Goal: Task Accomplishment & Management: Manage account settings

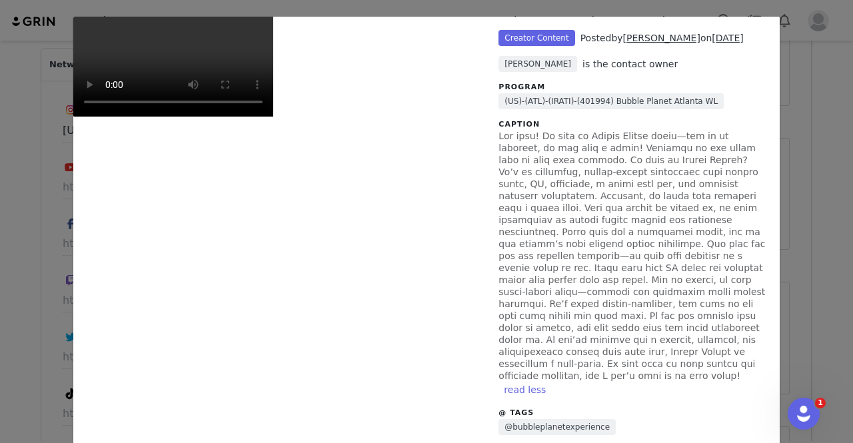
click at [794, 135] on div "Unlabeled Creator Content Posted by MELISSA on Aug 28, 2025 Duna Criado is the …" at bounding box center [426, 221] width 853 height 443
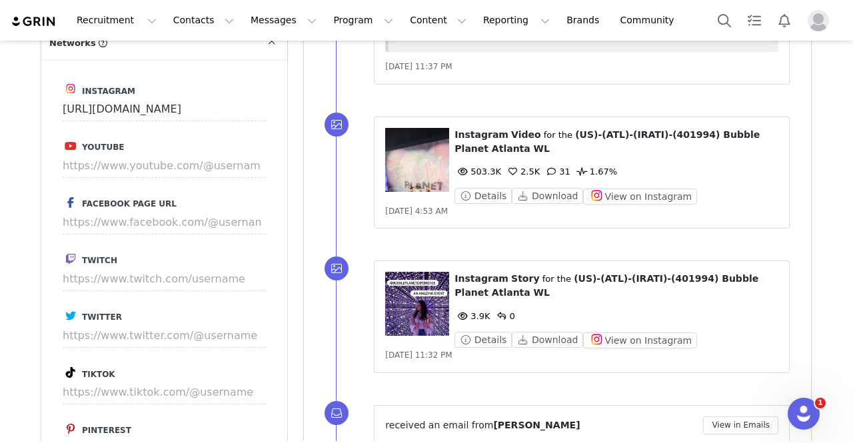
scroll to position [1313, 0]
click at [422, 165] on figure at bounding box center [417, 159] width 64 height 64
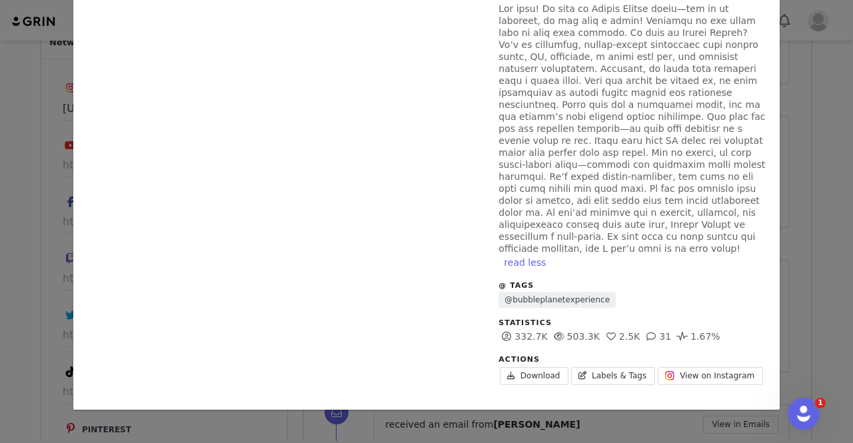
scroll to position [167, 0]
click at [680, 370] on span "View on Instagram" at bounding box center [717, 376] width 75 height 12
click at [798, 244] on div "Unlabeled Creator Content Posted by MELISSA on Aug 28, 2025 Duna Criado is the …" at bounding box center [426, 221] width 853 height 443
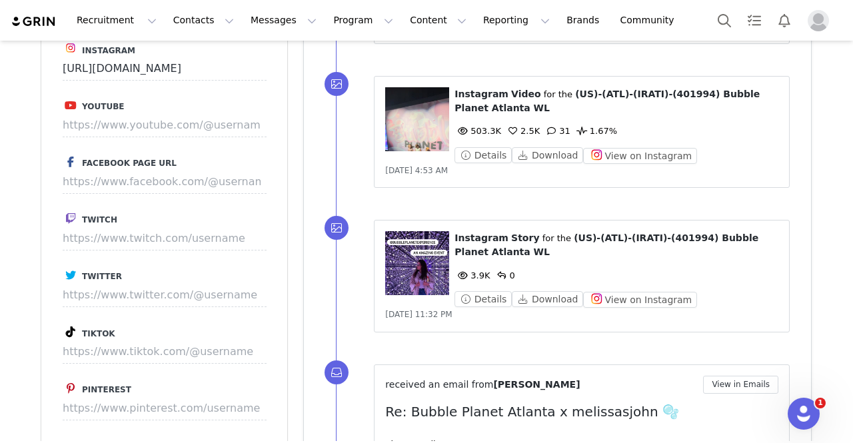
scroll to position [1355, 0]
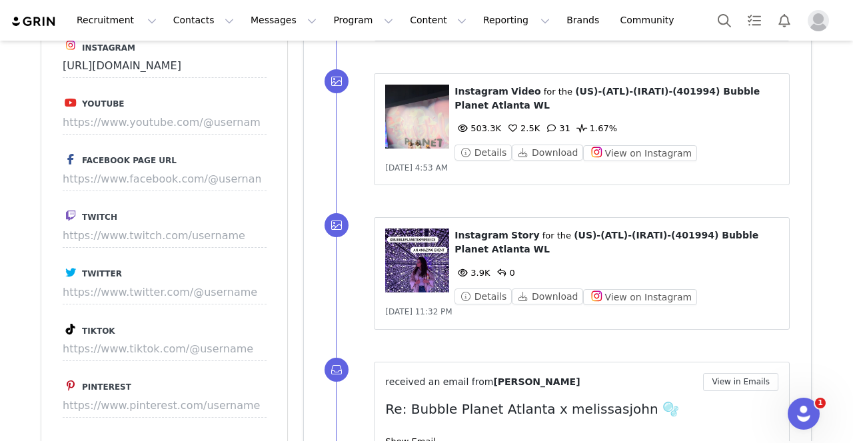
click at [426, 261] on figure at bounding box center [417, 261] width 64 height 64
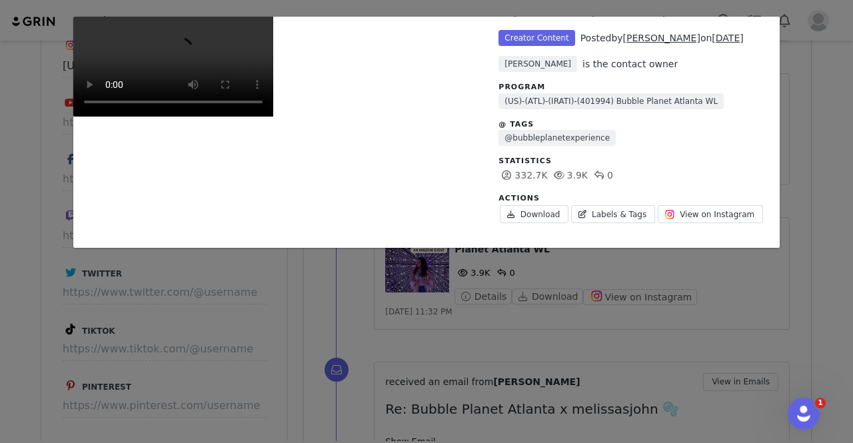
scroll to position [68, 0]
click at [709, 209] on span "View on Instagram" at bounding box center [717, 215] width 75 height 12
click at [806, 98] on div "Unlabeled Creator Content Posted by MELISSA on Aug 27, 2025 Duna Criado is the …" at bounding box center [426, 221] width 853 height 443
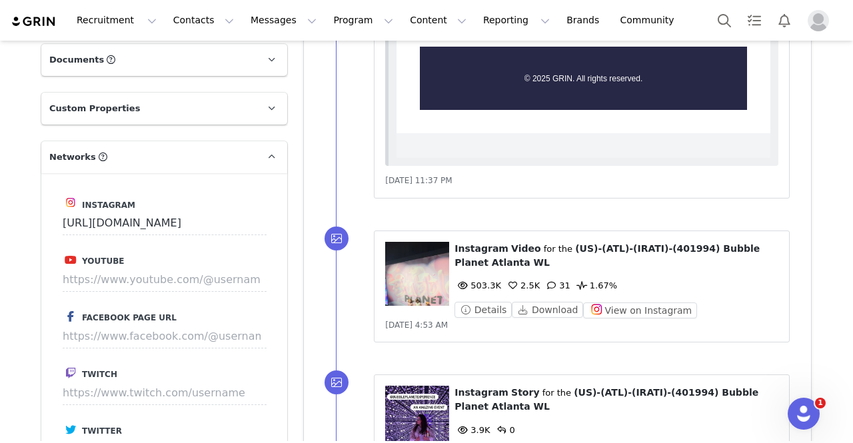
scroll to position [1089, 0]
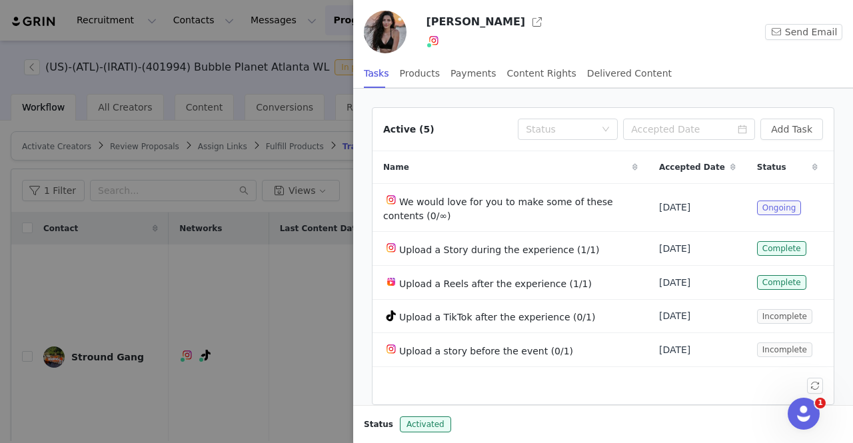
scroll to position [1155, 0]
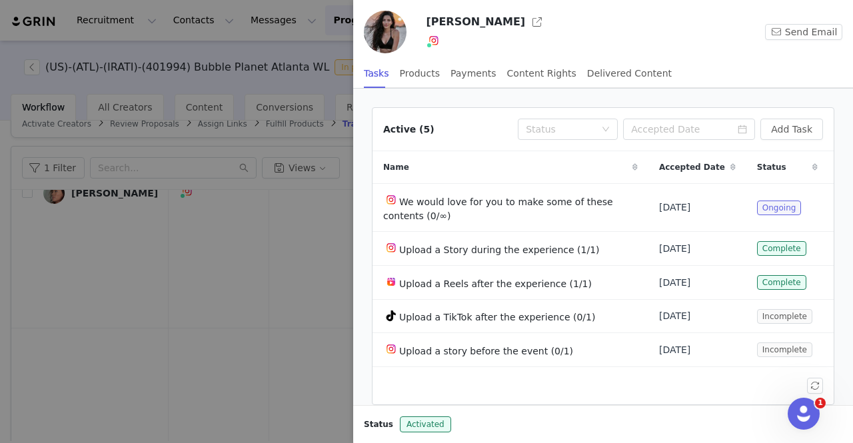
click at [332, 203] on div at bounding box center [426, 221] width 853 height 443
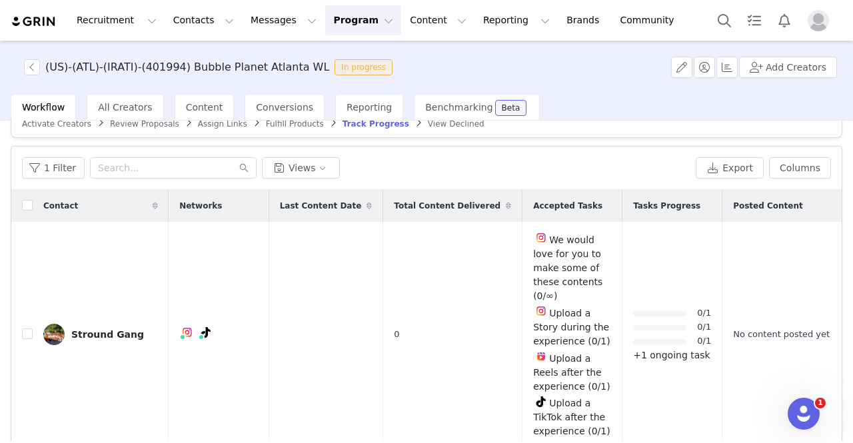
scroll to position [136, 0]
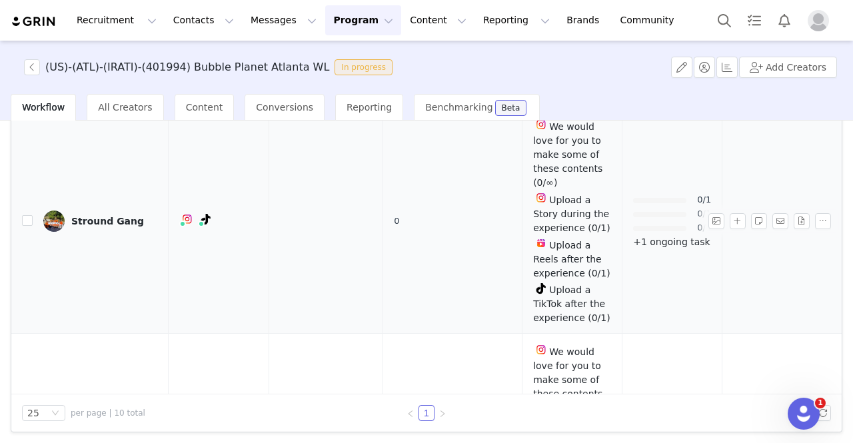
click at [112, 216] on div "Stround Gang" at bounding box center [107, 221] width 73 height 11
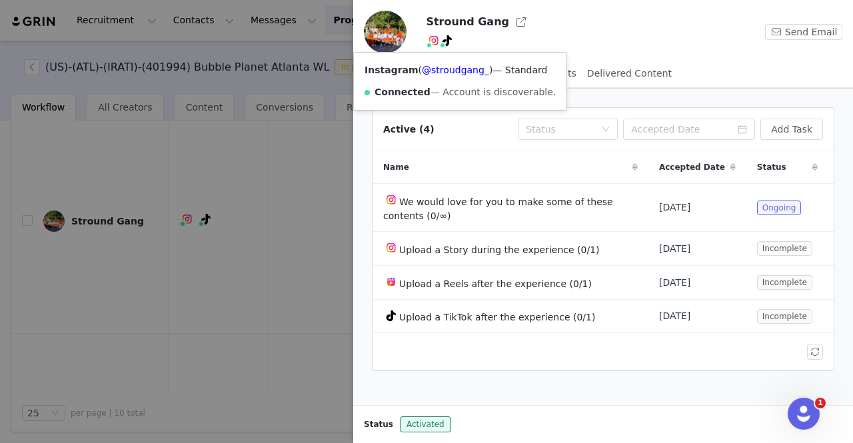
click at [430, 45] on span at bounding box center [429, 45] width 7 height 7
click at [436, 74] on link "@stroudgang_" at bounding box center [455, 70] width 67 height 11
click at [301, 230] on div at bounding box center [426, 221] width 853 height 443
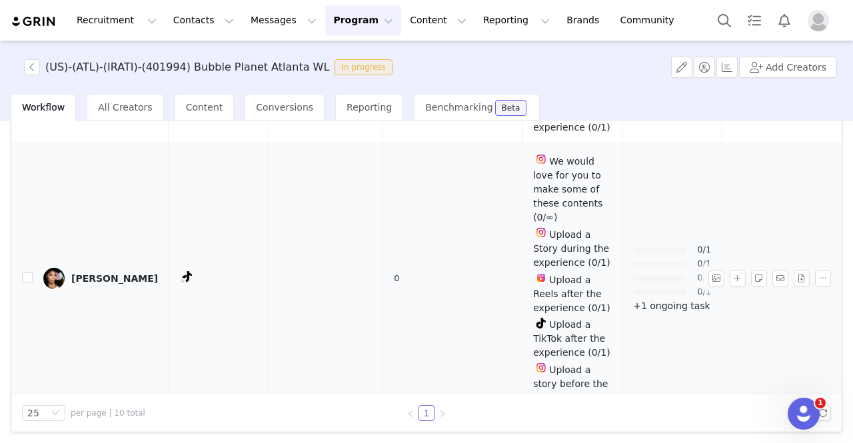
scroll to position [200, 0]
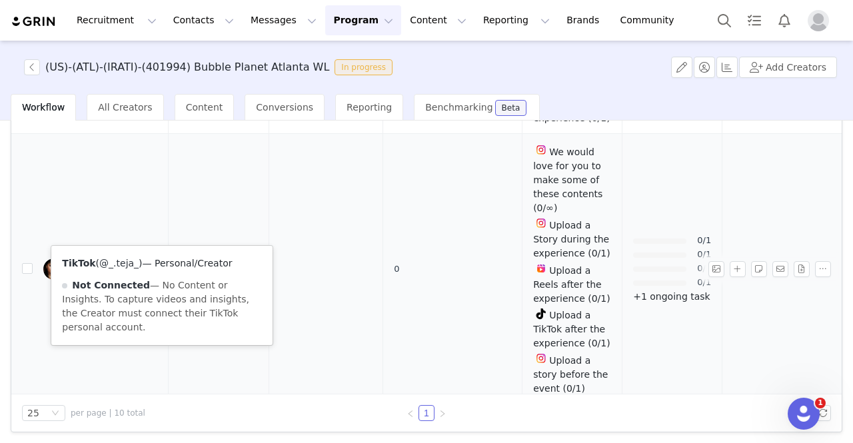
click at [124, 262] on link "@_.teja_" at bounding box center [118, 263] width 39 height 11
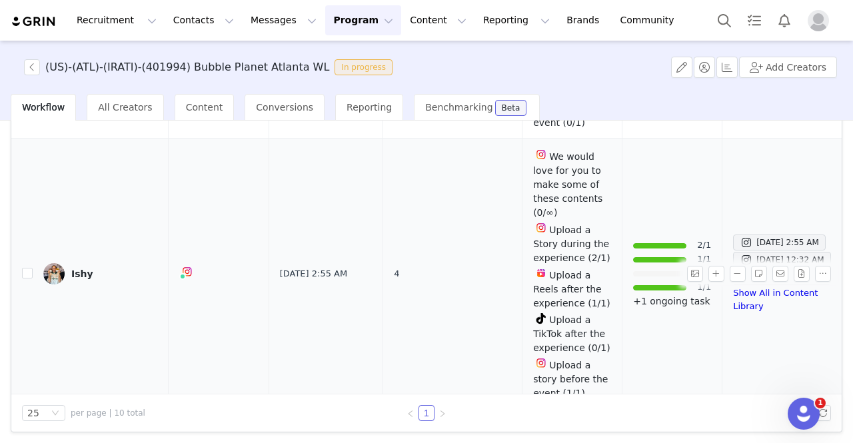
scroll to position [466, 0]
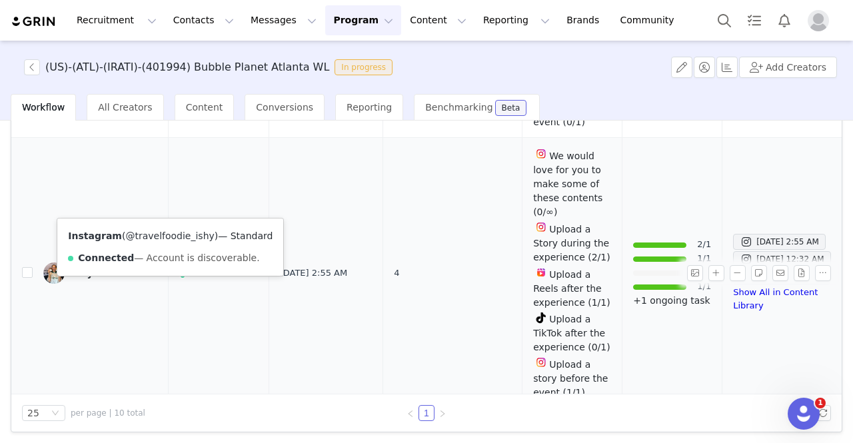
click at [160, 234] on link "@travelfoodie_ishy" at bounding box center [169, 236] width 89 height 11
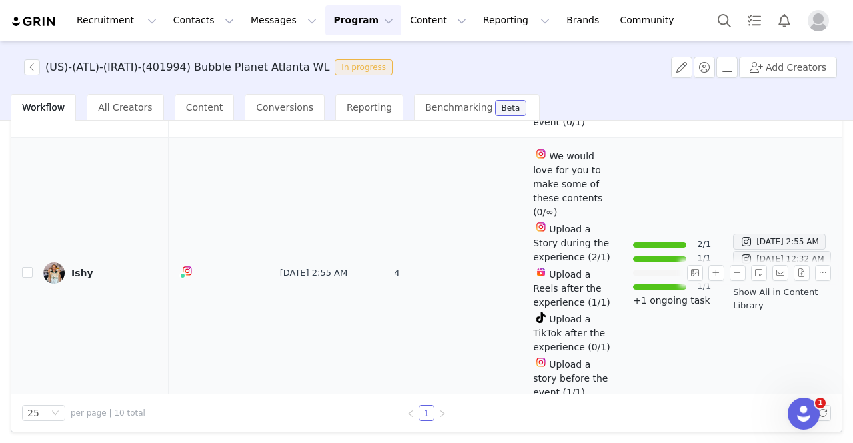
click at [733, 287] on link "Show All in Content Library" at bounding box center [775, 298] width 85 height 23
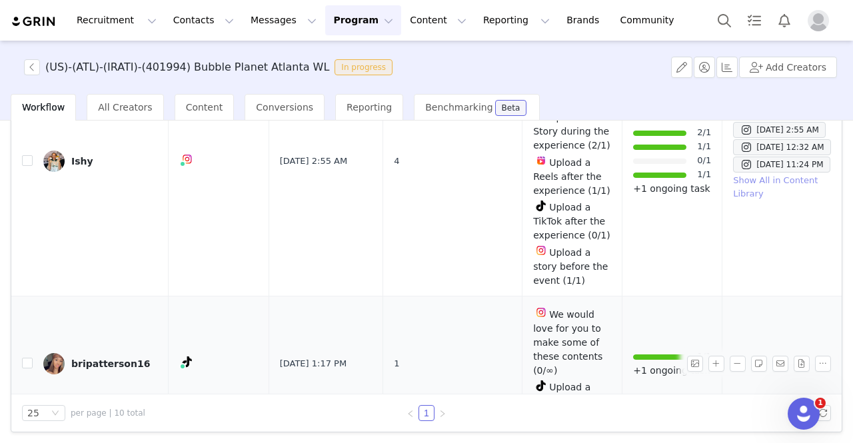
scroll to position [600, 0]
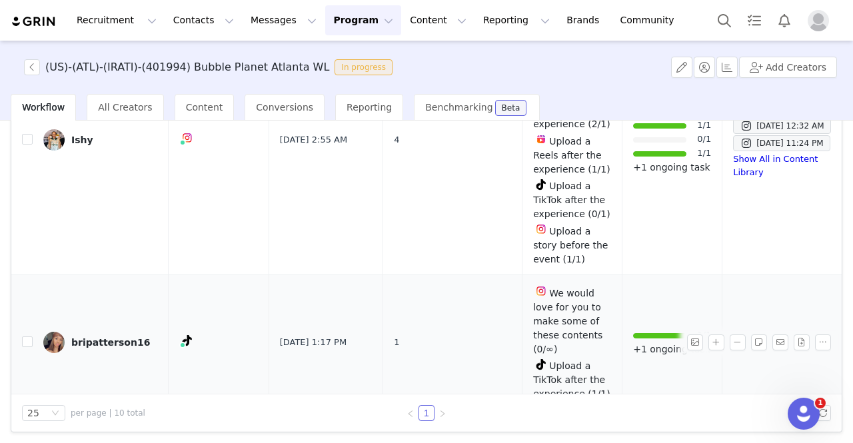
click at [633, 342] on p "+1 ongoing task" at bounding box center [672, 349] width 78 height 14
click at [852, 251] on div at bounding box center [853, 221] width 0 height 443
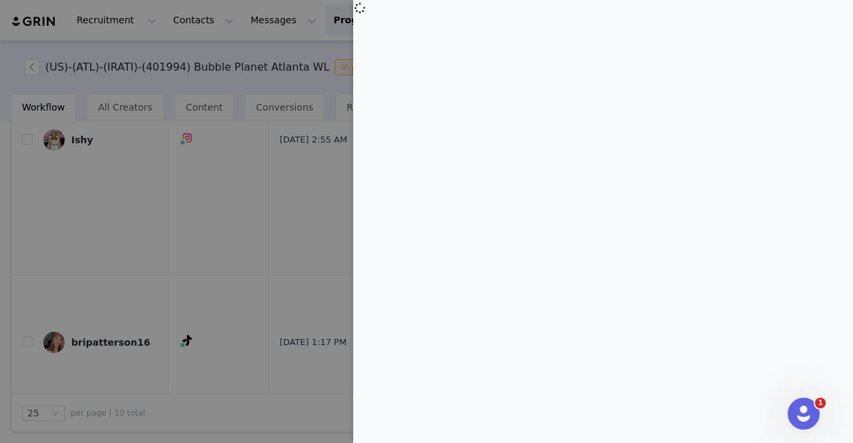
click at [252, 236] on div at bounding box center [426, 221] width 853 height 443
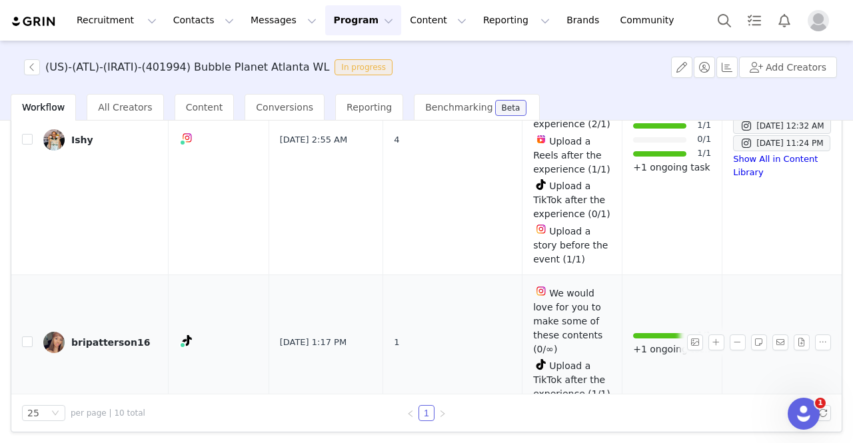
click at [106, 337] on div "bripatterson16" at bounding box center [110, 342] width 79 height 11
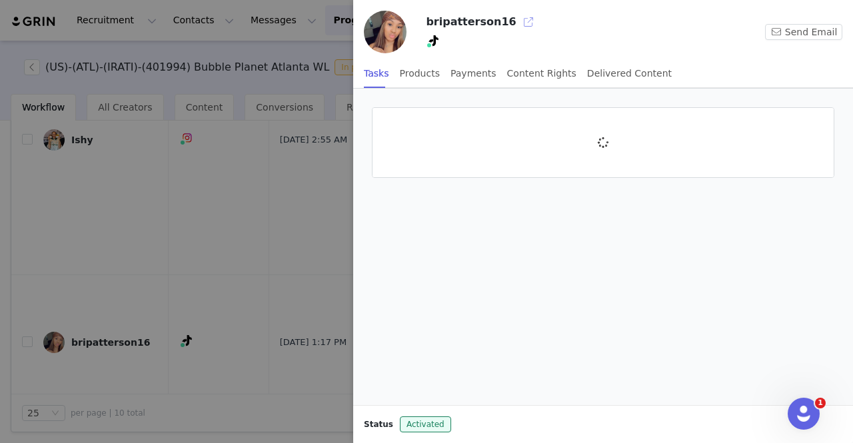
click at [518, 21] on button "button" at bounding box center [528, 21] width 21 height 21
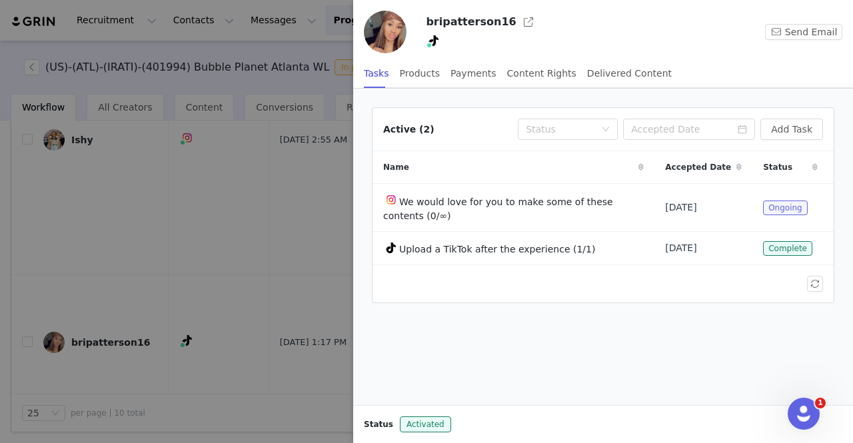
click at [251, 276] on div at bounding box center [426, 221] width 853 height 443
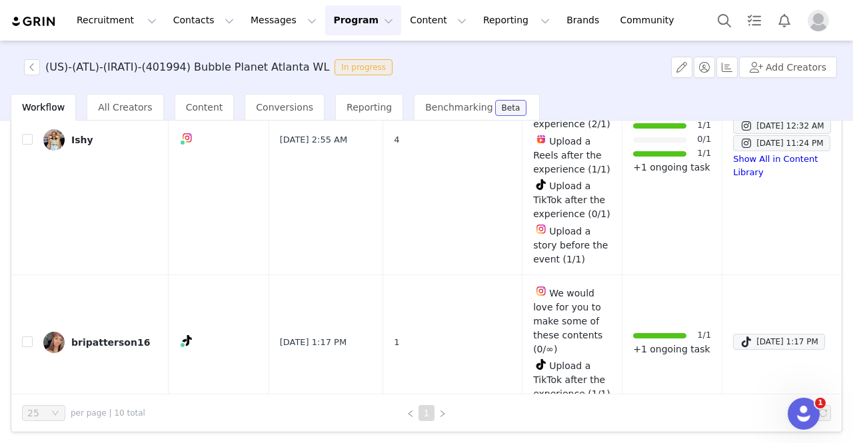
click at [852, 276] on div at bounding box center [853, 221] width 0 height 443
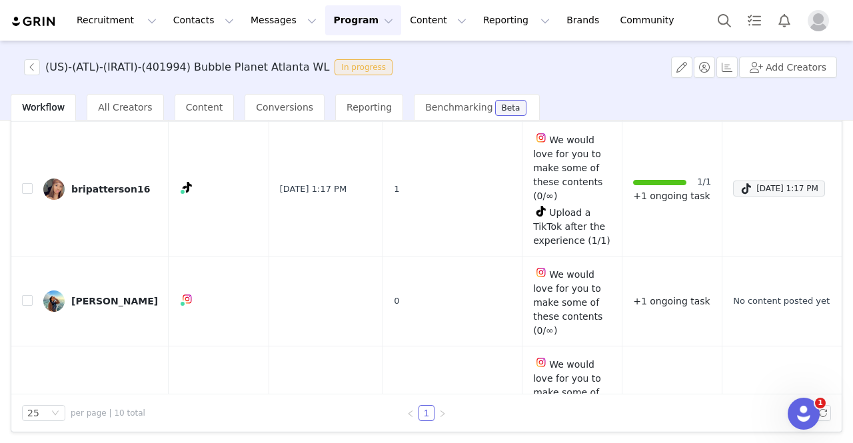
scroll to position [733, 0]
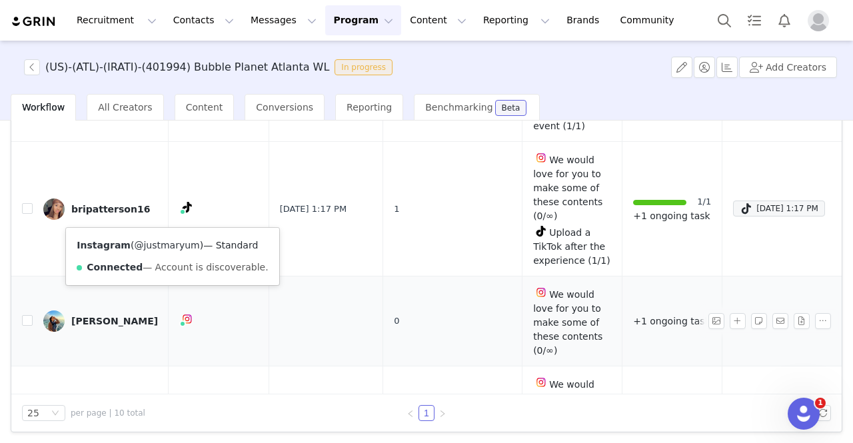
click at [172, 246] on link "@justmaryum" at bounding box center [166, 245] width 65 height 11
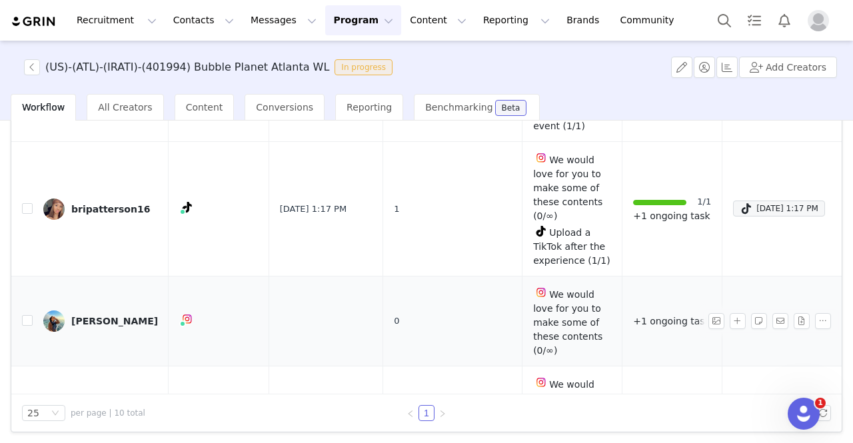
click at [89, 316] on div "[PERSON_NAME]" at bounding box center [114, 321] width 87 height 11
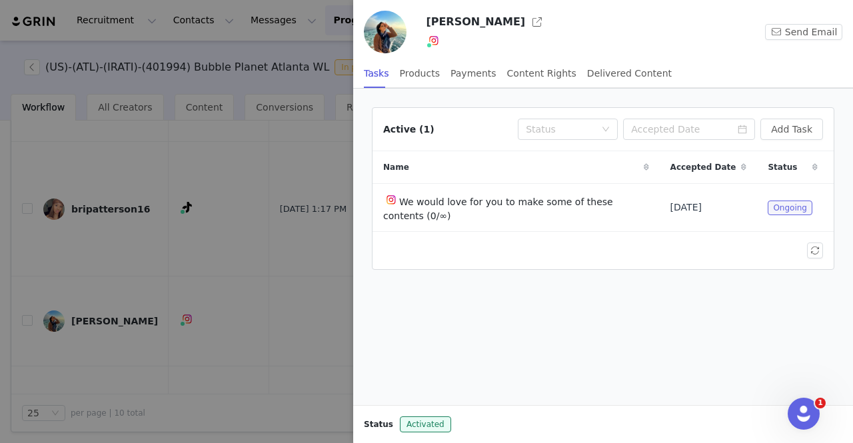
click at [214, 221] on div at bounding box center [426, 221] width 853 height 443
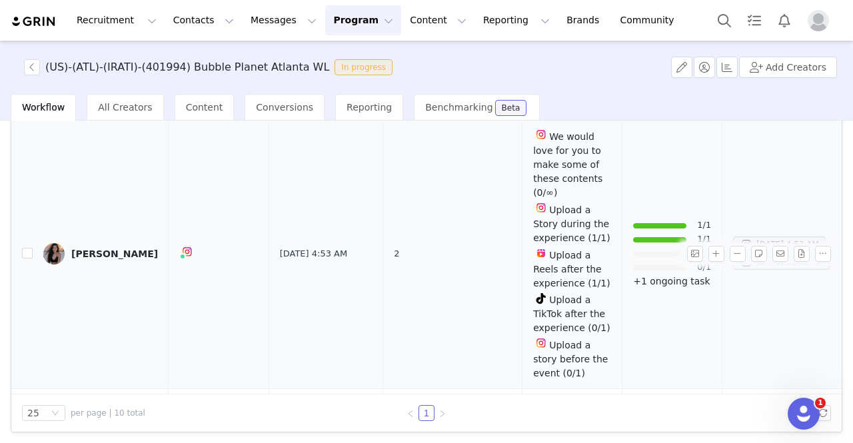
scroll to position [1333, 0]
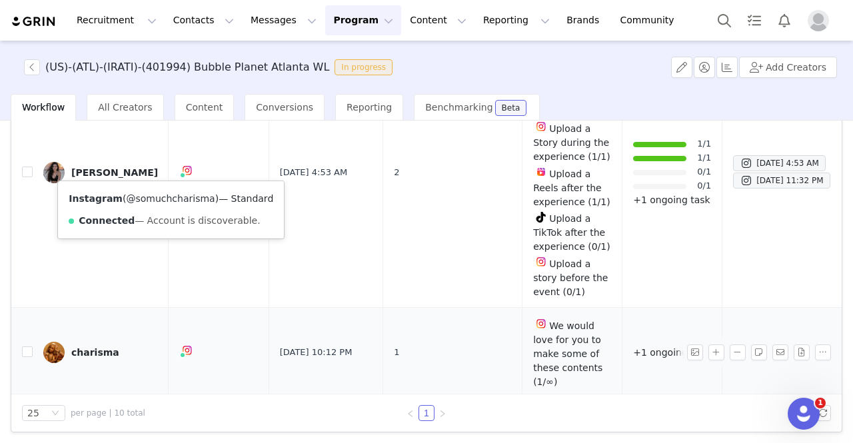
click at [163, 199] on link "@somuchcharisma" at bounding box center [170, 198] width 89 height 11
click at [89, 347] on div "charisma" at bounding box center [95, 352] width 48 height 11
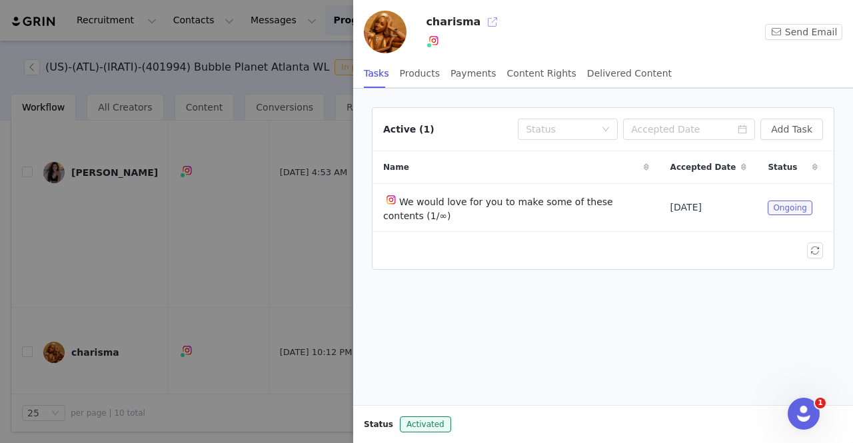
click at [482, 25] on button "button" at bounding box center [492, 21] width 21 height 21
click at [222, 238] on div at bounding box center [426, 221] width 853 height 443
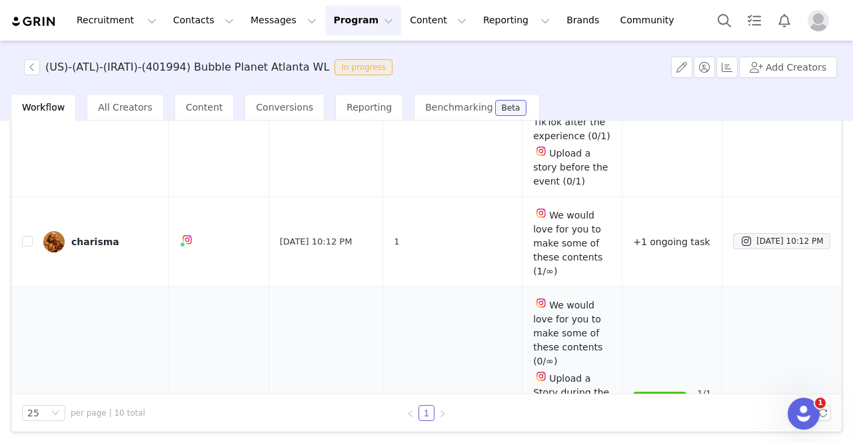
scroll to position [1461, 0]
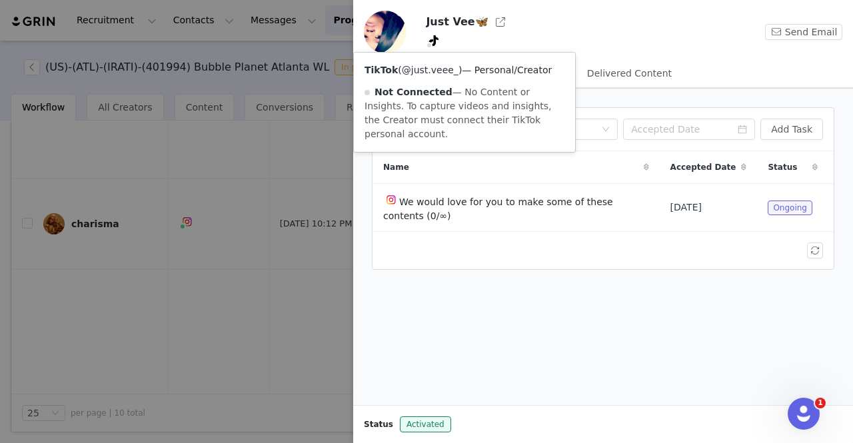
click at [430, 73] on link "@just.veee_" at bounding box center [430, 70] width 57 height 11
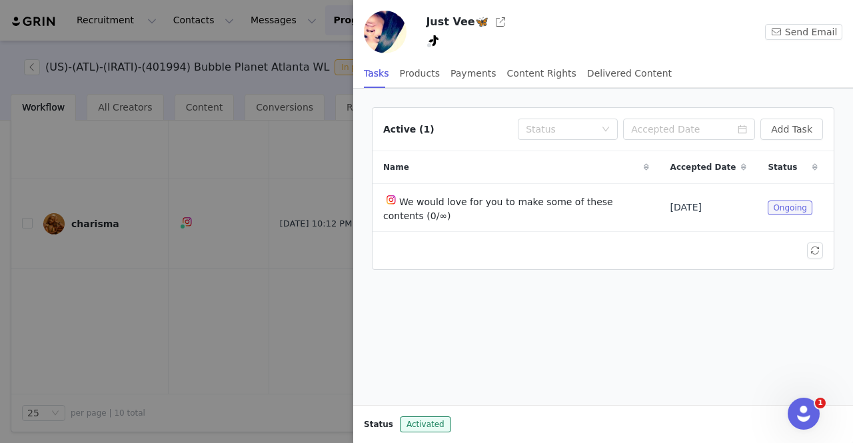
click at [251, 265] on div at bounding box center [426, 221] width 853 height 443
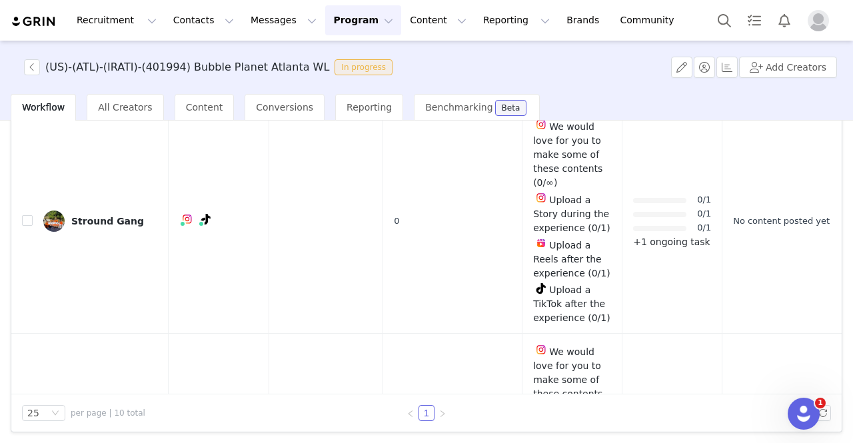
scroll to position [0, 0]
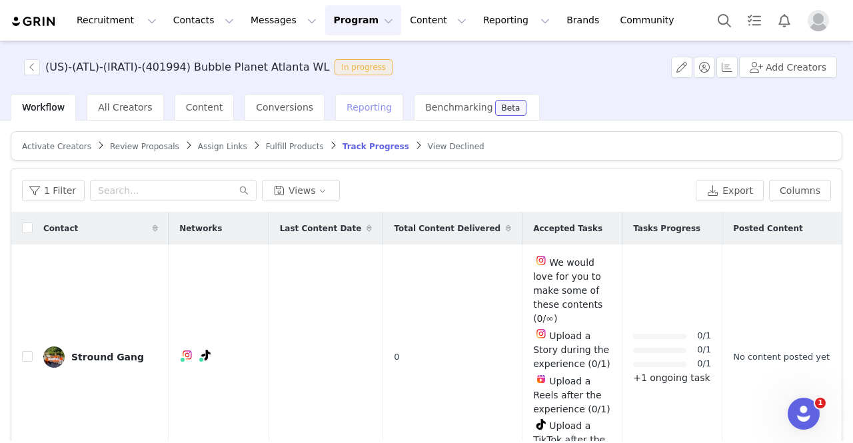
click at [346, 110] on span "Reporting" at bounding box center [368, 107] width 45 height 11
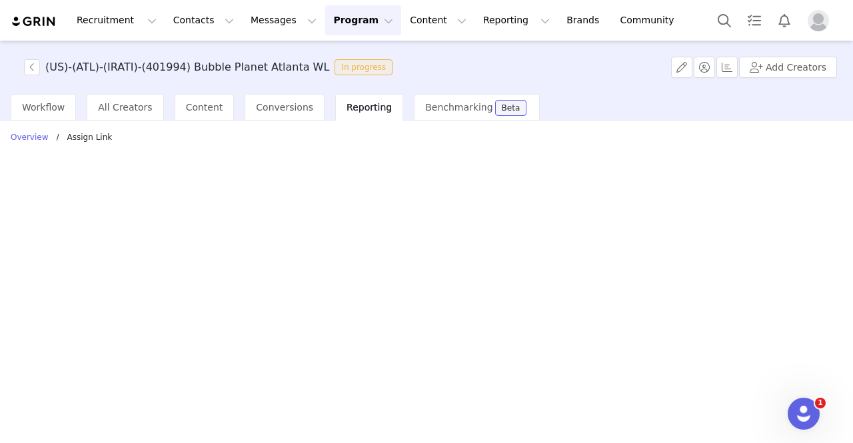
click at [33, 135] on p "Overview" at bounding box center [30, 137] width 38 height 12
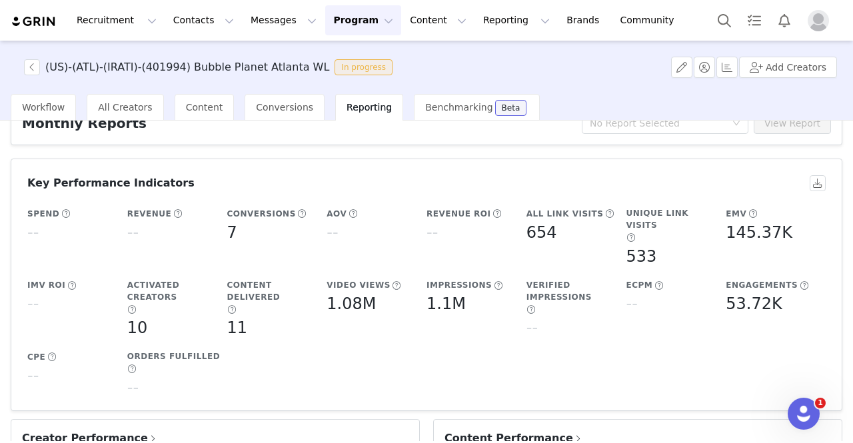
scroll to position [57, 0]
drag, startPoint x: 468, startPoint y: 291, endPoint x: 403, endPoint y: 289, distance: 65.4
click at [403, 289] on div "Spend -- Revenue -- Conversions 7 AOV -- Revenue ROI -- All Link Visits 654 Uni…" at bounding box center [423, 302] width 798 height 203
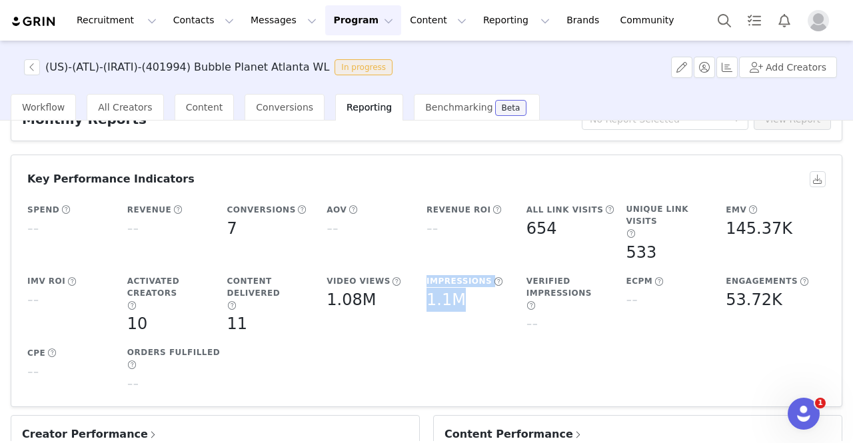
scroll to position [61, 0]
click at [458, 290] on div "Impressions 1.1M" at bounding box center [473, 293] width 100 height 48
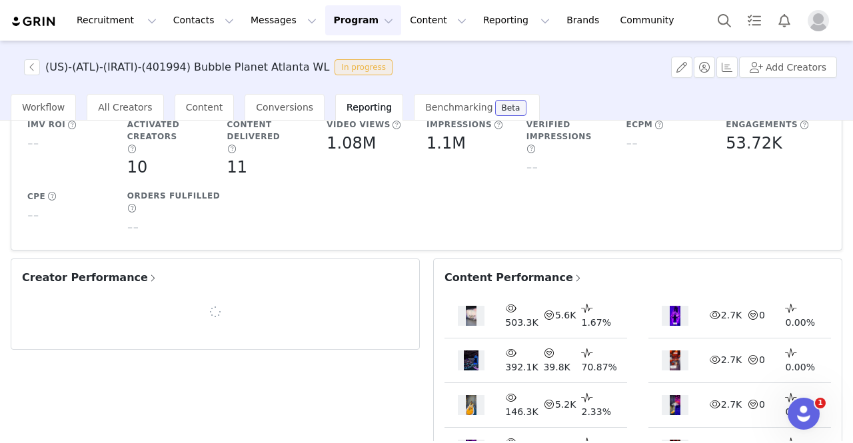
scroll to position [283, 0]
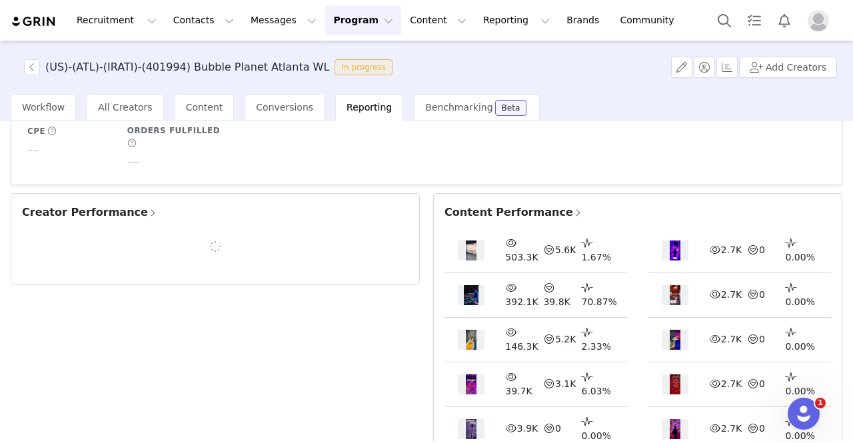
click at [504, 205] on span "Content Performance" at bounding box center [513, 213] width 139 height 16
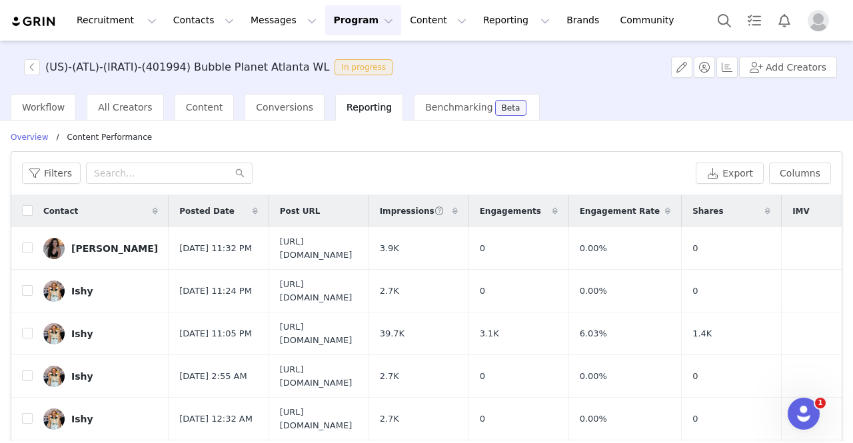
click at [463, 206] on span at bounding box center [455, 211] width 16 height 16
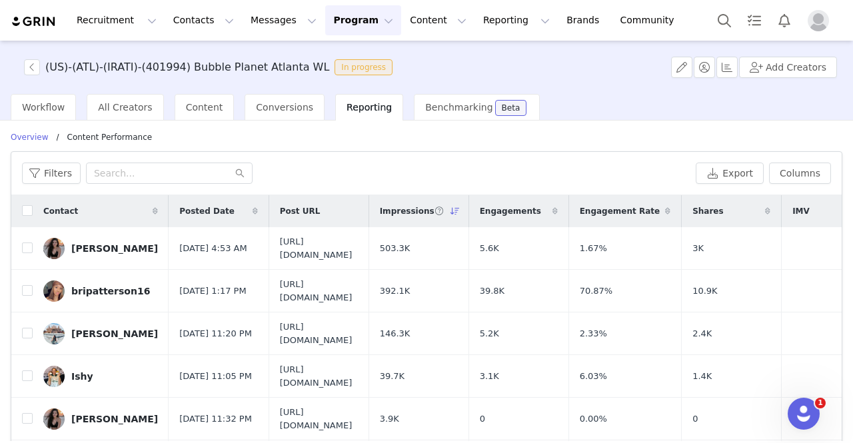
click at [247, 210] on span at bounding box center [255, 211] width 16 height 16
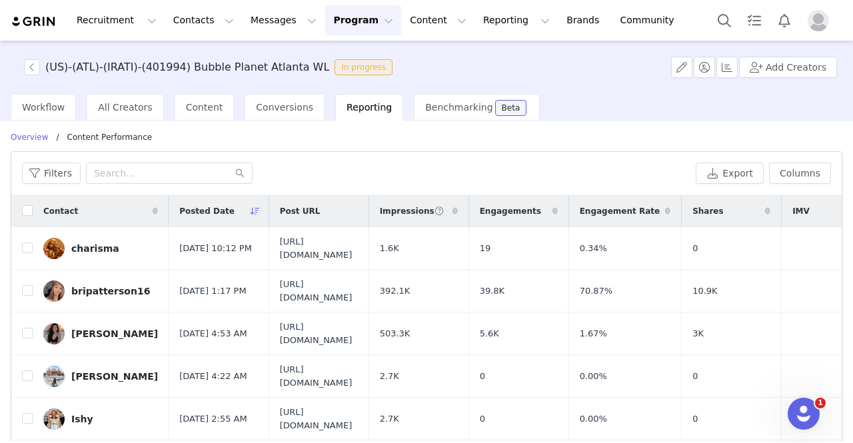
click at [251, 210] on icon at bounding box center [255, 211] width 9 height 8
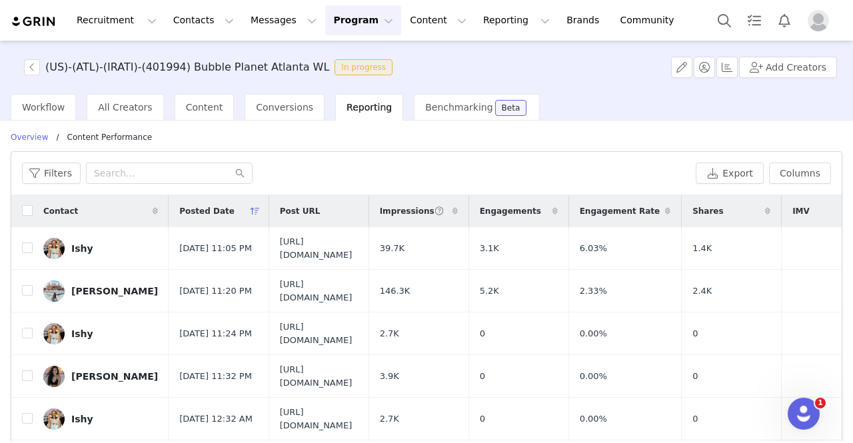
click at [247, 206] on span at bounding box center [255, 211] width 16 height 16
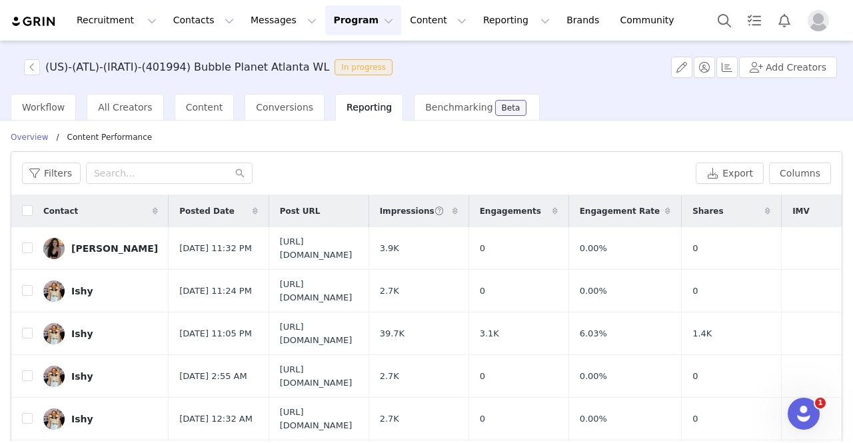
click at [253, 214] on icon at bounding box center [255, 211] width 5 height 8
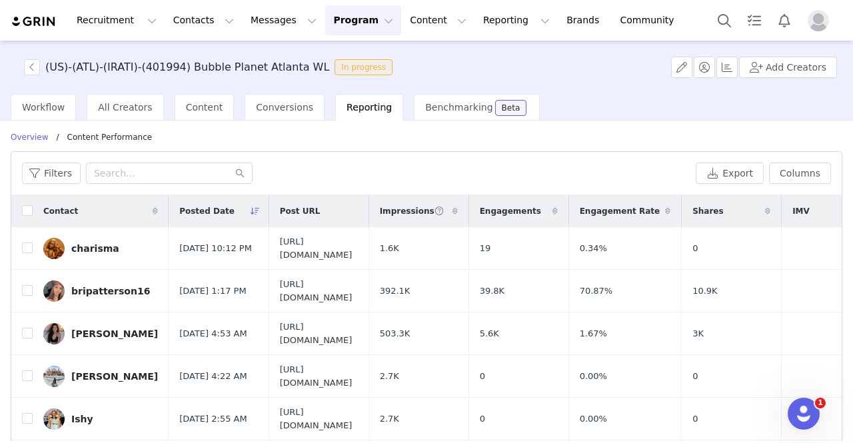
click at [468, 217] on div "Impressions" at bounding box center [418, 211] width 99 height 32
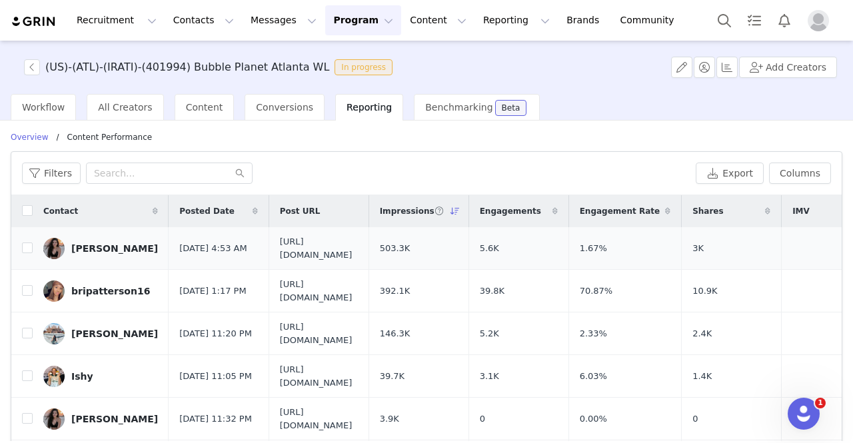
click at [322, 251] on span "https://www.instagram.com/p/DN4s7m5jS_L/" at bounding box center [319, 248] width 78 height 26
drag, startPoint x: 419, startPoint y: 245, endPoint x: 400, endPoint y: 251, distance: 19.6
click at [358, 251] on span "https://www.instagram.com/p/DN4s7m5jS_L/" at bounding box center [319, 248] width 78 height 26
drag, startPoint x: 438, startPoint y: 251, endPoint x: 307, endPoint y: 241, distance: 131.0
click at [307, 241] on td "https://www.instagram.com/p/DN4s7m5jS_L/" at bounding box center [319, 248] width 100 height 43
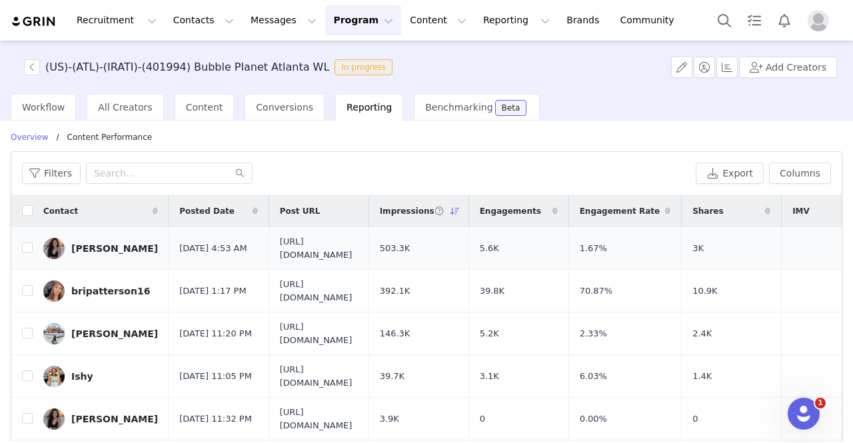
copy span "https://www.instagram.com/p/DN4s7m5jS_L/"
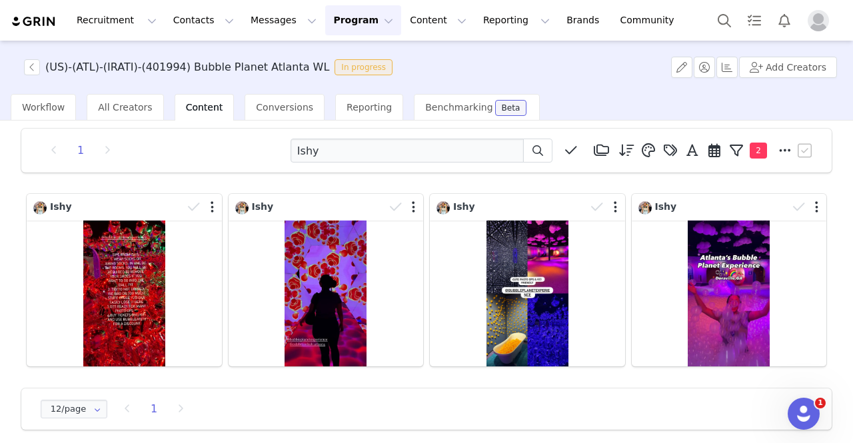
scroll to position [21, 0]
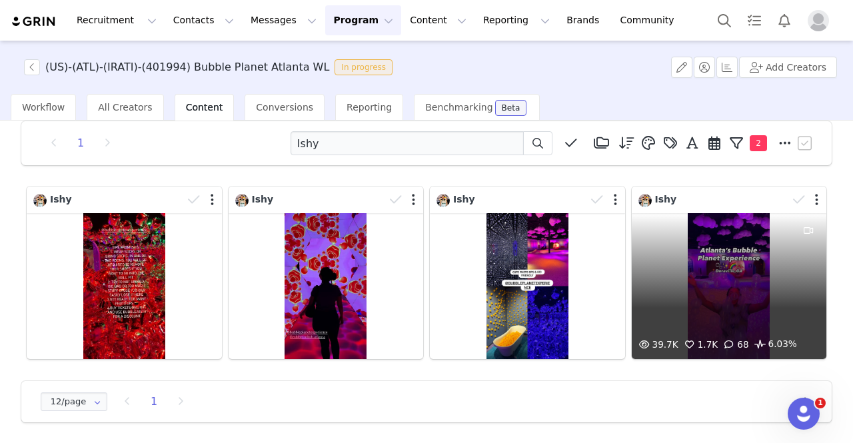
click at [682, 297] on div "39.7K 1.7K 68 6.03%" at bounding box center [729, 286] width 195 height 146
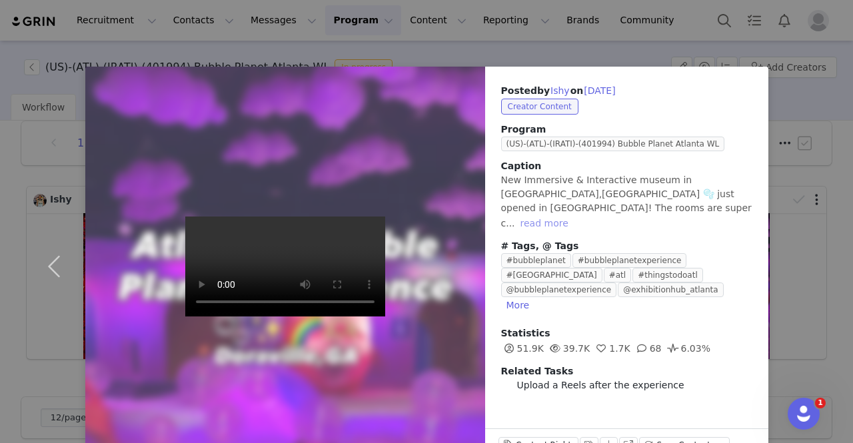
click at [574, 215] on button "read more" at bounding box center [544, 223] width 59 height 16
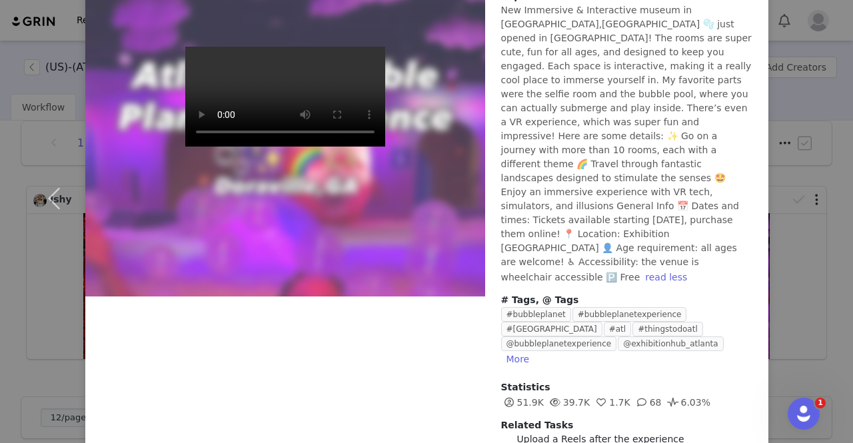
scroll to position [171, 0]
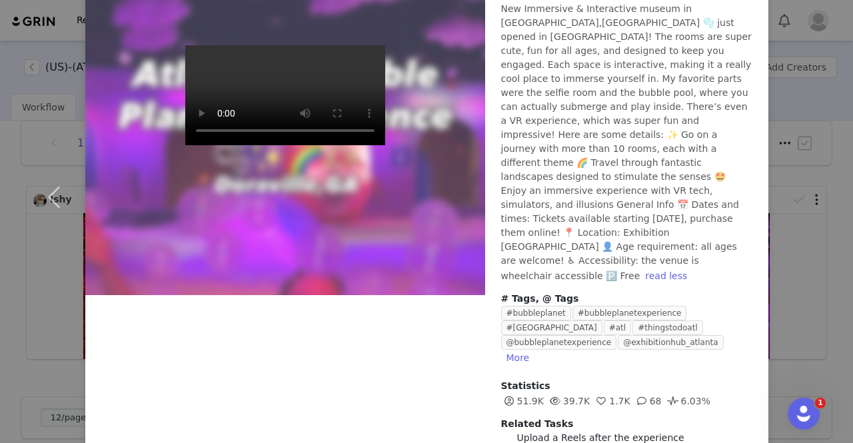
click at [798, 302] on div "Posted by Ishy on Aug 27, 2025 Creator Content Program (US)-(ATL)-(IRATI)-(4019…" at bounding box center [426, 221] width 853 height 443
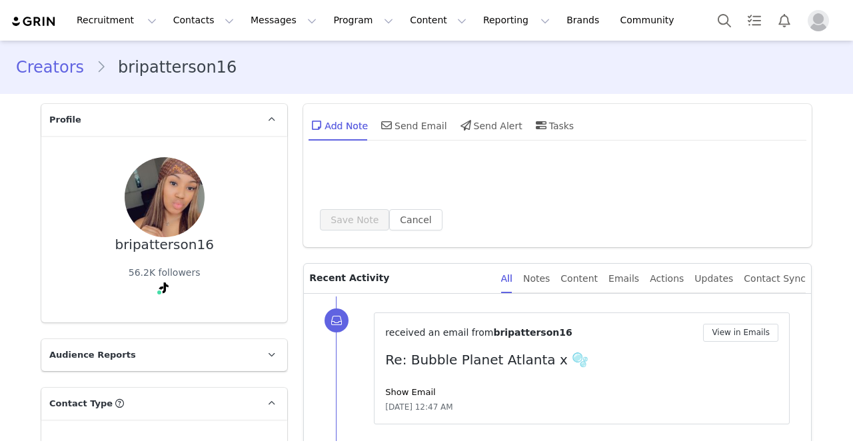
type input "+1 ([GEOGRAPHIC_DATA])"
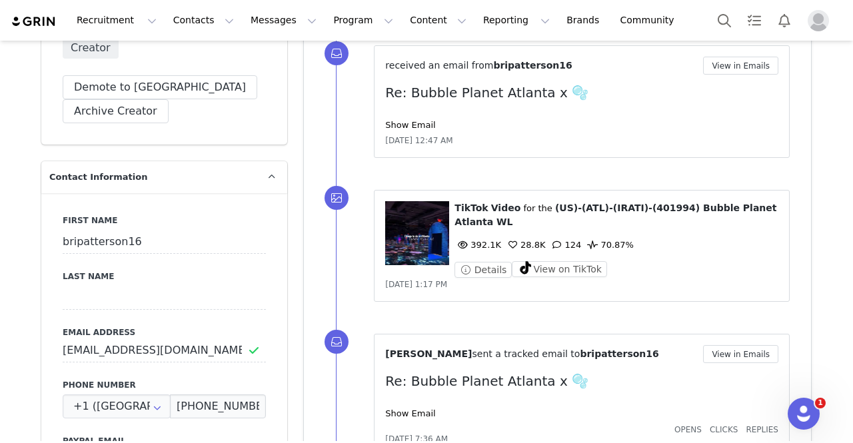
scroll to position [466, 0]
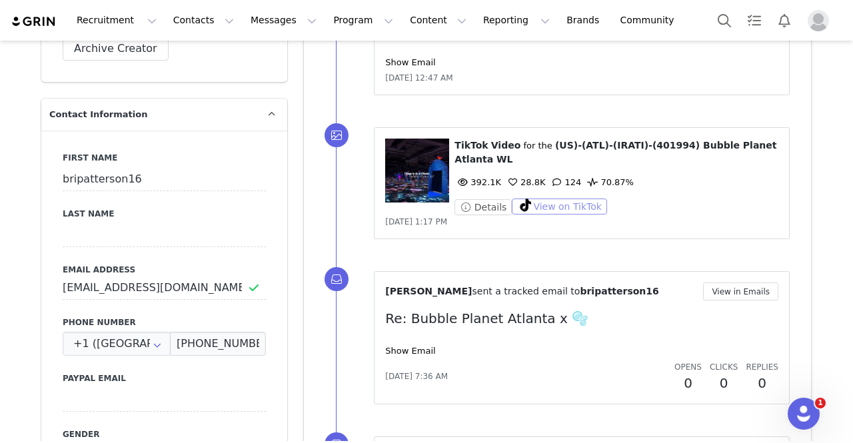
click at [556, 199] on button "View on TikTok" at bounding box center [559, 207] width 95 height 16
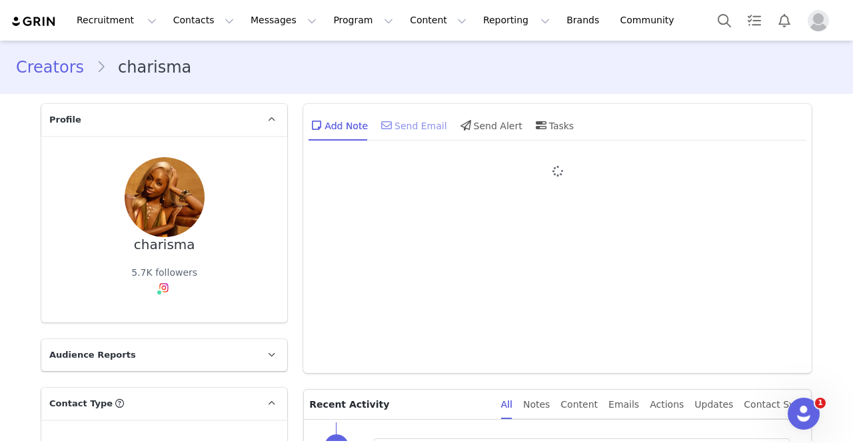
type input "+1 ([GEOGRAPHIC_DATA])"
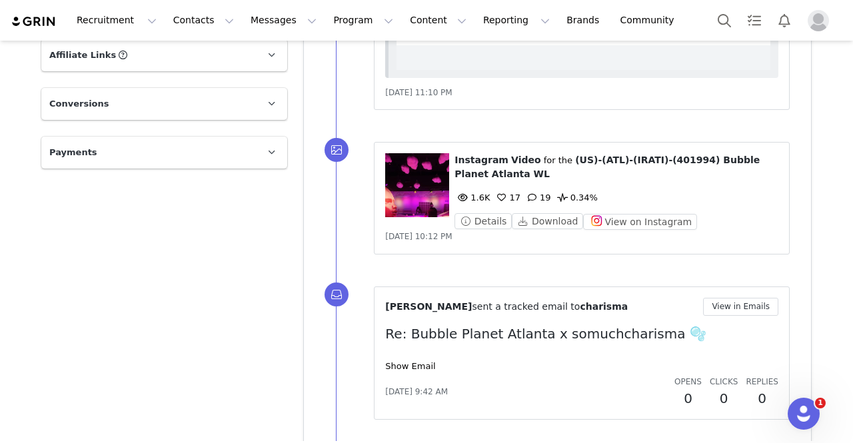
scroll to position [2332, 0]
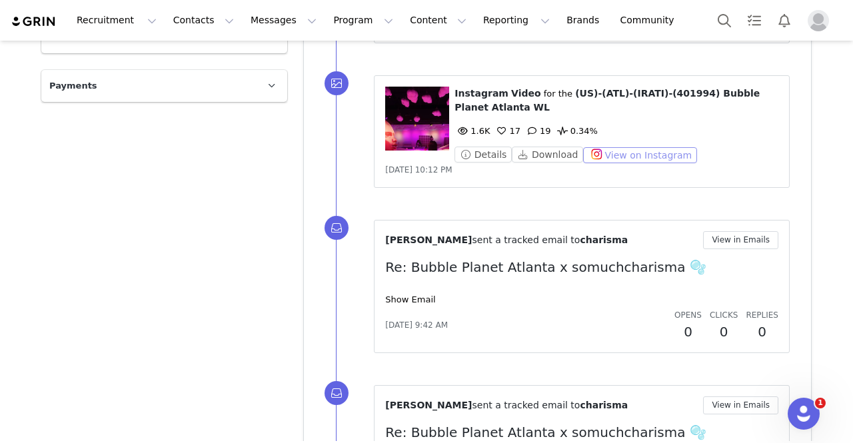
click at [626, 153] on button "View on Instagram" at bounding box center [640, 155] width 114 height 16
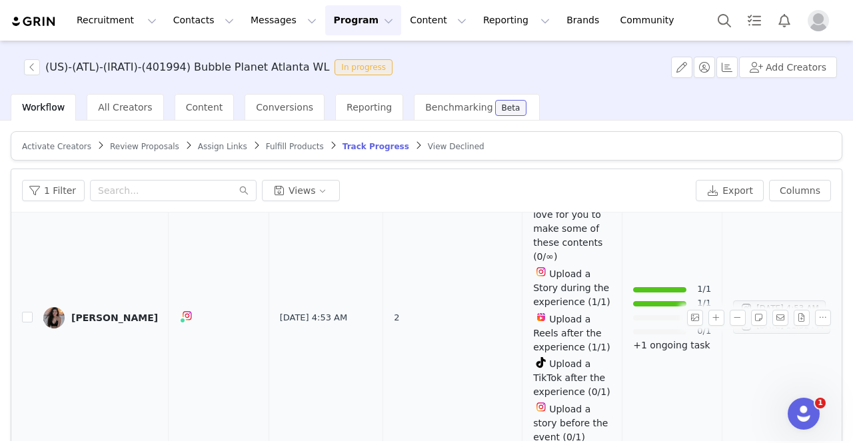
scroll to position [1461, 0]
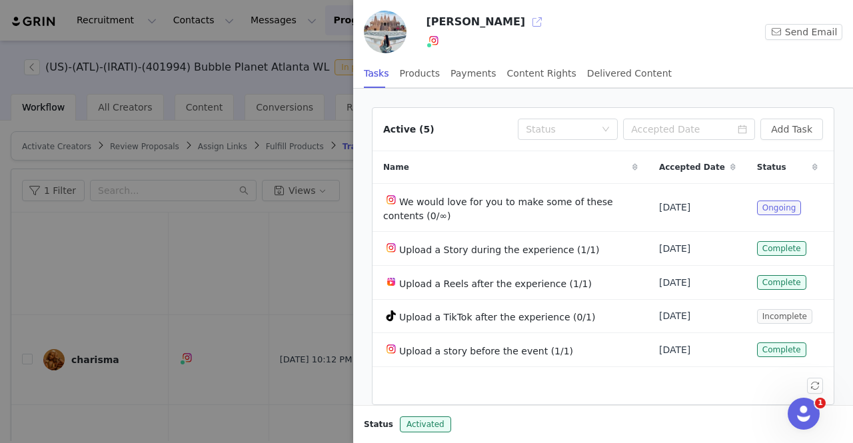
click at [526, 21] on button "button" at bounding box center [536, 21] width 21 height 21
click at [612, 75] on div "Delivered Content" at bounding box center [629, 74] width 85 height 30
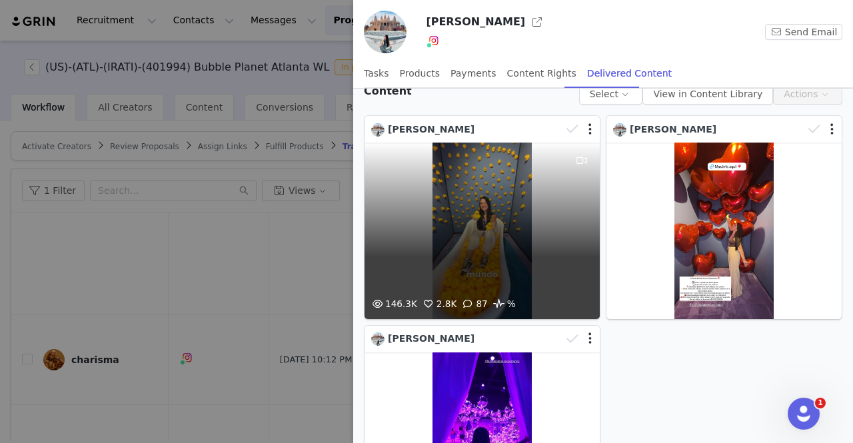
scroll to position [105, 0]
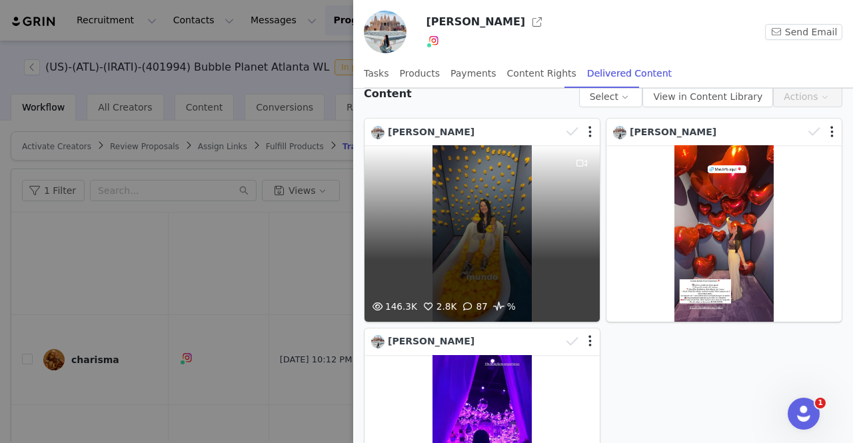
click at [526, 188] on div "146.3K 2.8K 87 %" at bounding box center [481, 233] width 235 height 177
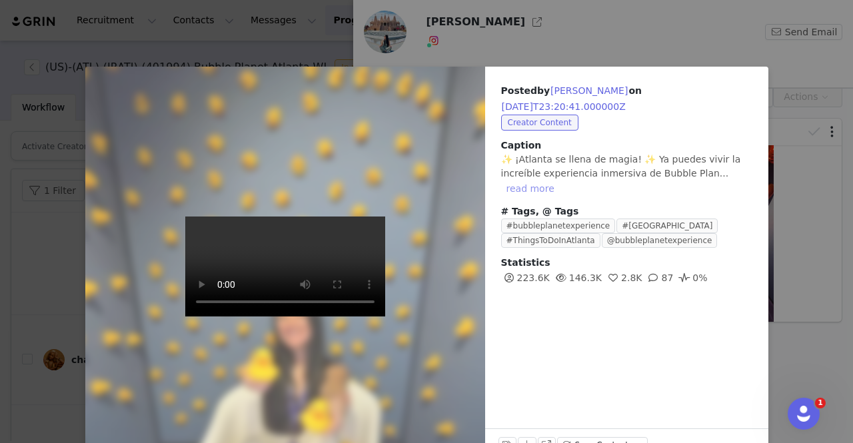
click at [560, 181] on button "read more" at bounding box center [530, 189] width 59 height 16
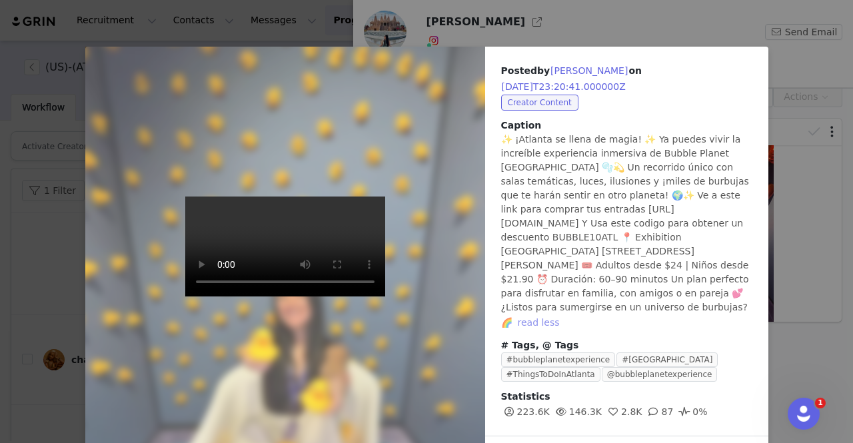
scroll to position [39, 0]
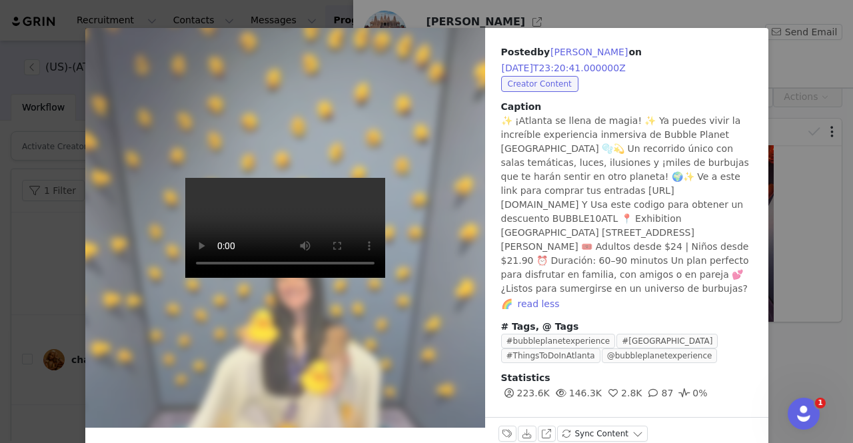
click at [795, 102] on div "Posted by Mary Matheus on 2025-08-27T23:20:41.000000Z Creator Content Caption ✨…" at bounding box center [426, 221] width 853 height 443
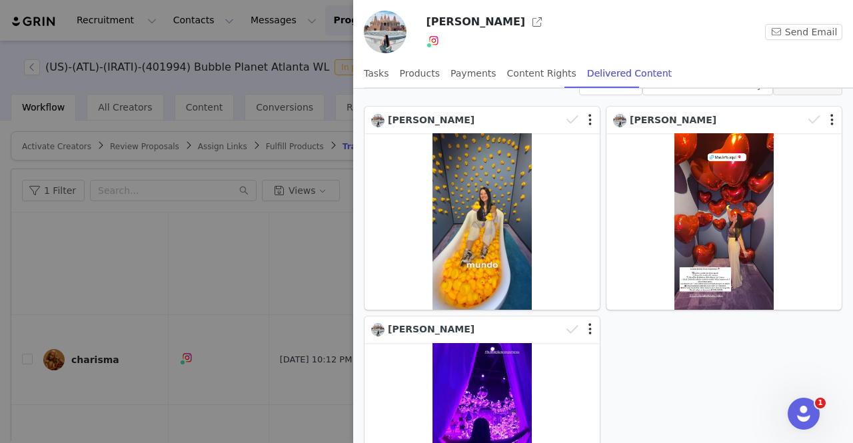
scroll to position [105, 0]
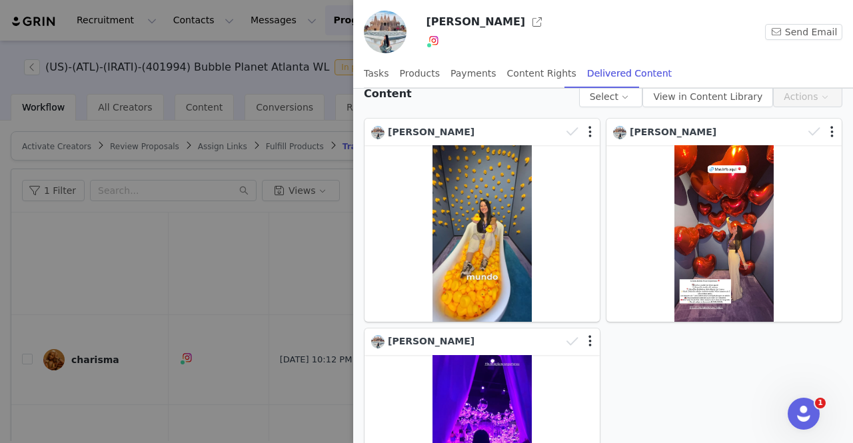
click at [47, 275] on div at bounding box center [426, 221] width 853 height 443
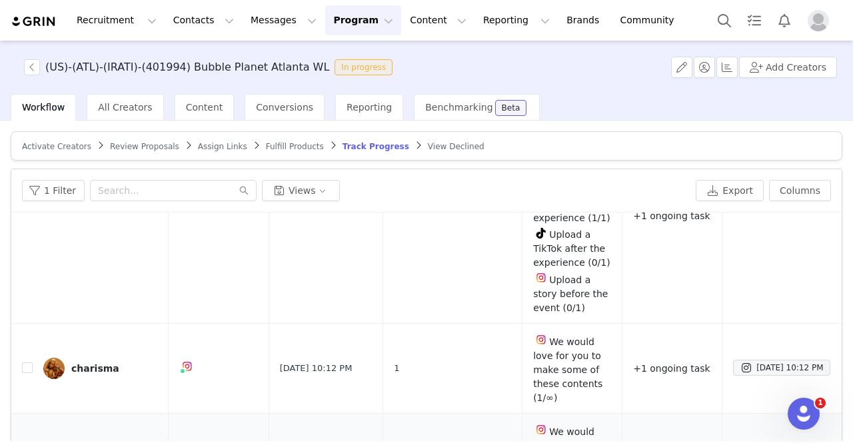
scroll to position [1461, 0]
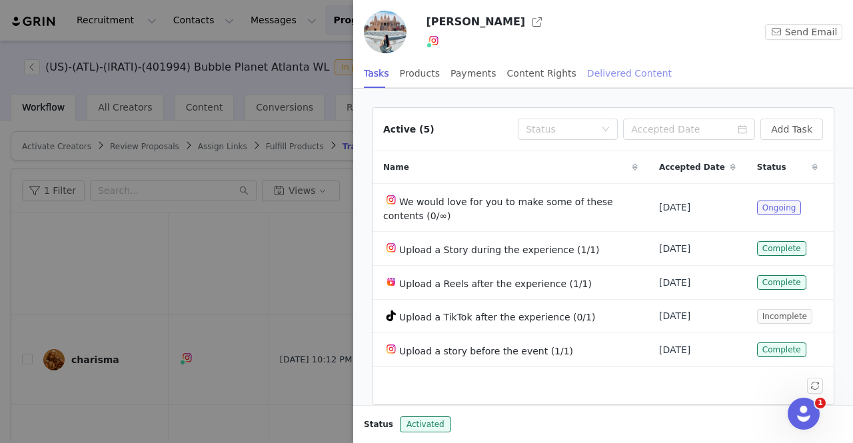
click at [610, 77] on div "Delivered Content" at bounding box center [629, 74] width 85 height 30
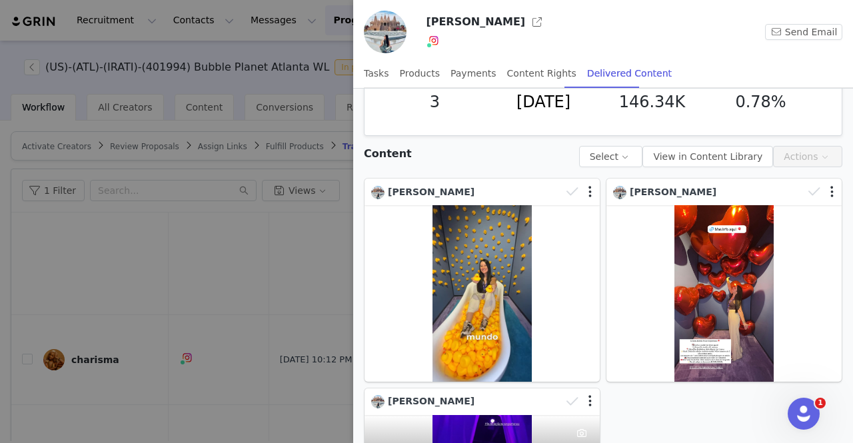
scroll to position [67, 0]
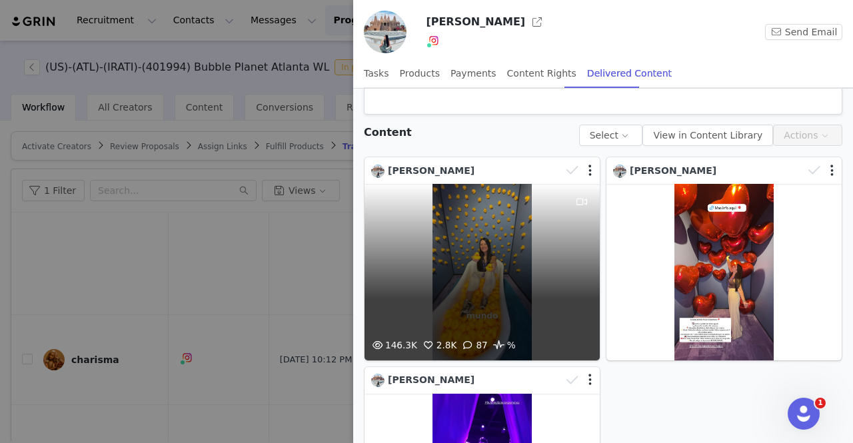
click at [512, 302] on div "146.3K 2.8K 87 %" at bounding box center [481, 272] width 235 height 177
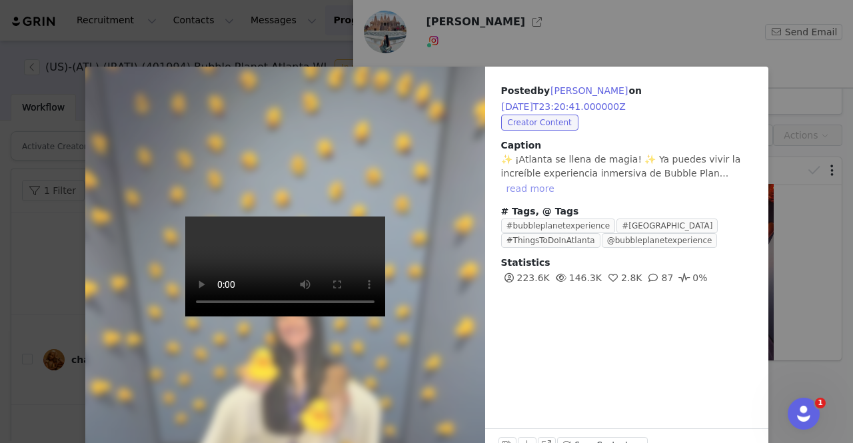
click at [560, 181] on button "read more" at bounding box center [530, 189] width 59 height 16
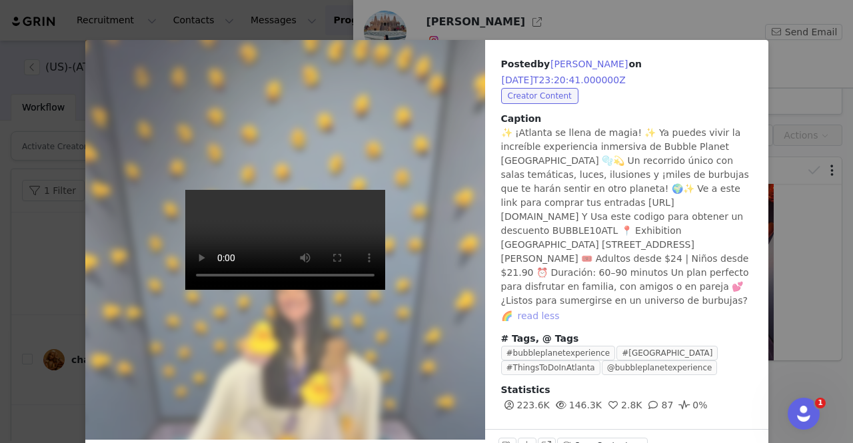
scroll to position [39, 0]
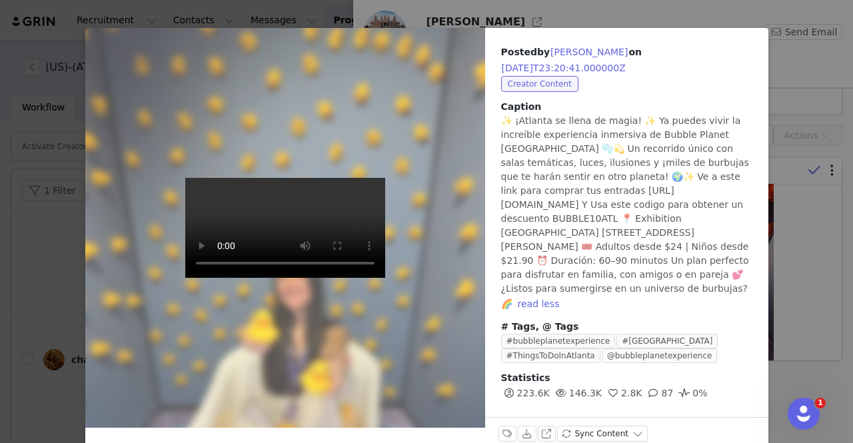
click at [794, 173] on div "Posted by Mary Matheus on 2025-08-27T23:20:41.000000Z Creator Content Caption ✨…" at bounding box center [426, 221] width 853 height 443
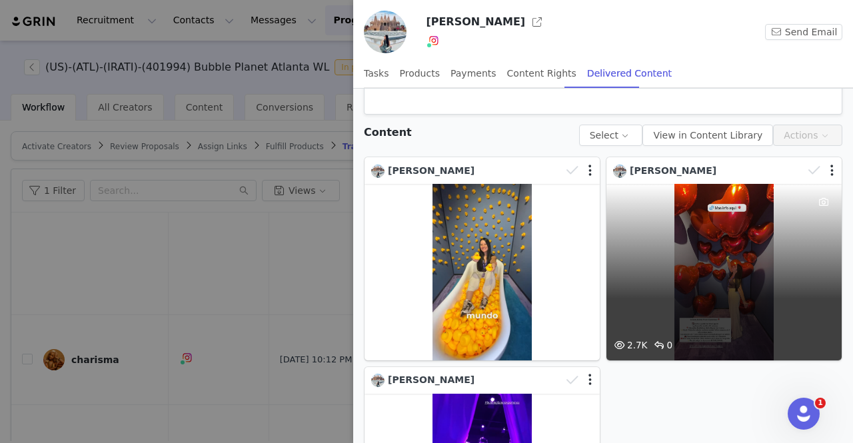
scroll to position [133, 0]
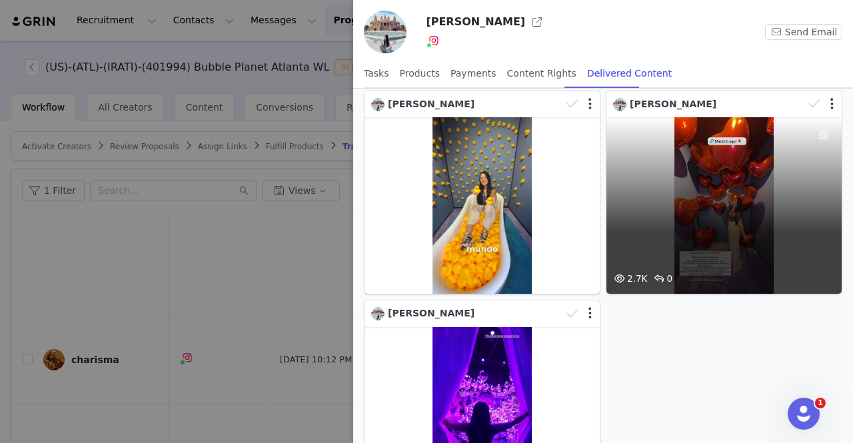
click at [699, 203] on div "2.7K 0" at bounding box center [723, 205] width 235 height 177
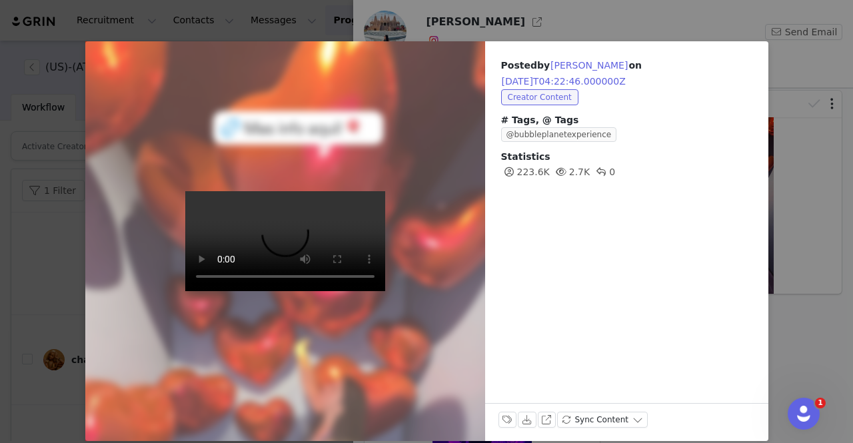
scroll to position [39, 0]
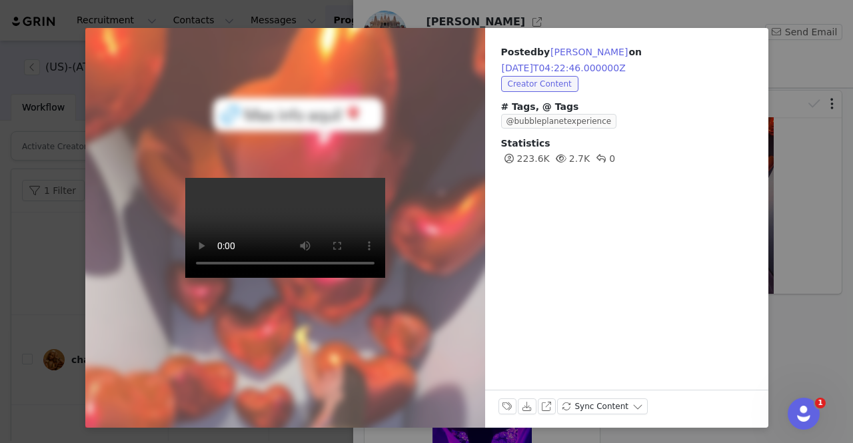
click at [792, 131] on div "Posted by Mary Matheus on 2025-08-28T04:22:46.000000Z Creator Content # Tags, @…" at bounding box center [426, 221] width 853 height 443
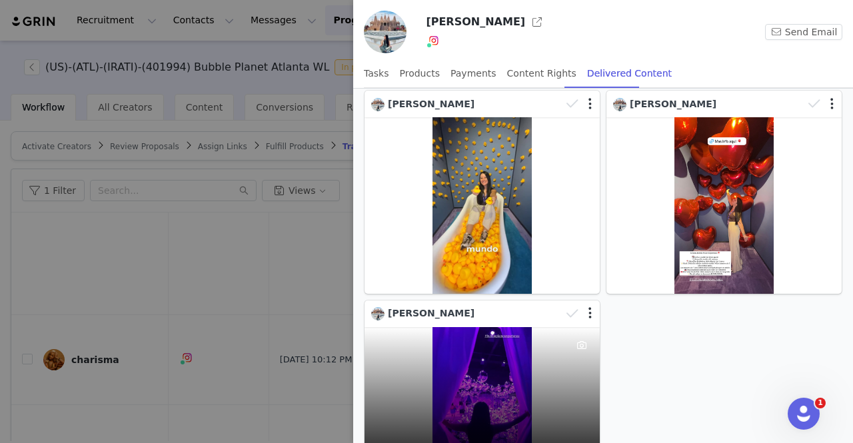
click at [504, 370] on div "2.7K 0" at bounding box center [481, 415] width 235 height 177
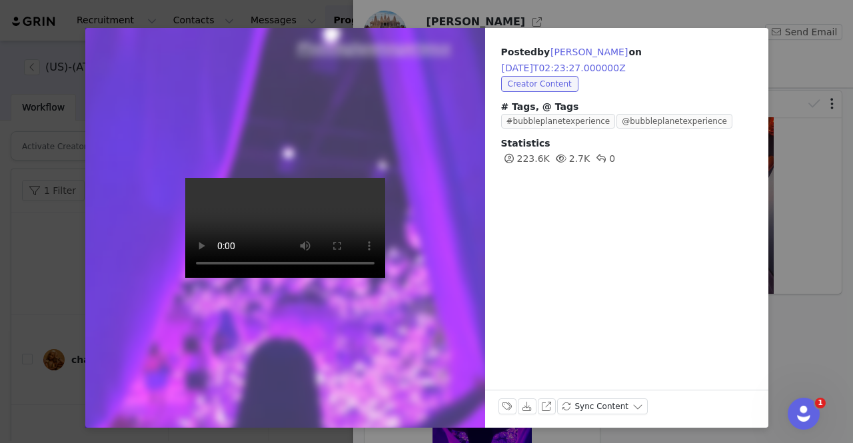
click at [805, 210] on div "Posted by Mary Matheus on 2025-08-28T02:23:27.000000Z Creator Content # Tags, @…" at bounding box center [426, 221] width 853 height 443
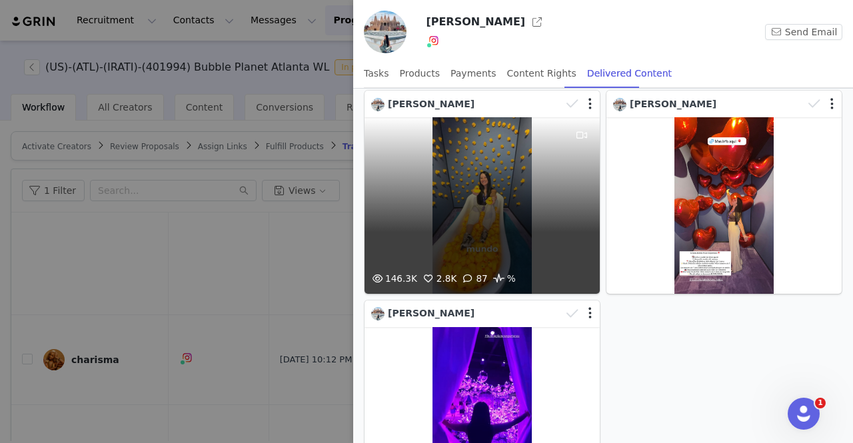
click at [516, 238] on div "146.3K 2.8K 87 %" at bounding box center [481, 205] width 235 height 177
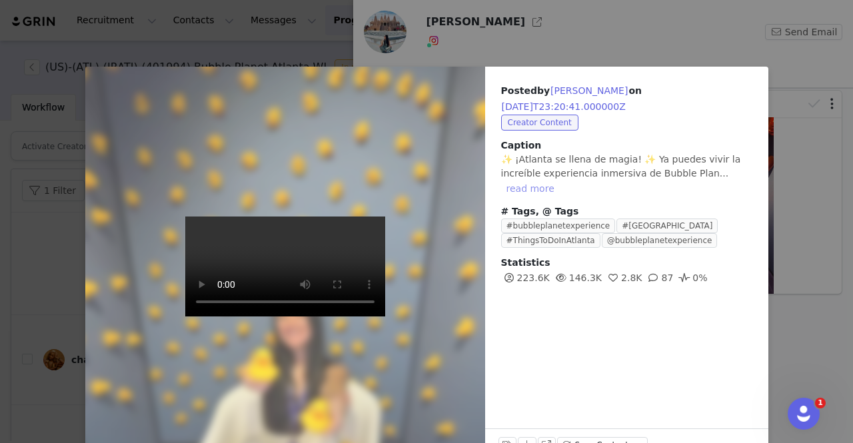
click at [560, 181] on button "read more" at bounding box center [530, 189] width 59 height 16
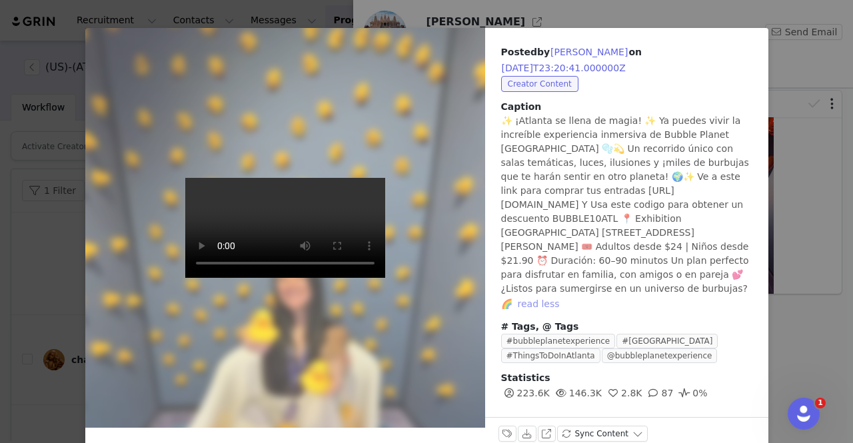
click at [565, 296] on button "read less" at bounding box center [538, 304] width 53 height 16
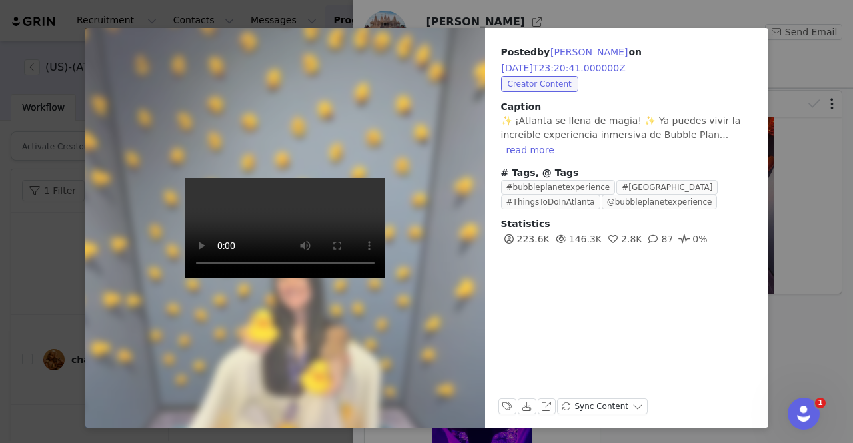
click at [789, 312] on div "Posted by Mary Matheus on 2025-08-27T23:20:41.000000Z Creator Content Caption ✨…" at bounding box center [426, 221] width 853 height 443
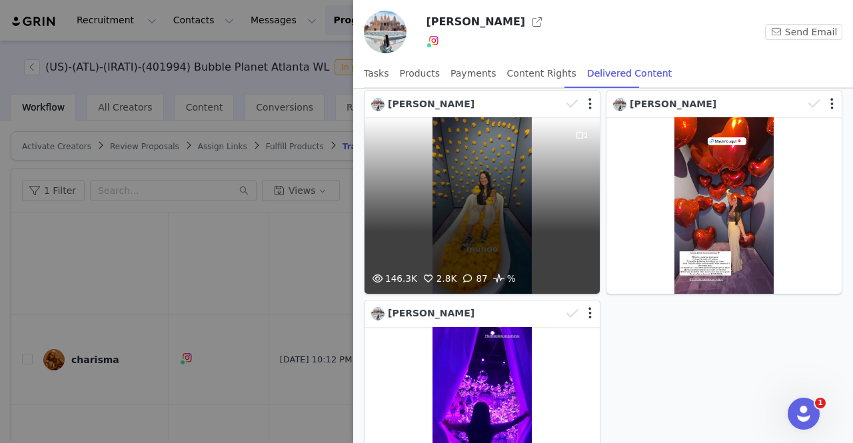
click at [564, 213] on div at bounding box center [582, 194] width 36 height 154
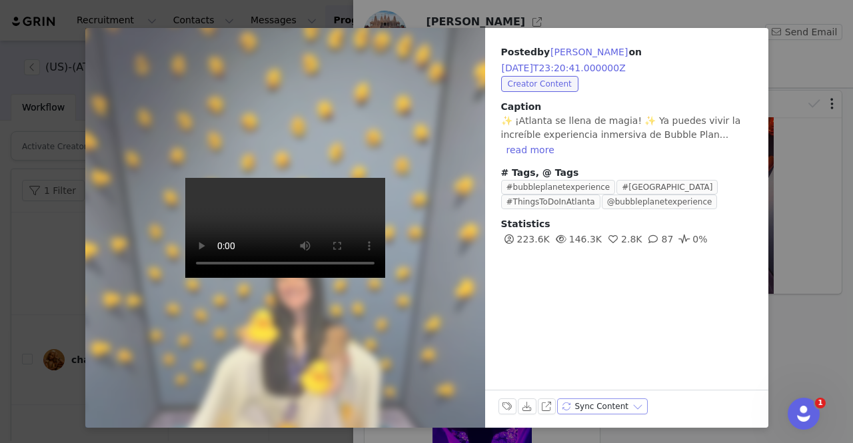
click at [613, 406] on button "Sync Content" at bounding box center [602, 406] width 91 height 16
click at [798, 366] on div "Posted by Mary Matheus on 2025-08-27T23:20:41.000000Z Creator Content Caption ✨…" at bounding box center [426, 221] width 853 height 443
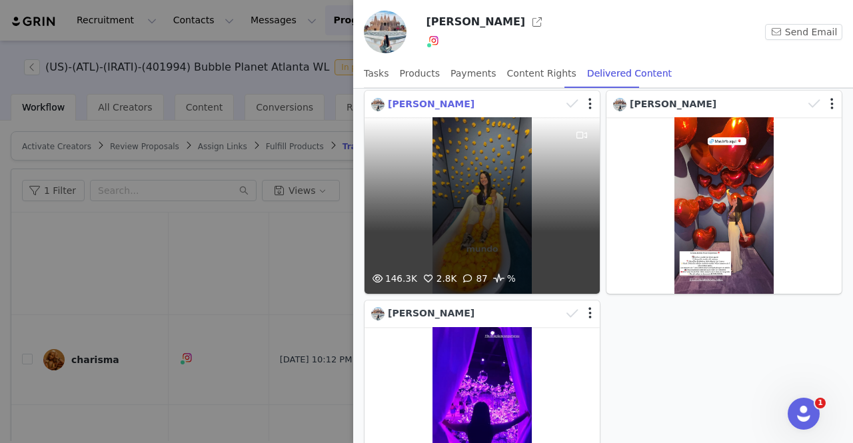
drag, startPoint x: 520, startPoint y: 211, endPoint x: 427, endPoint y: 105, distance: 140.2
click at [427, 105] on span "Mary Matheus" at bounding box center [431, 104] width 87 height 11
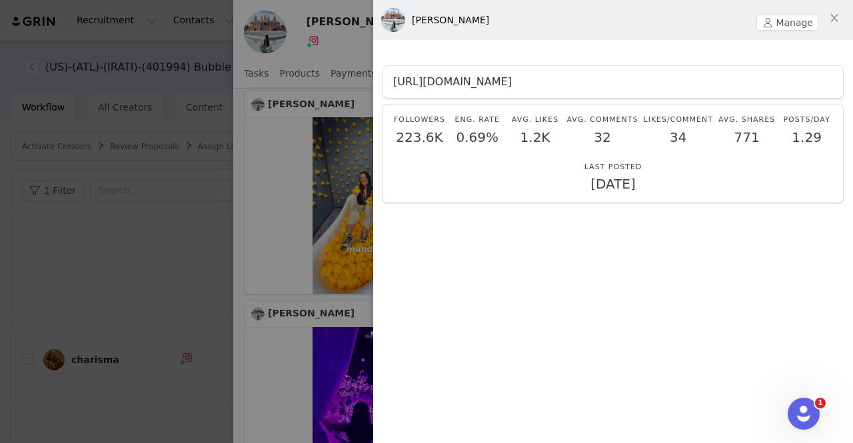
click at [512, 82] on link "https://www.instagram.com/marymatheustraveler" at bounding box center [452, 81] width 119 height 13
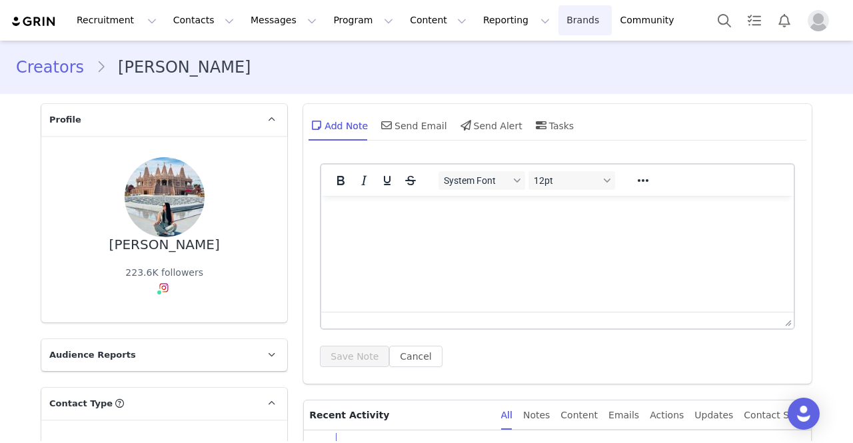
type input "+1 (United States)"
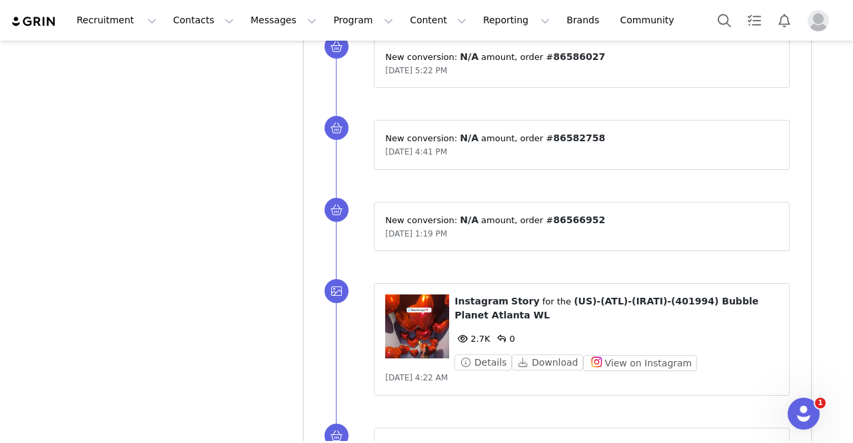
scroll to position [2738, 0]
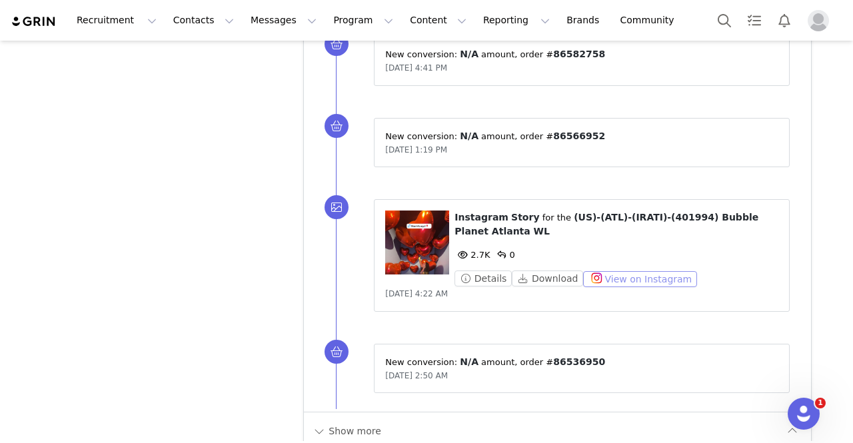
click at [599, 271] on button "View on Instagram" at bounding box center [640, 279] width 114 height 16
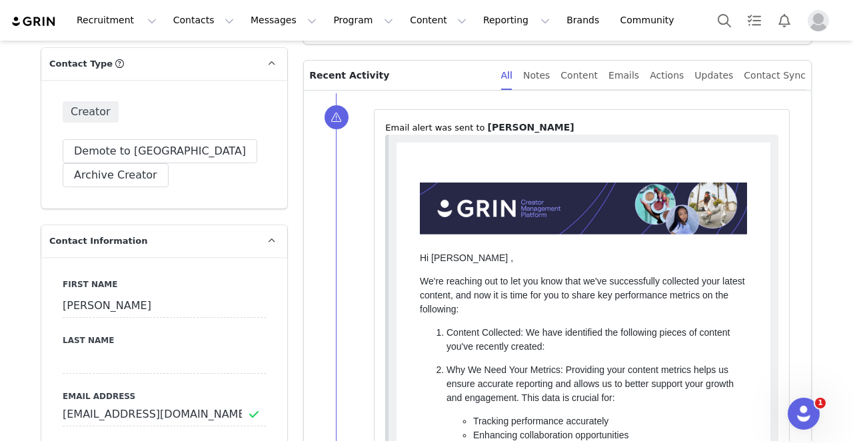
scroll to position [0, 0]
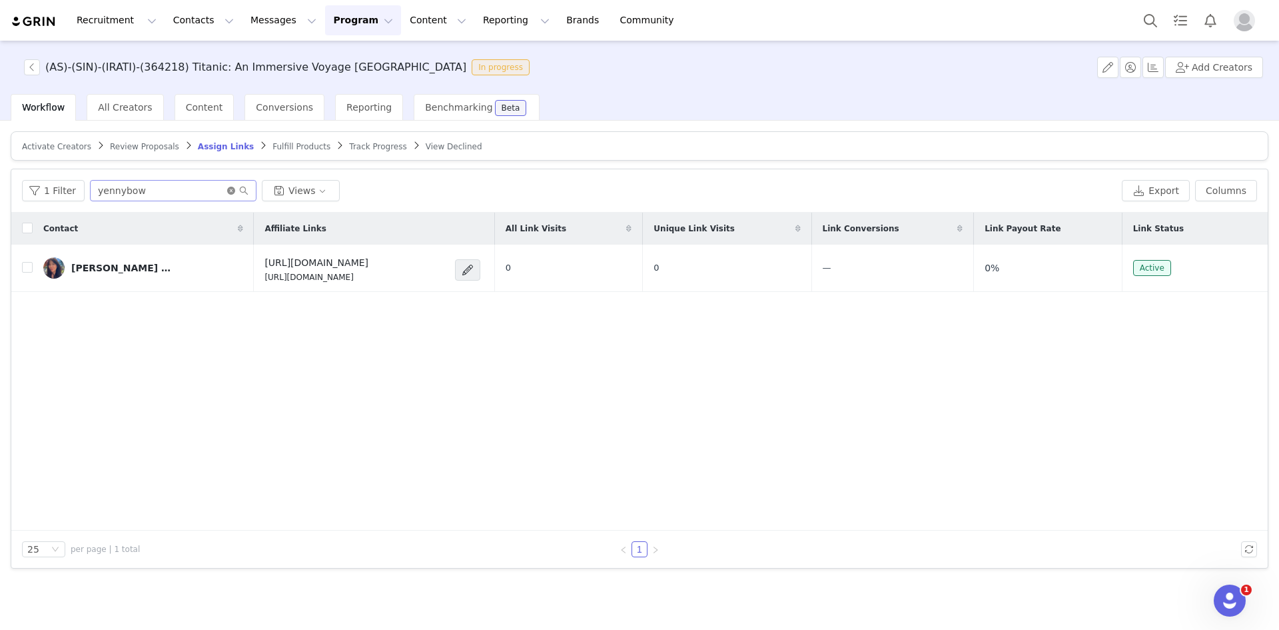
click at [227, 191] on icon "icon: close-circle" at bounding box center [231, 191] width 8 height 8
click at [184, 190] on input "text" at bounding box center [173, 190] width 167 height 21
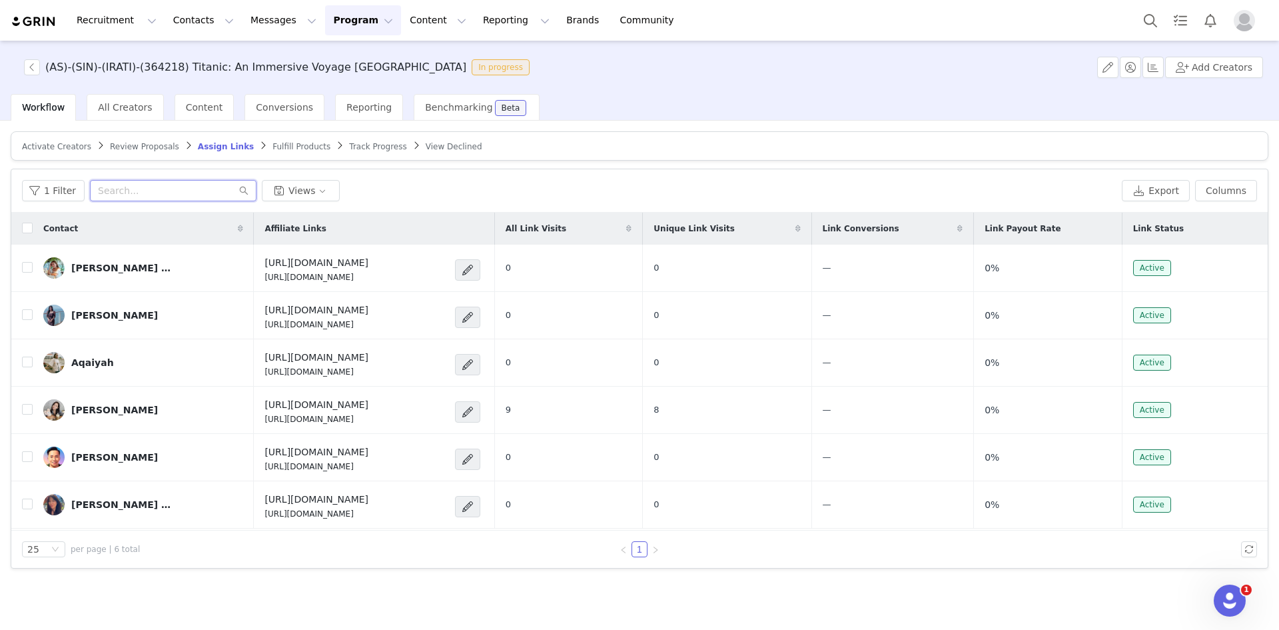
paste input "[EMAIL_ADDRESS][DOMAIN_NAME]"
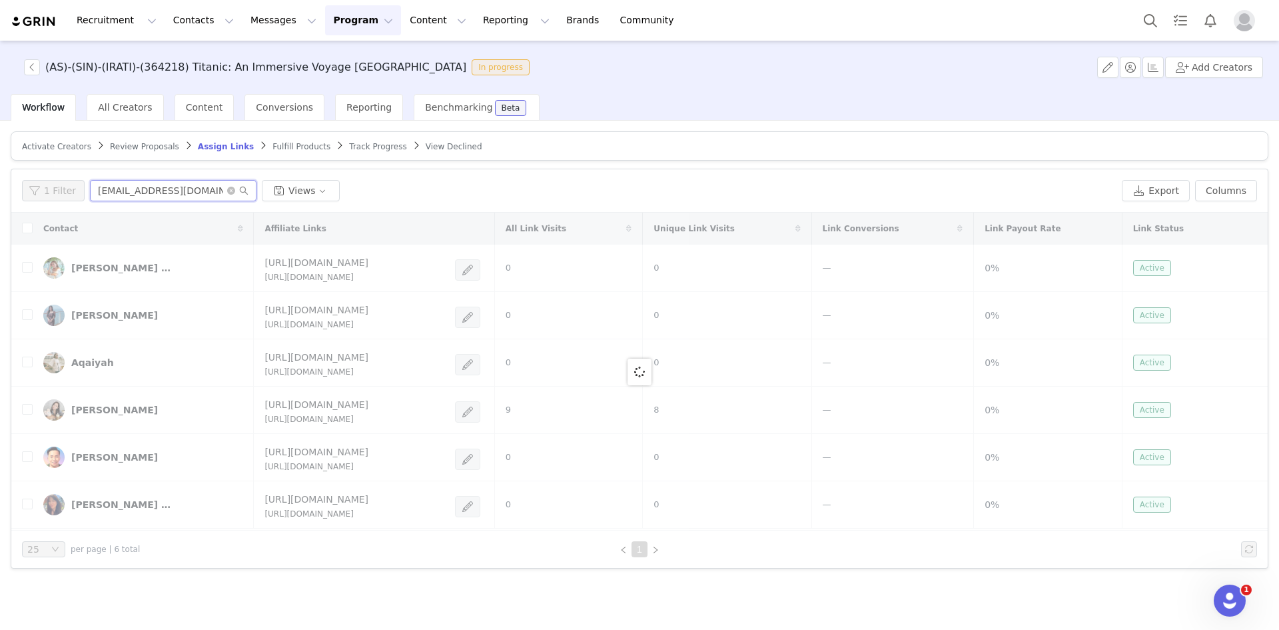
type input "[EMAIL_ADDRESS][DOMAIN_NAME]"
drag, startPoint x: 135, startPoint y: 142, endPoint x: 163, endPoint y: 169, distance: 39.6
click at [135, 143] on span "Review Proposals" at bounding box center [144, 146] width 69 height 9
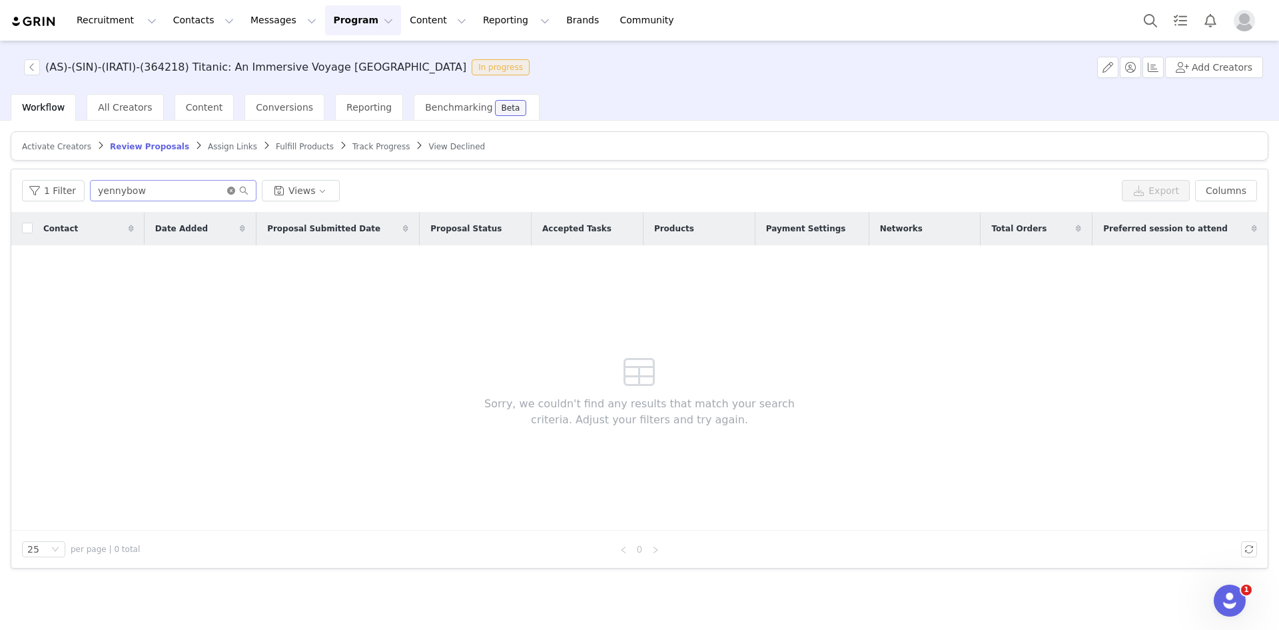
click at [227, 189] on icon "icon: close-circle" at bounding box center [231, 191] width 8 height 8
click at [191, 188] on input "text" at bounding box center [173, 190] width 167 height 21
paste input "[EMAIL_ADDRESS][DOMAIN_NAME]"
type input "[EMAIL_ADDRESS][DOMAIN_NAME]"
click at [57, 142] on span "Activate Creators" at bounding box center [56, 146] width 69 height 9
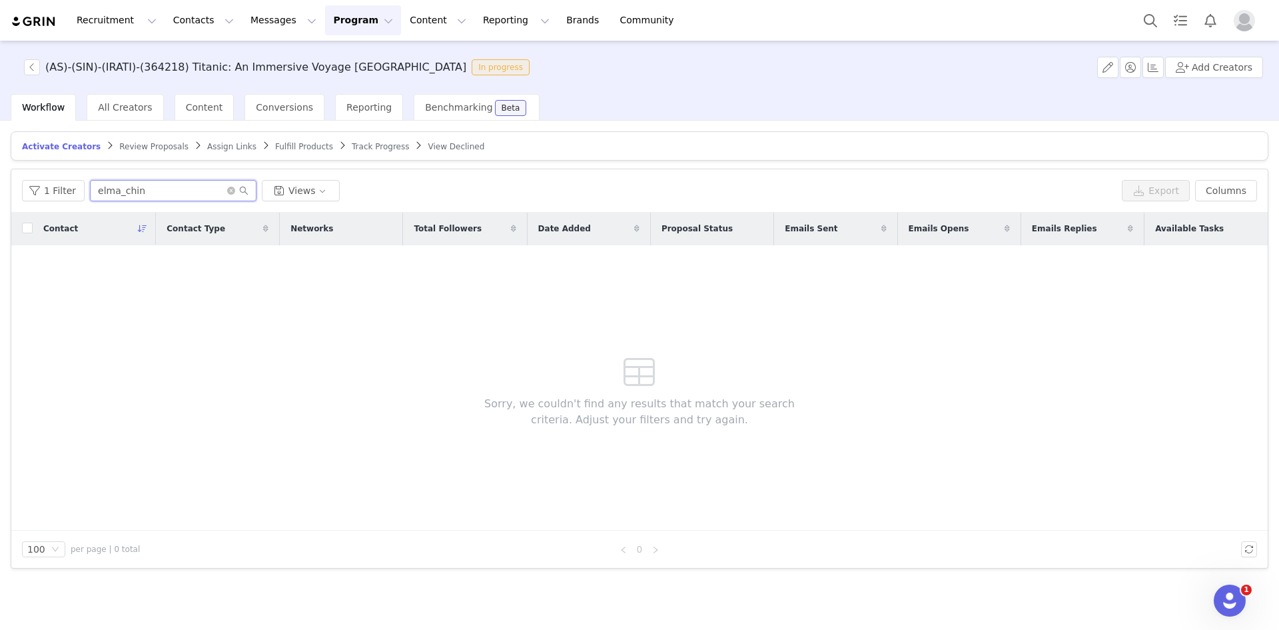
drag, startPoint x: 175, startPoint y: 189, endPoint x: 85, endPoint y: 195, distance: 90.1
click at [90, 195] on input "elma_chin" at bounding box center [173, 190] width 167 height 21
paste input "[EMAIL_ADDRESS][DOMAIN_NAME]"
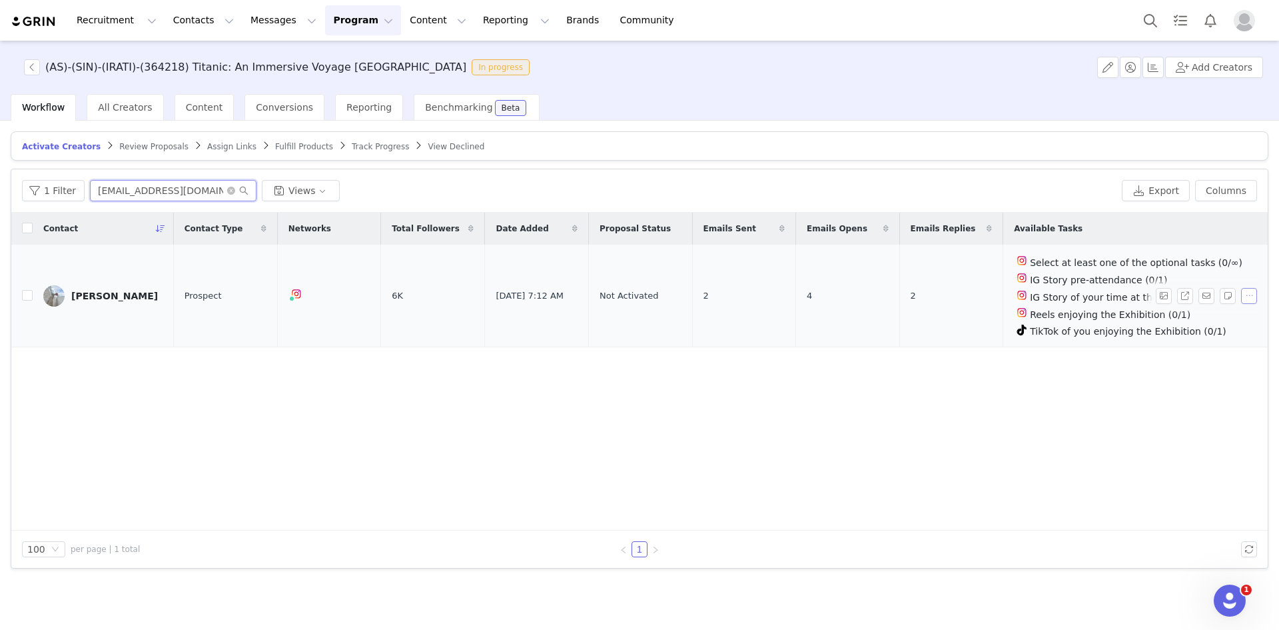
type input "[EMAIL_ADDRESS][DOMAIN_NAME]"
click at [1248, 296] on button "button" at bounding box center [1249, 296] width 16 height 16
click at [1220, 320] on span "Activate Creators" at bounding box center [1218, 317] width 81 height 15
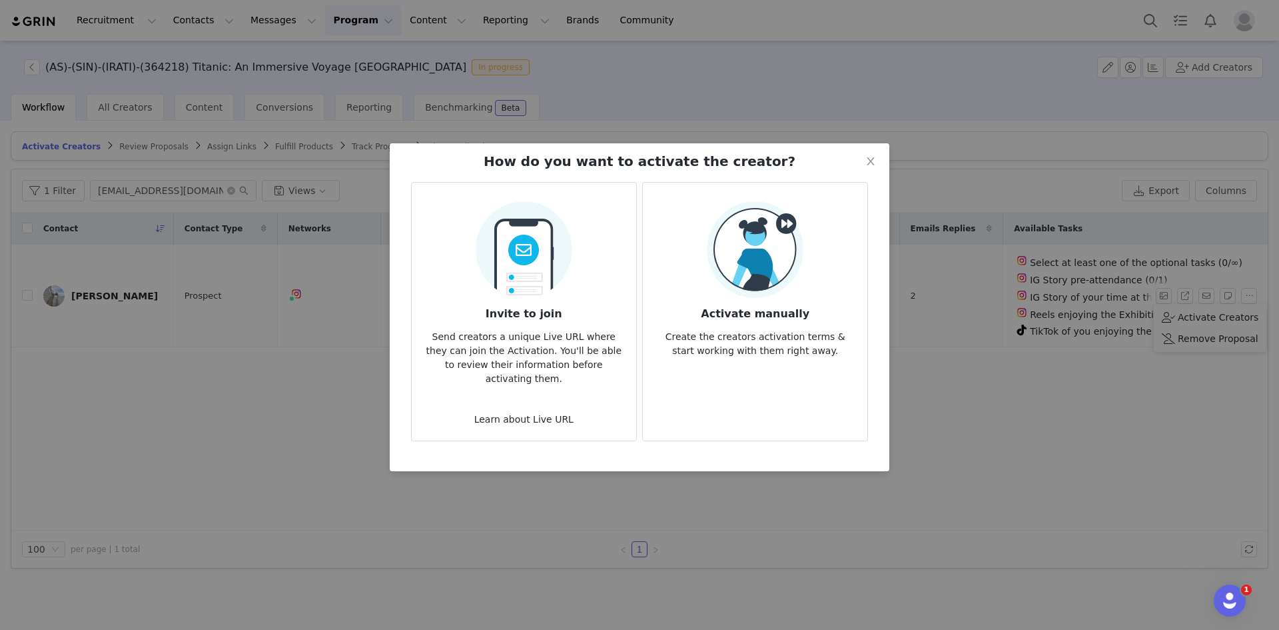
click at [769, 327] on p "Create the creators activation terms & start working with them right away." at bounding box center [755, 340] width 203 height 36
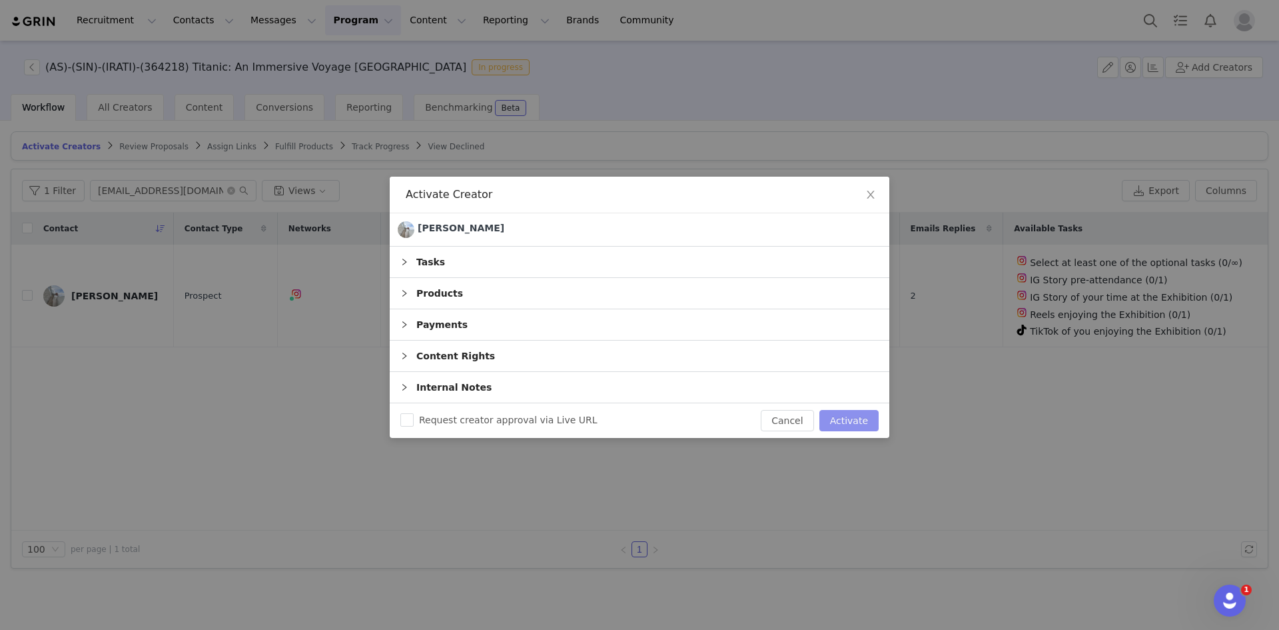
click at [834, 417] on button "Activate" at bounding box center [849, 420] width 59 height 21
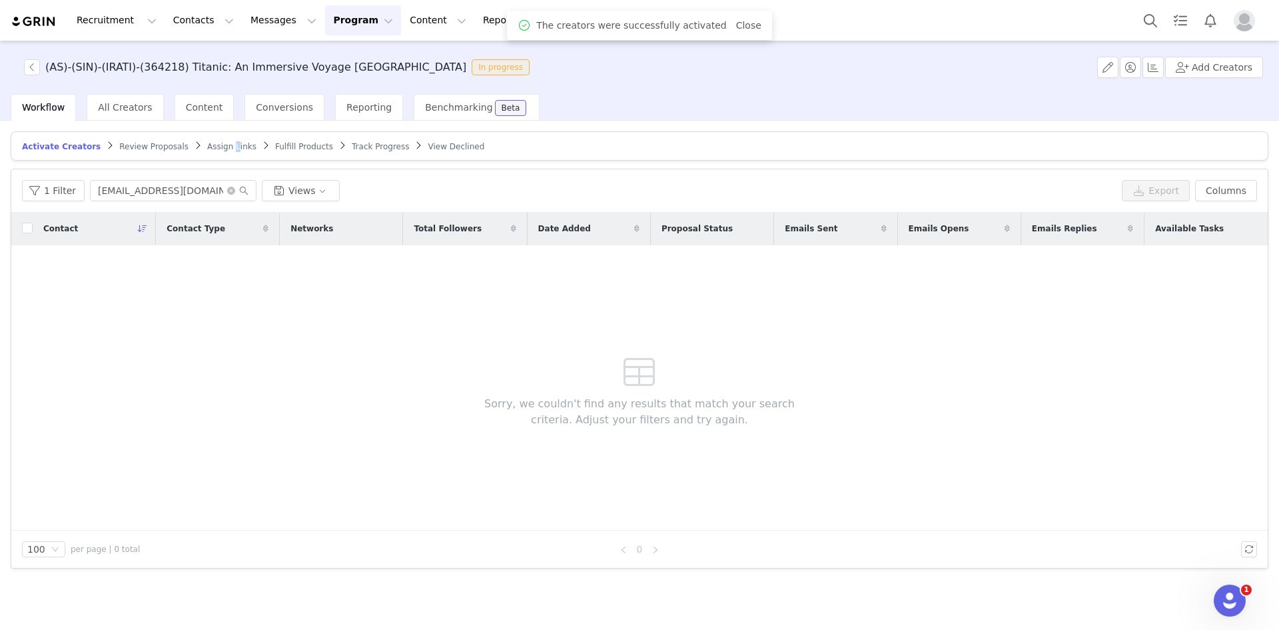
click at [209, 148] on span "Assign Links" at bounding box center [231, 146] width 49 height 9
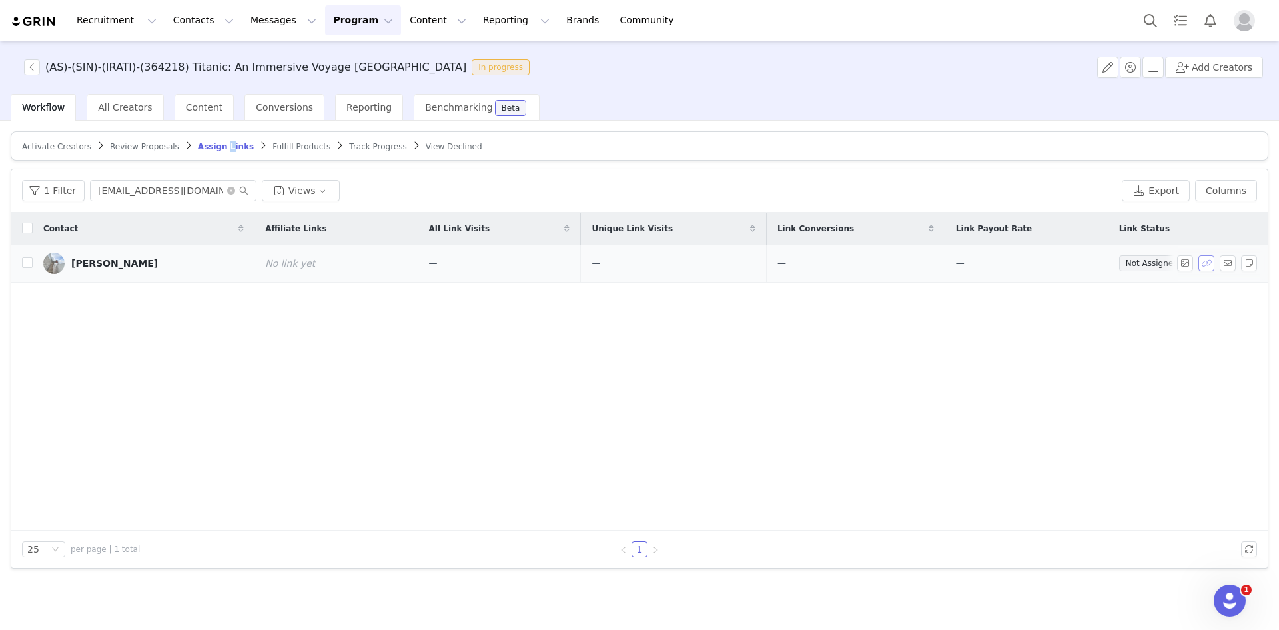
click at [1209, 265] on button "button" at bounding box center [1207, 263] width 16 height 16
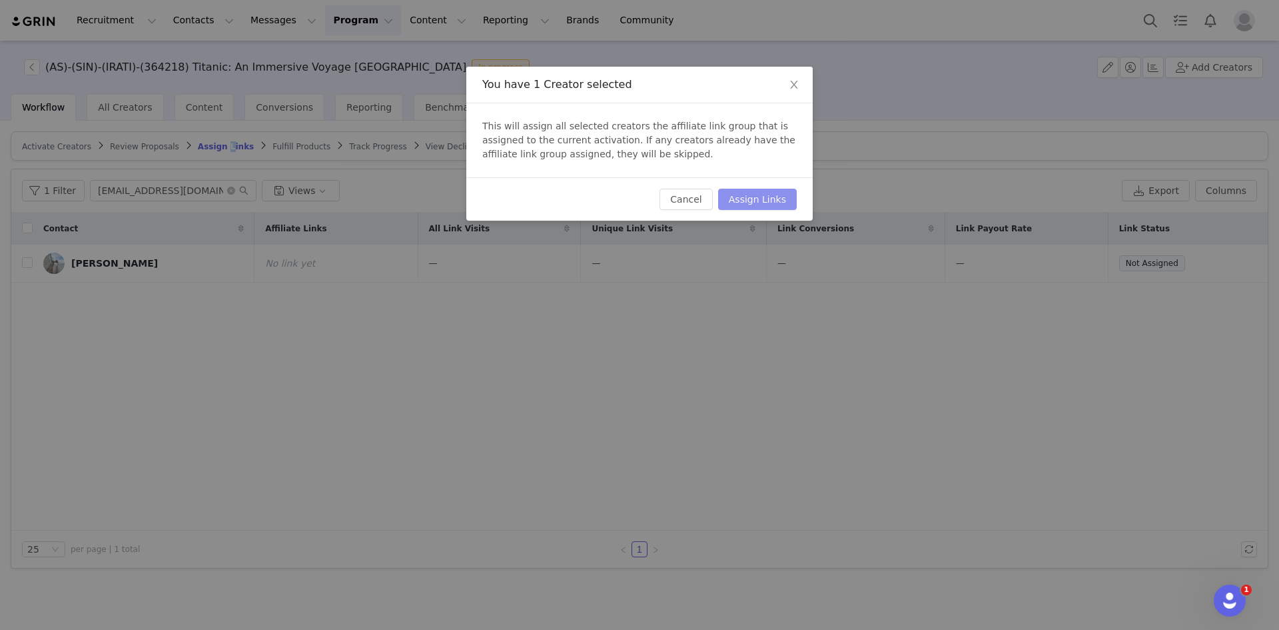
click at [767, 208] on button "Assign Links" at bounding box center [757, 199] width 79 height 21
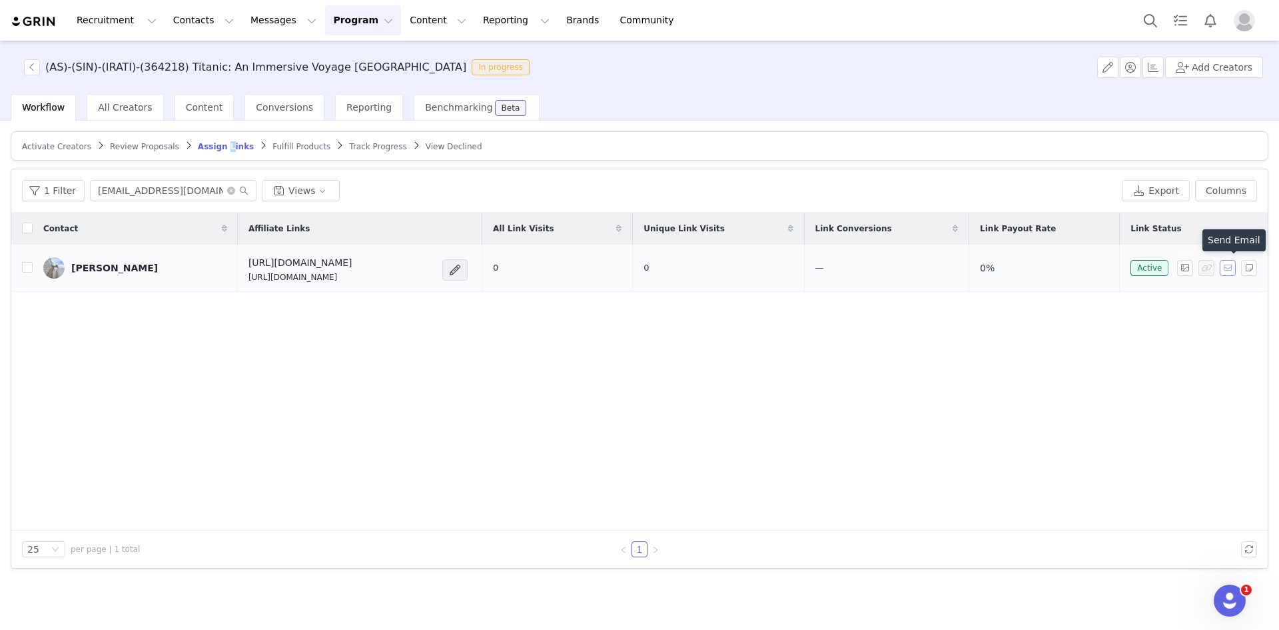
click at [1224, 271] on button "button" at bounding box center [1228, 268] width 16 height 16
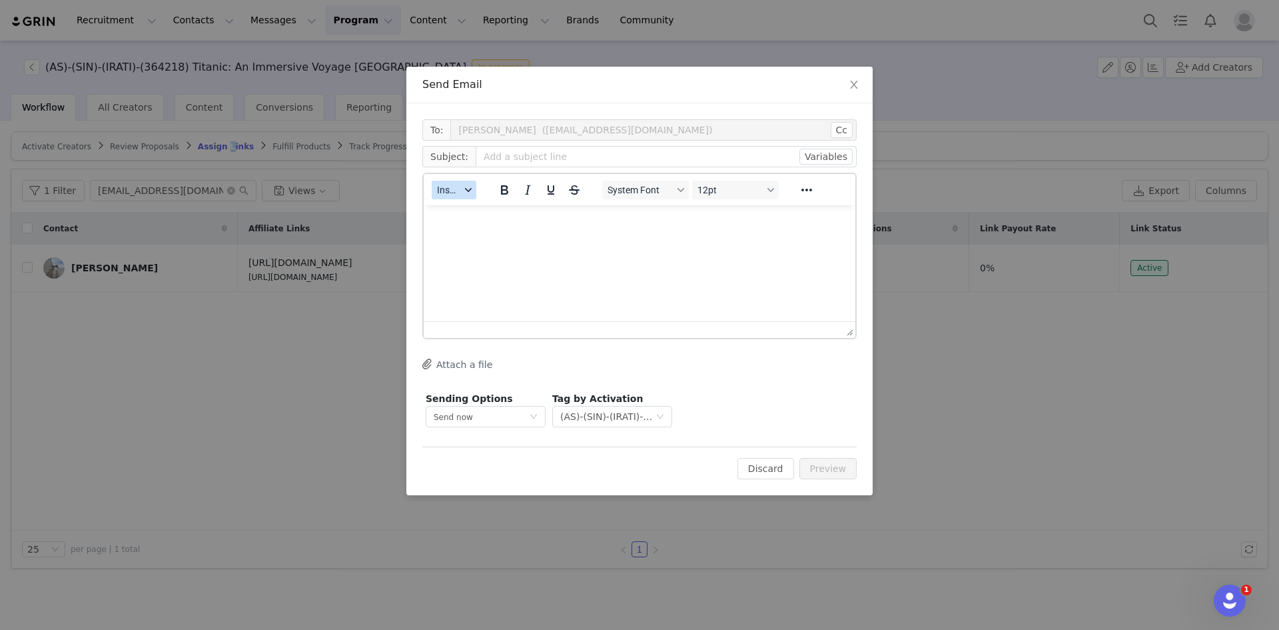
click at [456, 185] on span "Insert" at bounding box center [448, 190] width 23 height 11
click at [483, 217] on div "Insert Template" at bounding box center [503, 213] width 120 height 16
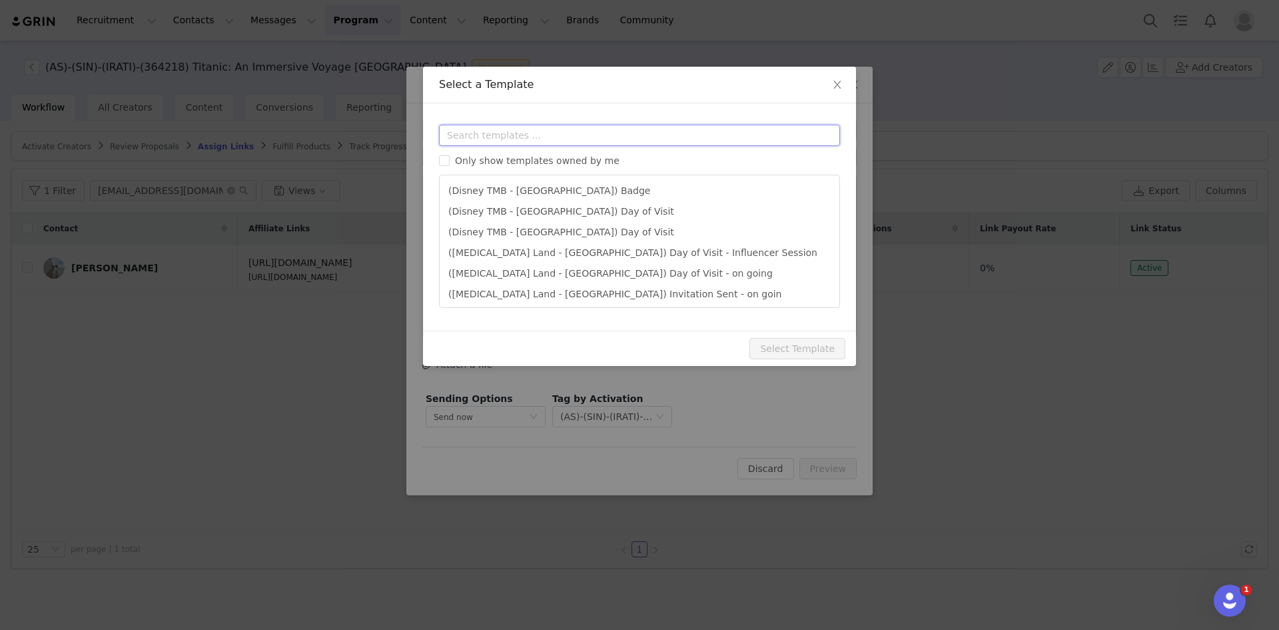
click at [536, 141] on input "text" at bounding box center [639, 135] width 401 height 21
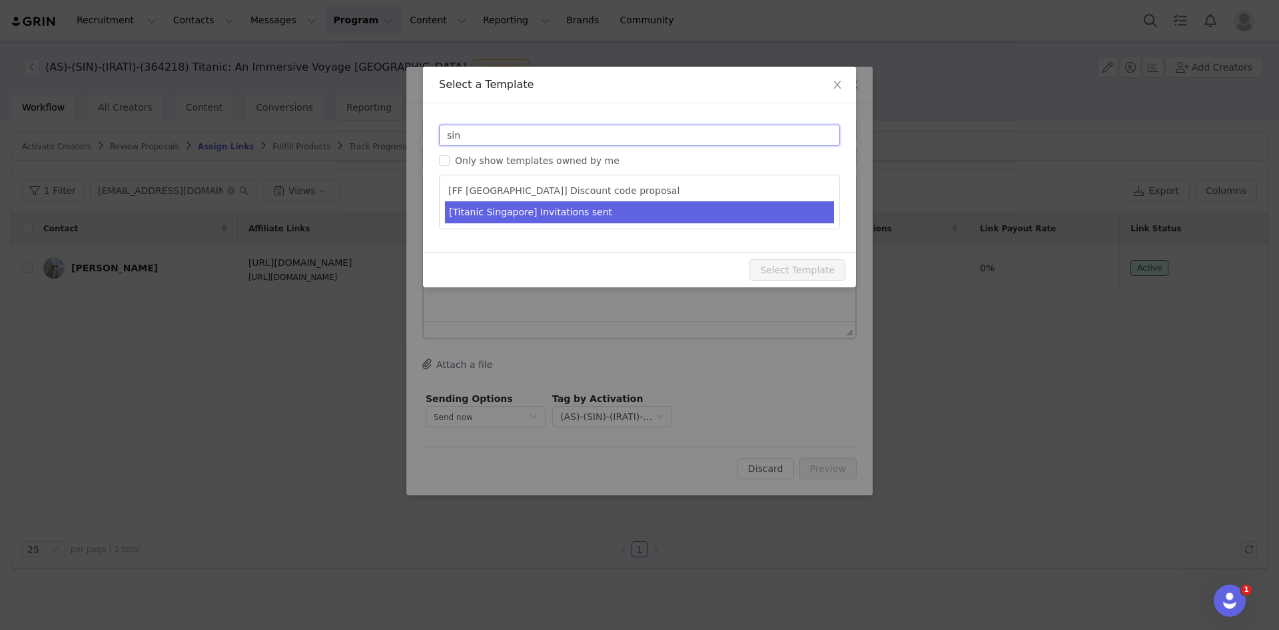
type input "sin"
click at [576, 217] on li "[Titanic Singapore] Invitations sent" at bounding box center [639, 212] width 389 height 22
type input "Fever x [instagram_username] | You are on the guest list for Titanic - An Immer…"
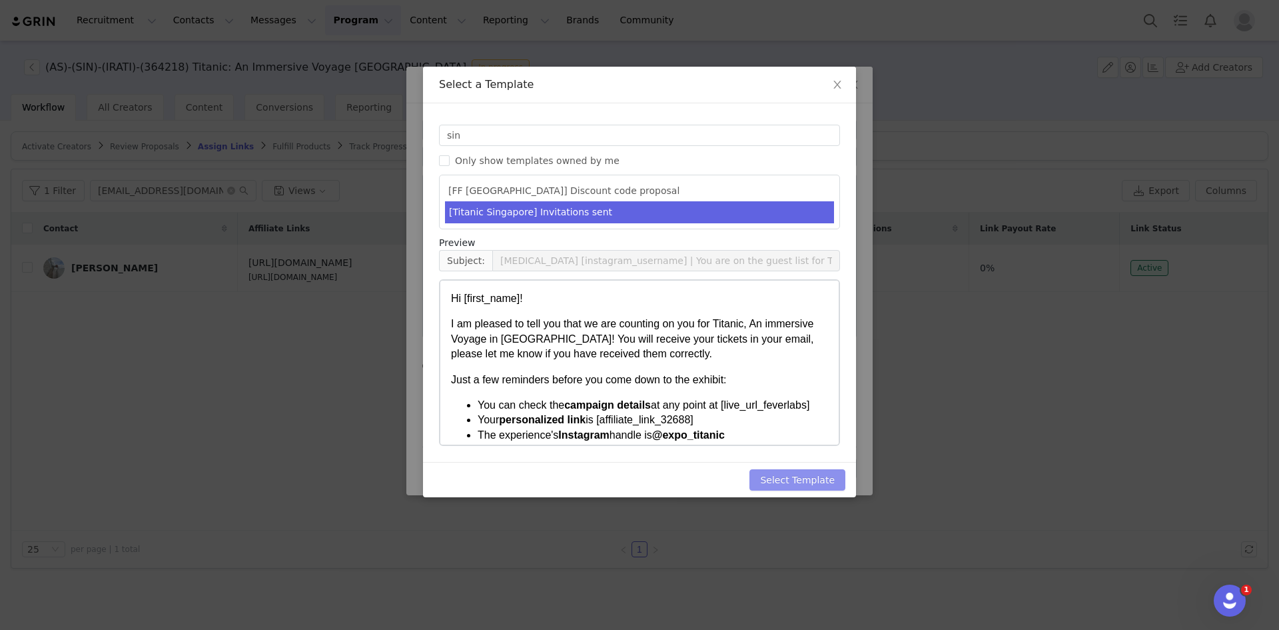
click at [810, 481] on button "Select Template" at bounding box center [798, 479] width 96 height 21
type input "Fever x [instagram_username] | You are on the guest list for Titanic - An Immer…"
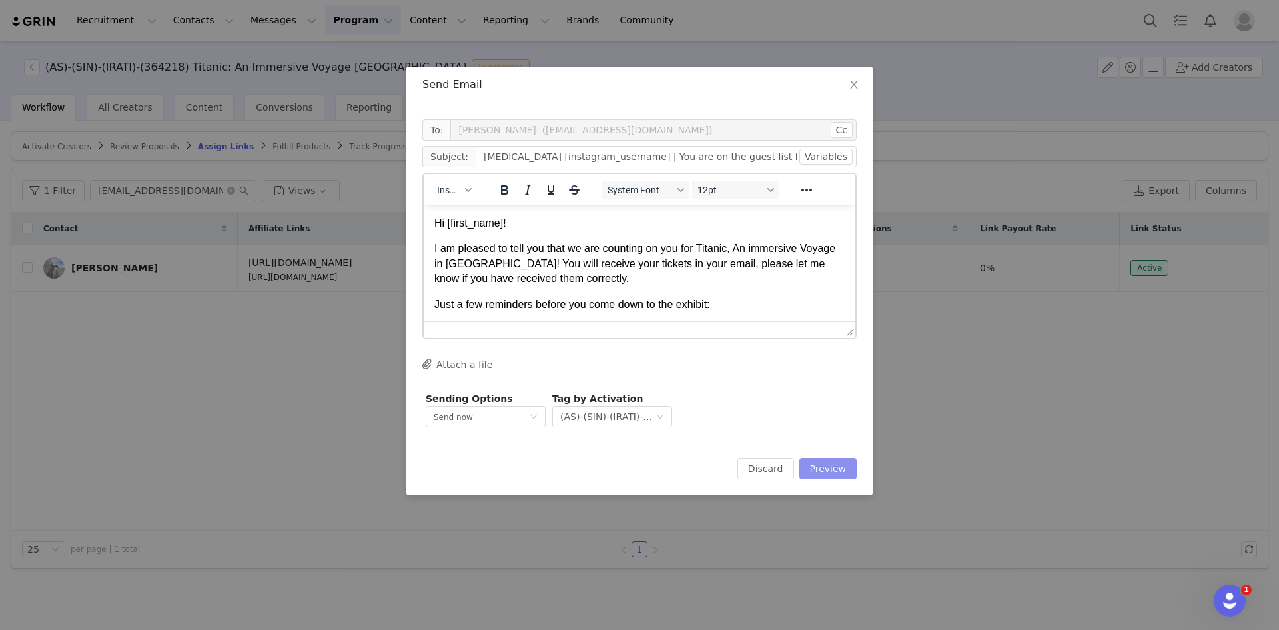
click at [851, 466] on button "Preview" at bounding box center [829, 468] width 58 height 21
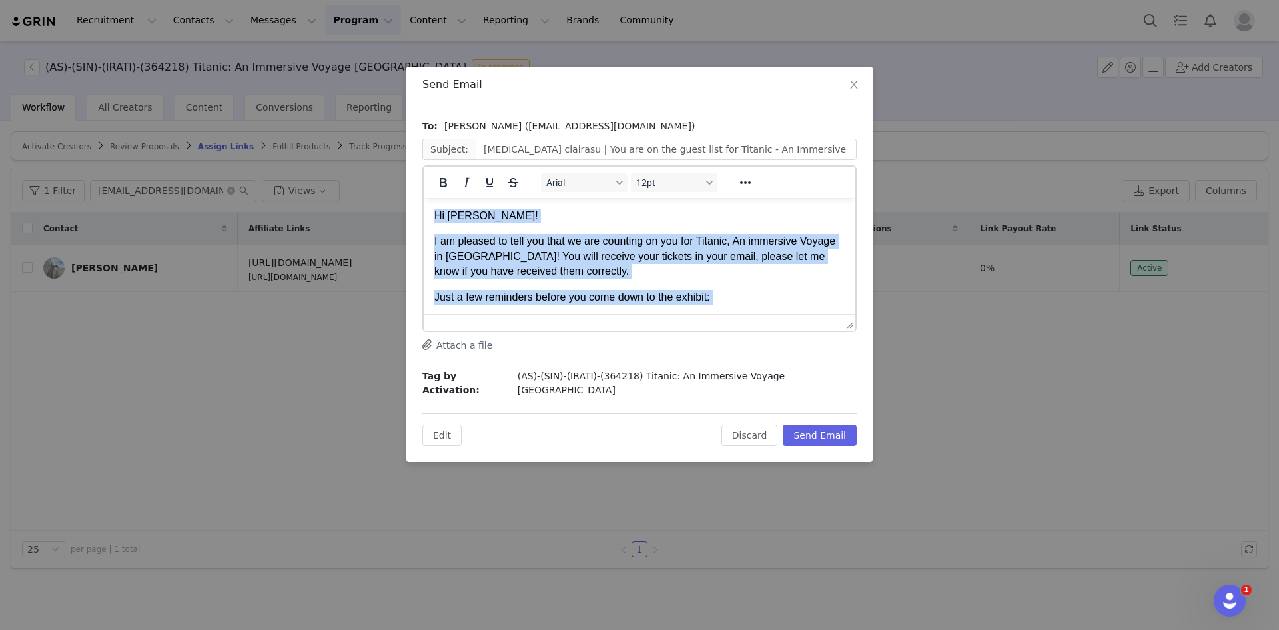
drag, startPoint x: 685, startPoint y: 264, endPoint x: 438, endPoint y: 201, distance: 255.0
click at [438, 201] on html "Hi Claira! I am pleased to tell you that we are counting on you for Titanic, An…" at bounding box center [640, 594] width 432 height 792
copy body "Hi Claira! I am pleased to tell you that we are counting on you for Titanic, An…"
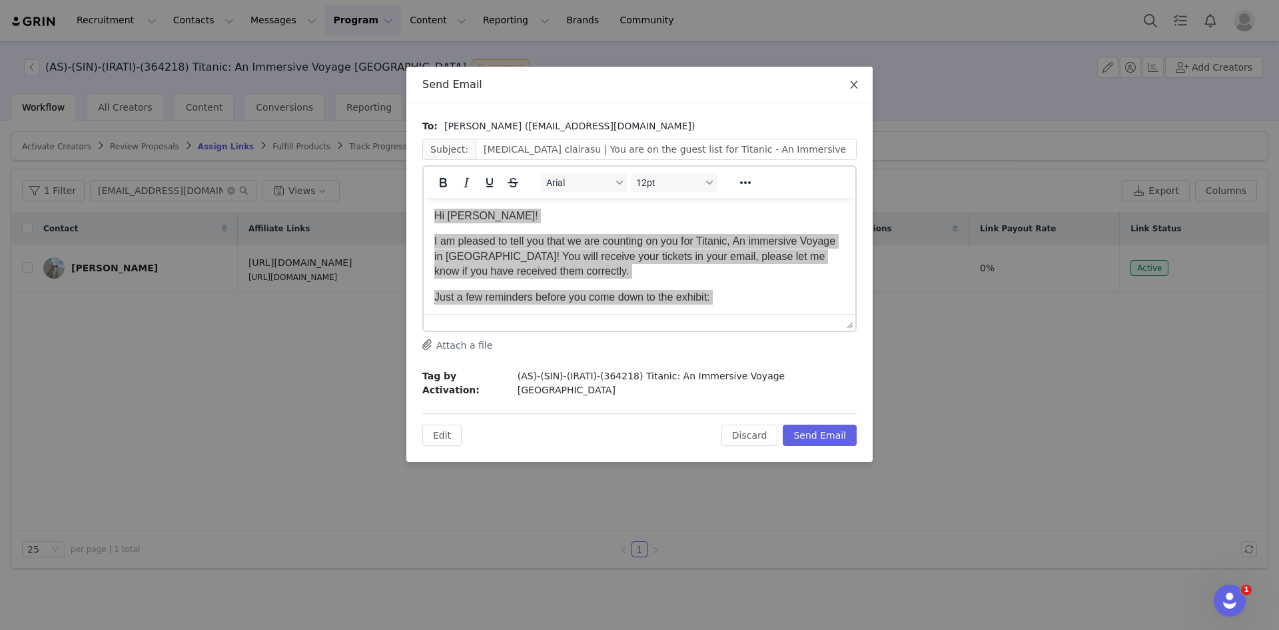
click at [853, 81] on icon "icon: close" at bounding box center [854, 84] width 11 height 11
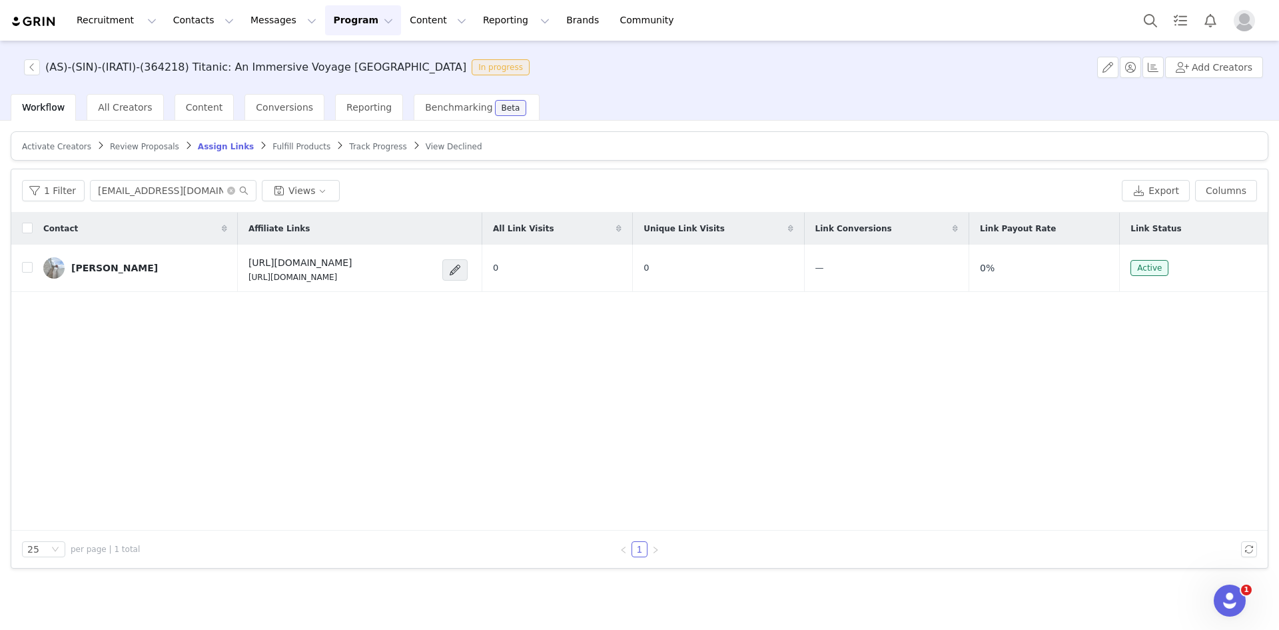
click at [137, 148] on span "Review Proposals" at bounding box center [144, 146] width 69 height 9
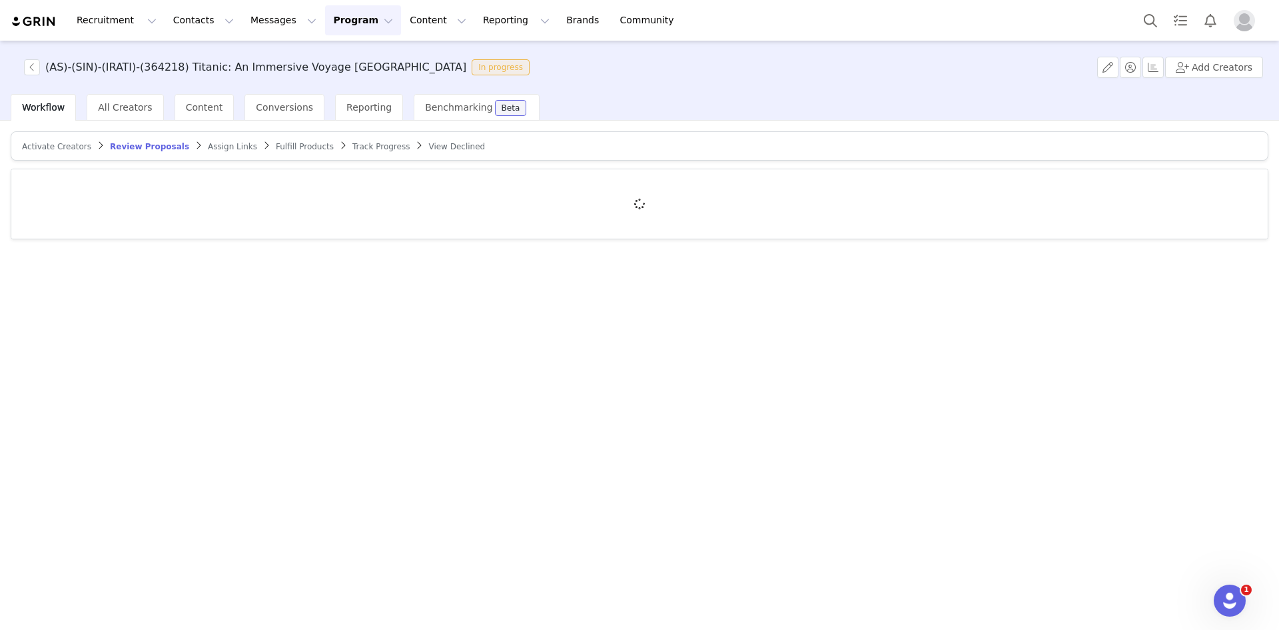
click at [210, 141] on link "Assign Links" at bounding box center [232, 146] width 49 height 10
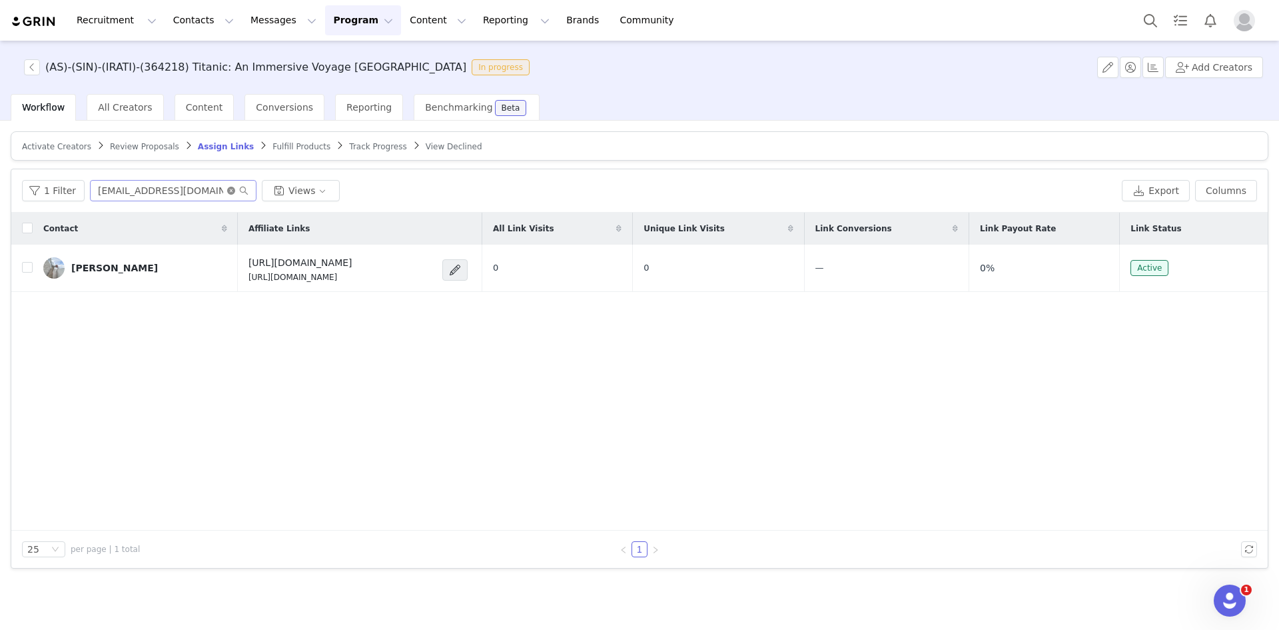
click at [230, 190] on icon "icon: close-circle" at bounding box center [231, 191] width 8 height 8
click at [207, 192] on input "text" at bounding box center [173, 190] width 167 height 21
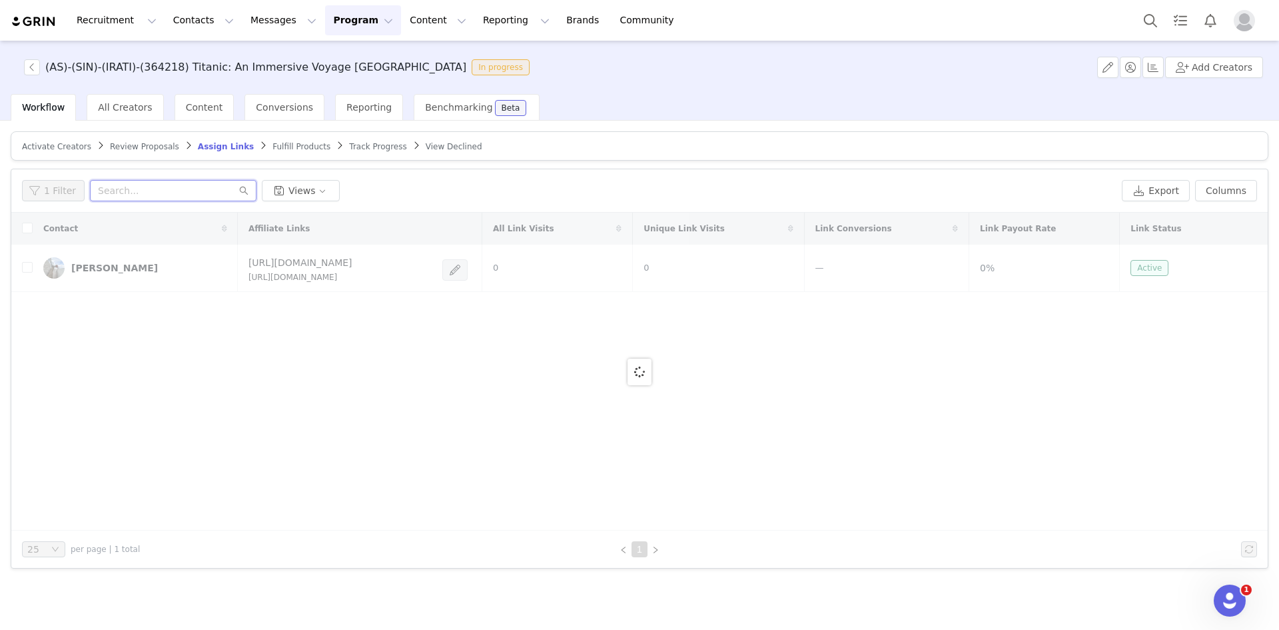
paste input "keweitay"
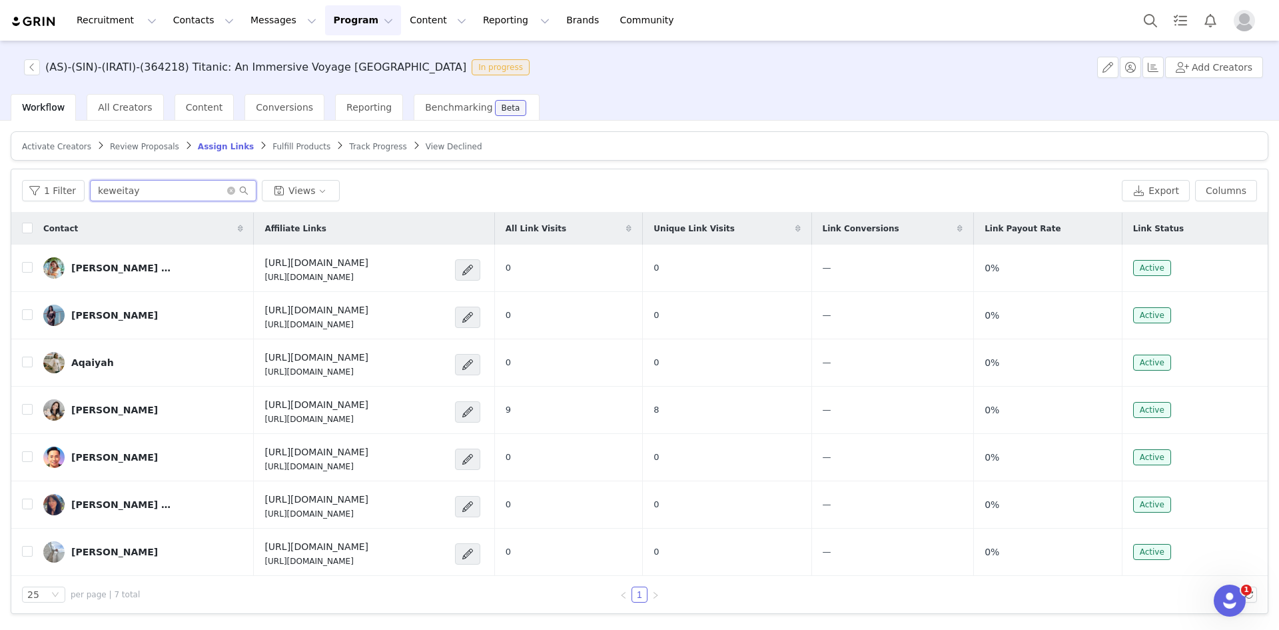
type input "keweitay"
click at [138, 144] on span "Review Proposals" at bounding box center [144, 146] width 69 height 9
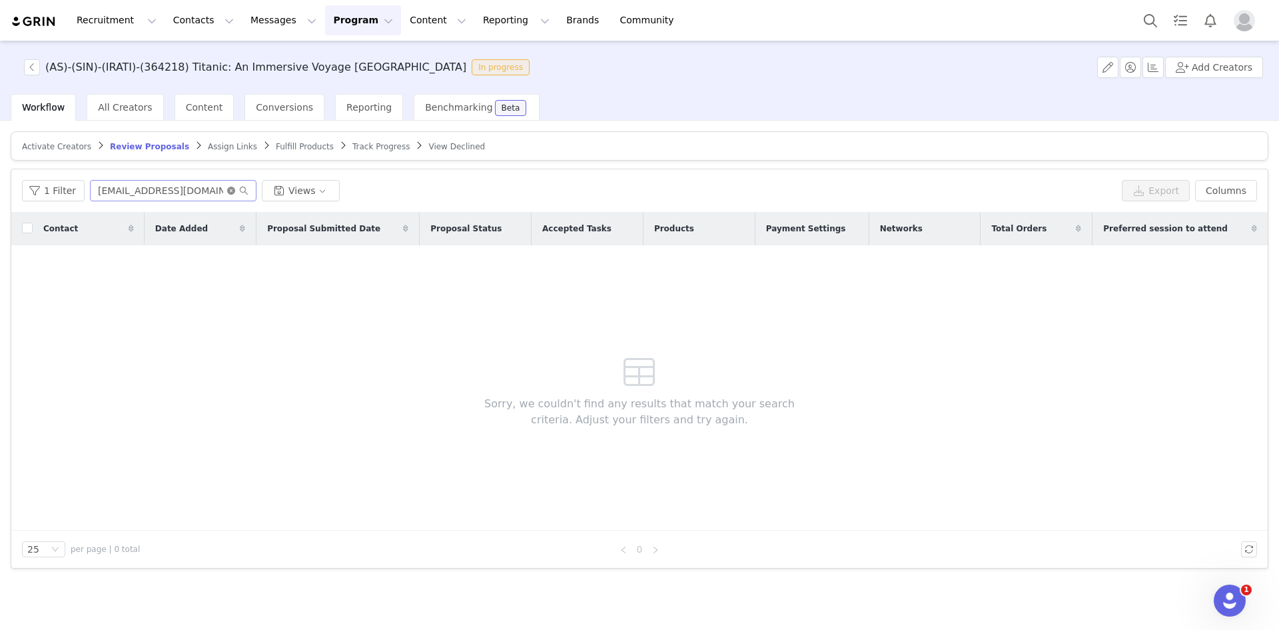
click at [227, 187] on icon "icon: close-circle" at bounding box center [231, 191] width 8 height 8
click at [209, 193] on input "text" at bounding box center [173, 190] width 167 height 21
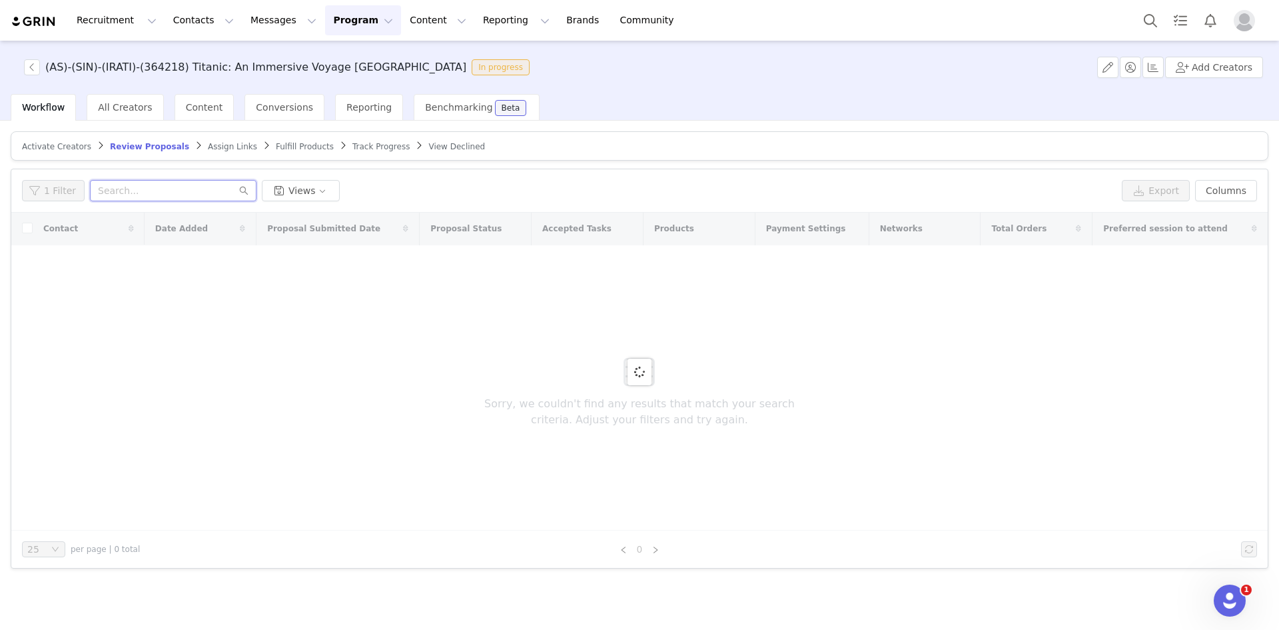
paste input "keweitay"
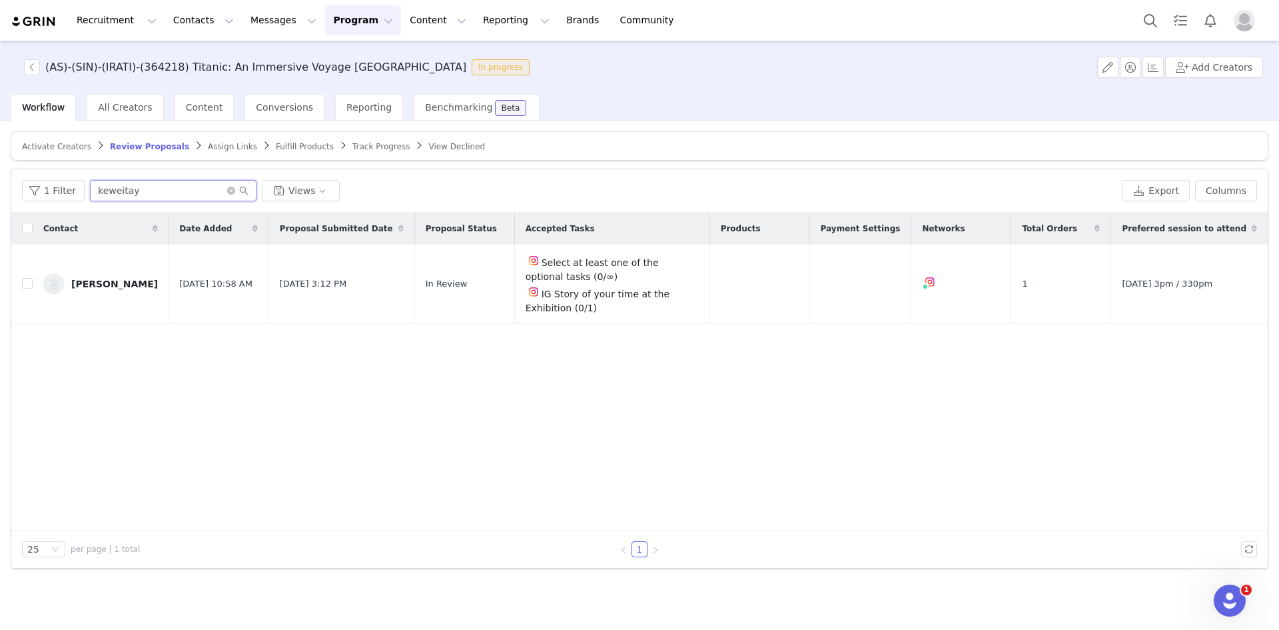
type input "keweitay"
click at [1144, 276] on button "button" at bounding box center [1143, 284] width 16 height 16
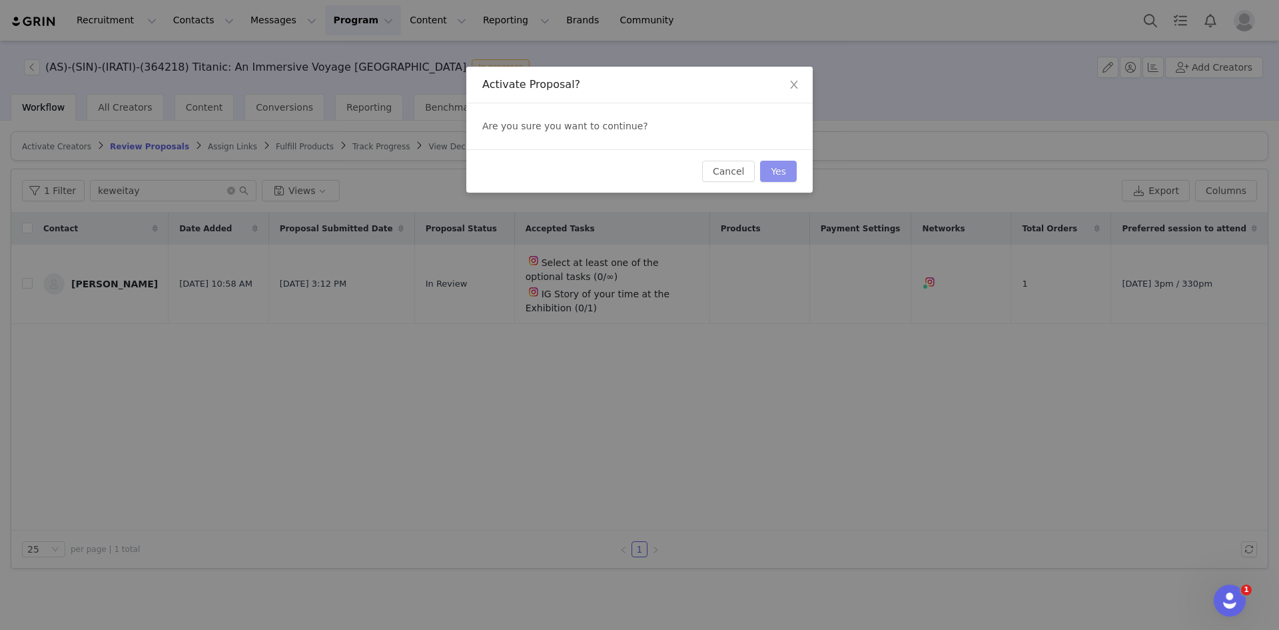
click at [786, 166] on button "Yes" at bounding box center [778, 171] width 37 height 21
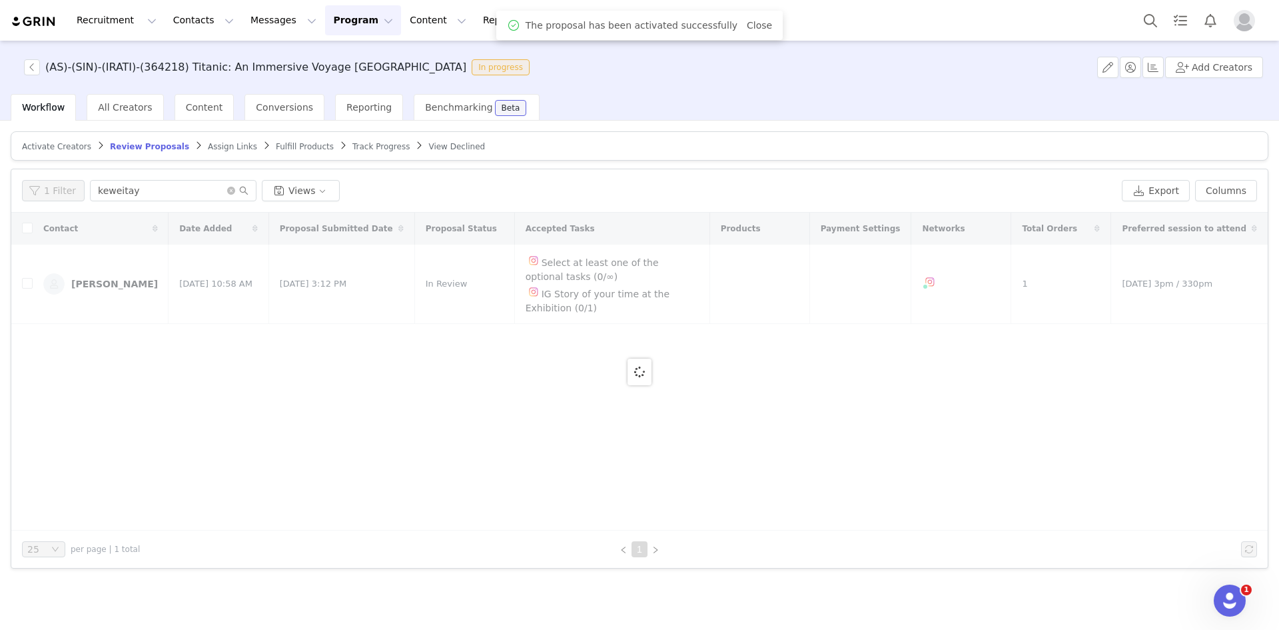
click at [208, 143] on span "Assign Links" at bounding box center [232, 146] width 49 height 9
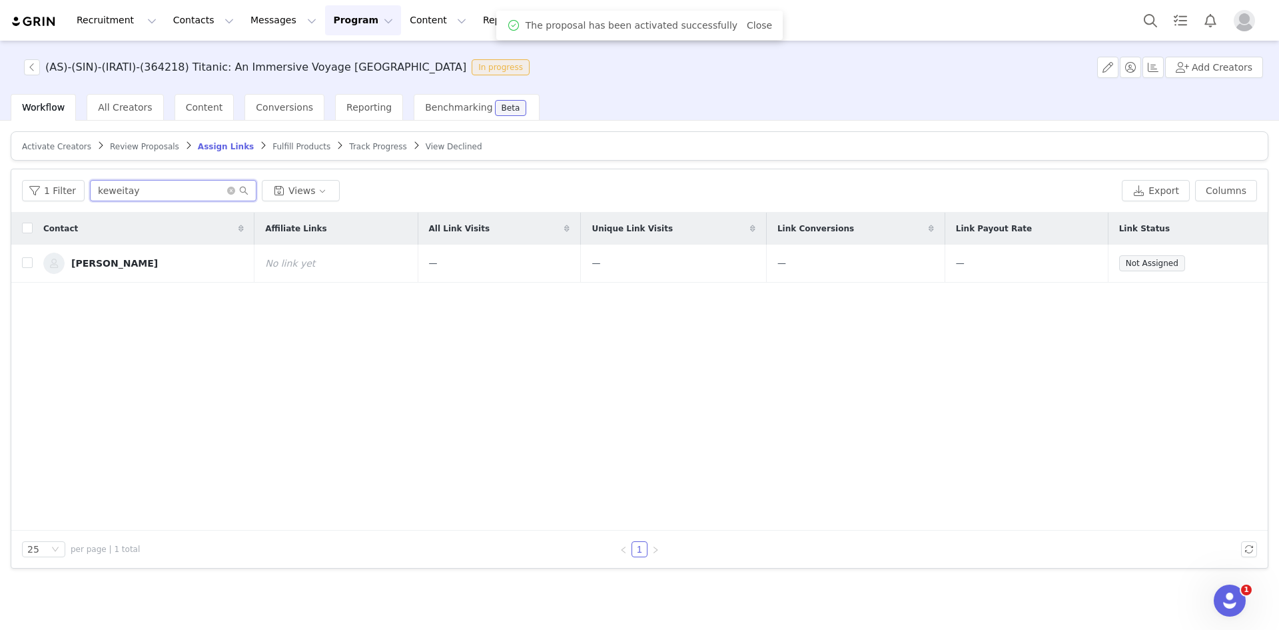
click at [181, 186] on input "keweitay" at bounding box center [173, 190] width 167 height 21
click at [1210, 266] on button "button" at bounding box center [1207, 263] width 16 height 16
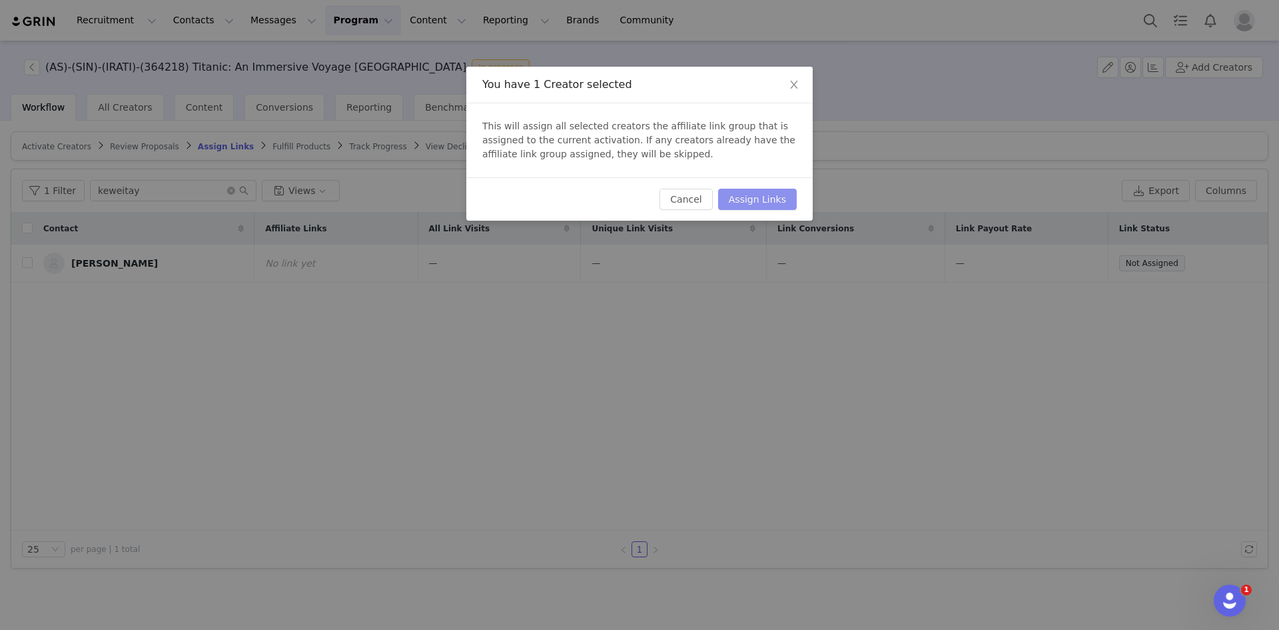
click at [777, 197] on button "Assign Links" at bounding box center [757, 199] width 79 height 21
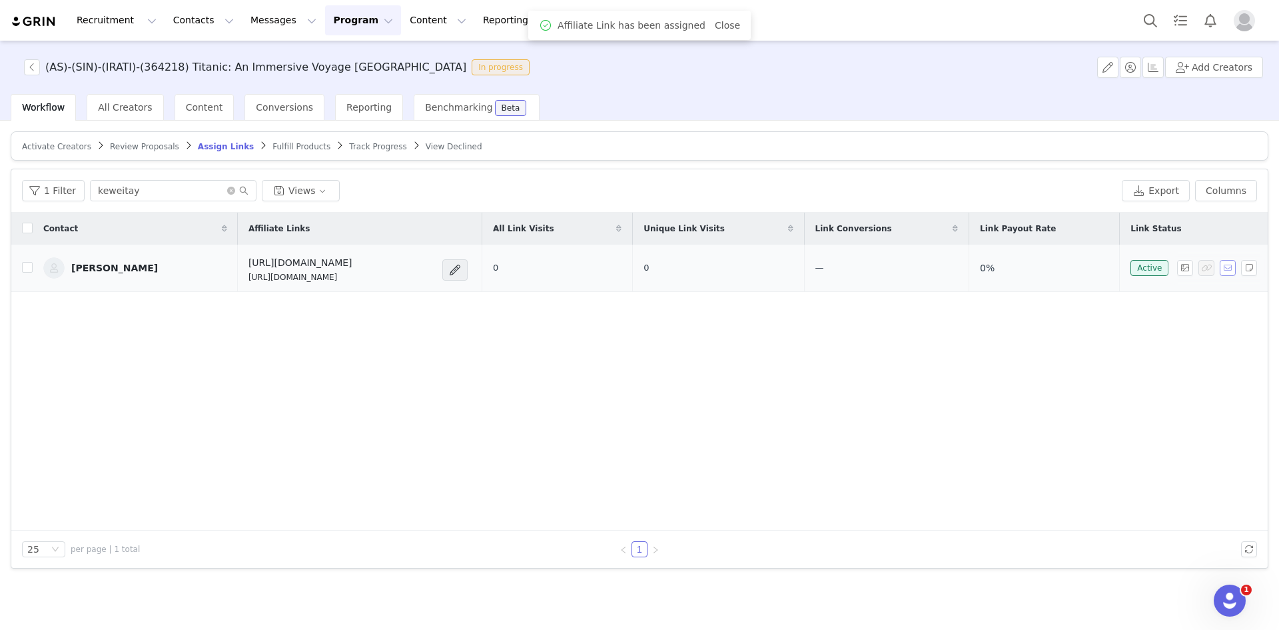
click at [1223, 269] on button "button" at bounding box center [1228, 268] width 16 height 16
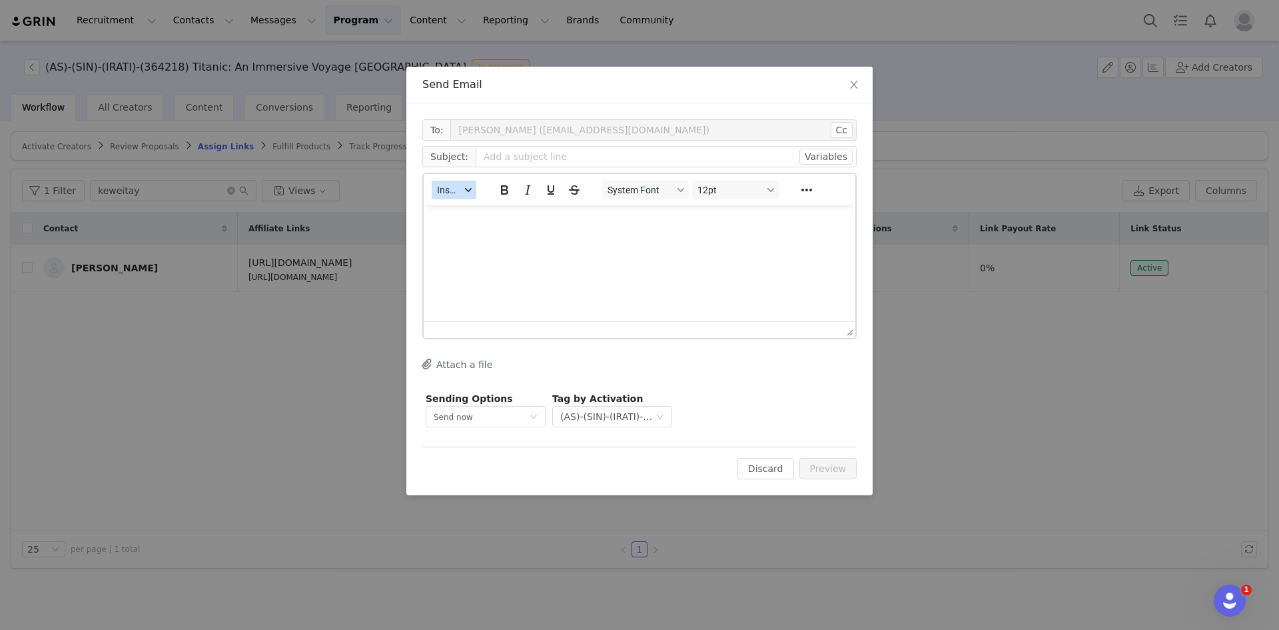
click at [463, 187] on div "button" at bounding box center [468, 190] width 11 height 7
click at [500, 216] on div "Insert Template" at bounding box center [503, 213] width 120 height 16
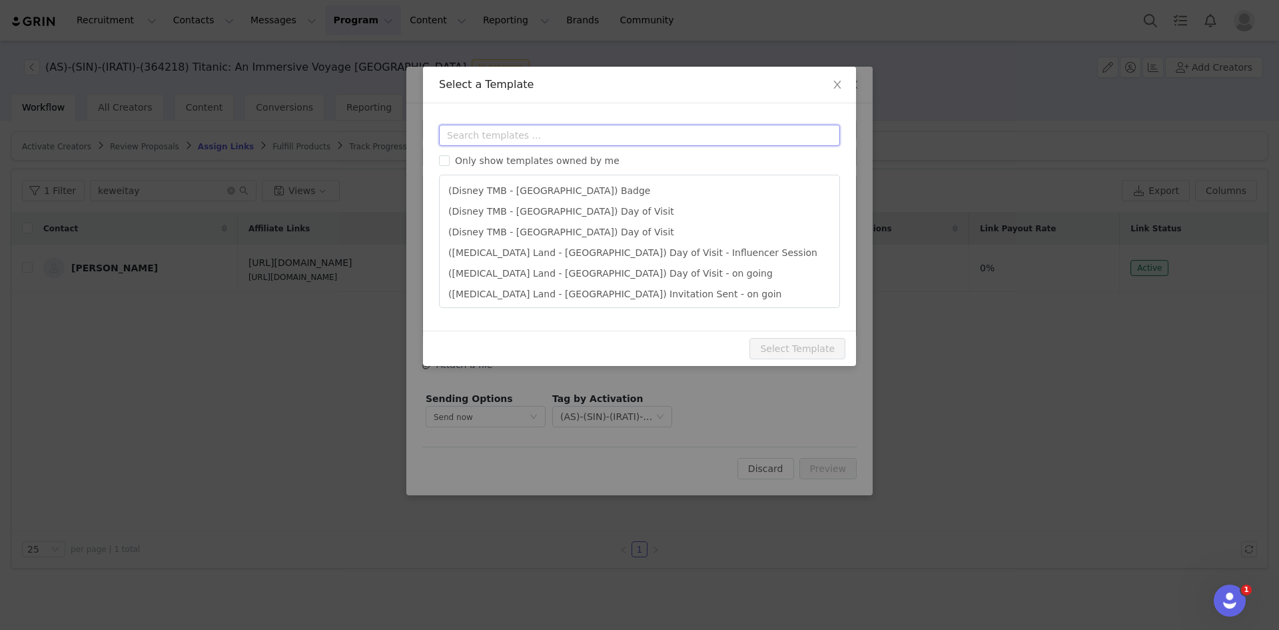
click at [543, 141] on input "text" at bounding box center [639, 135] width 401 height 21
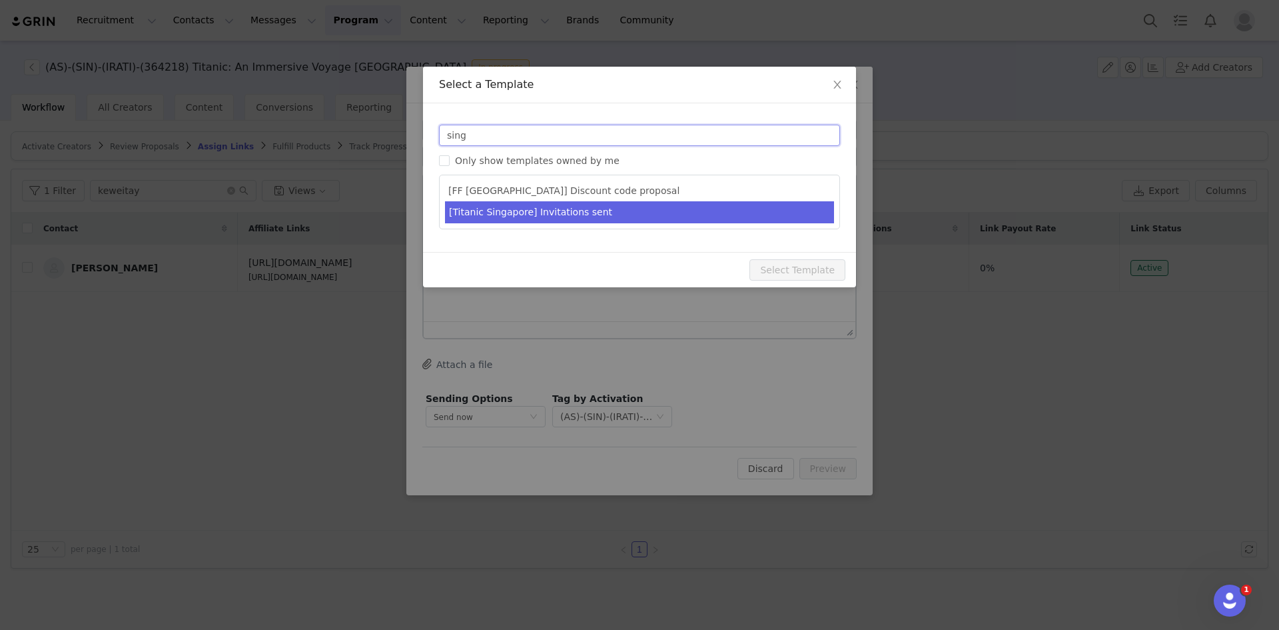
type input "sing"
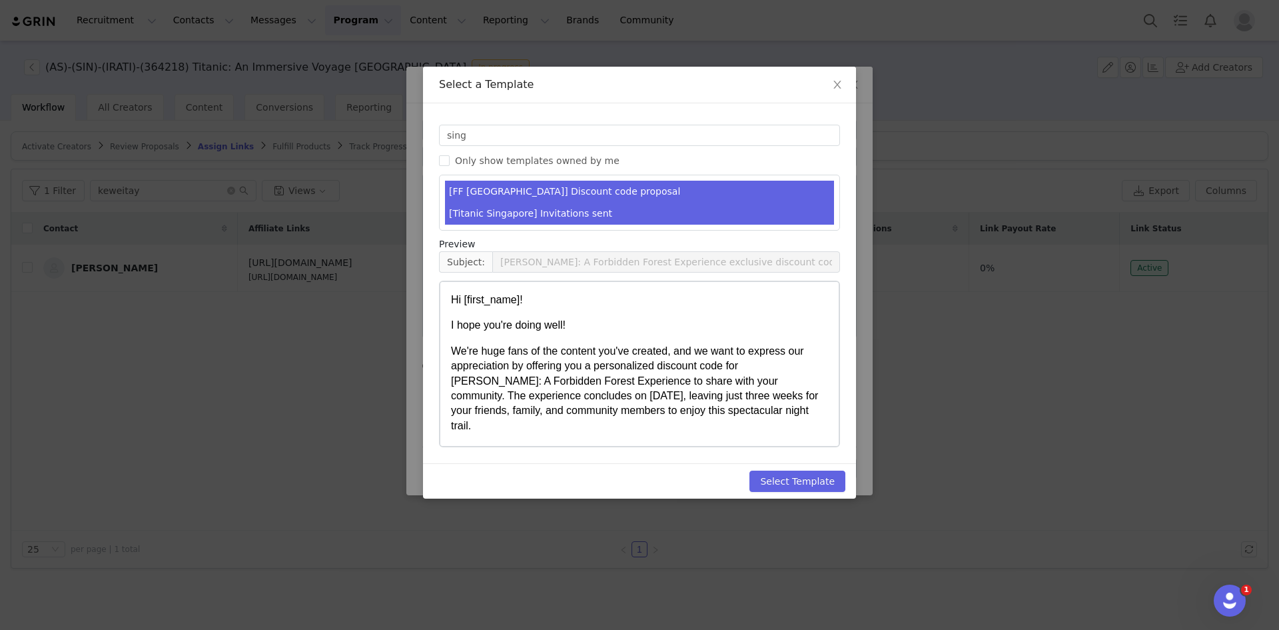
click at [568, 214] on li "[Titanic Singapore] Invitations sent" at bounding box center [639, 214] width 389 height 22
type input "Fever x [instagram_username] | You are on the guest list for Titanic - An Immer…"
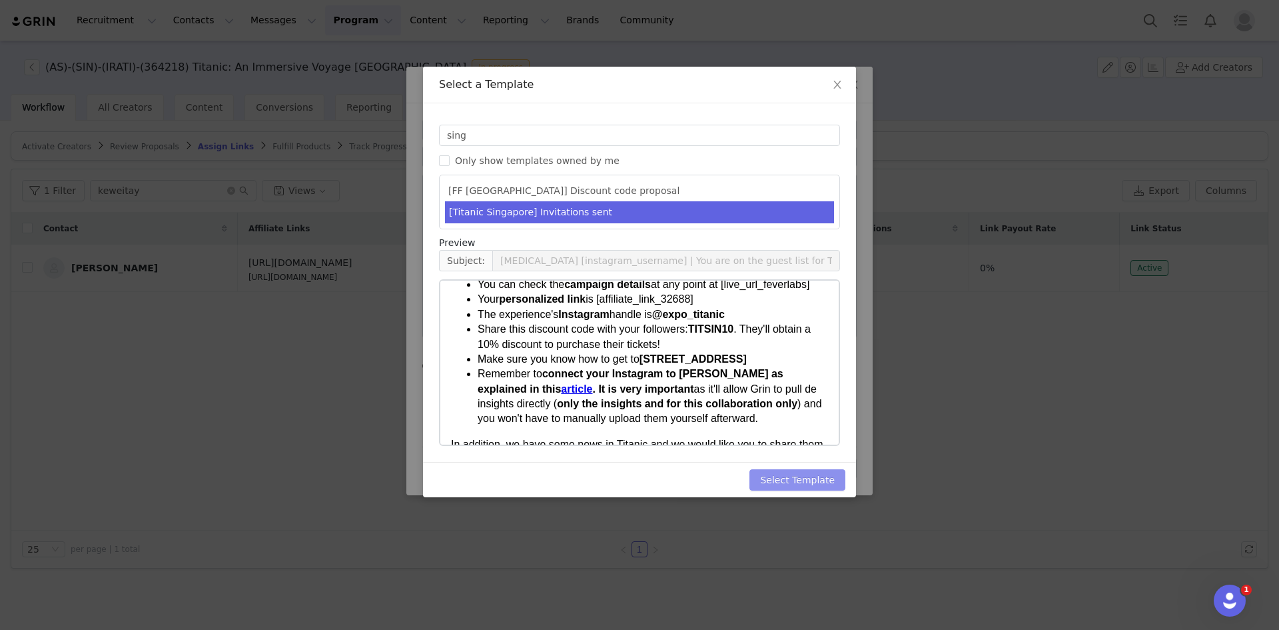
scroll to position [133, 0]
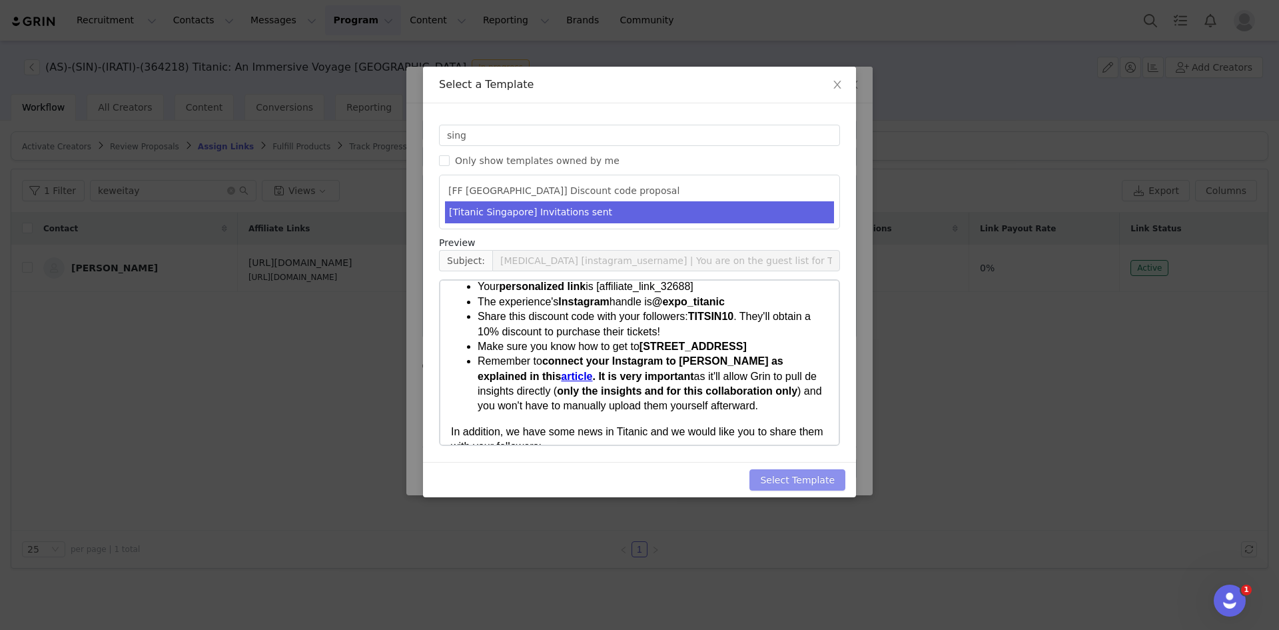
click at [809, 482] on button "Select Template" at bounding box center [798, 479] width 96 height 21
type input "Fever x [instagram_username] | You are on the guest list for Titanic - An Immer…"
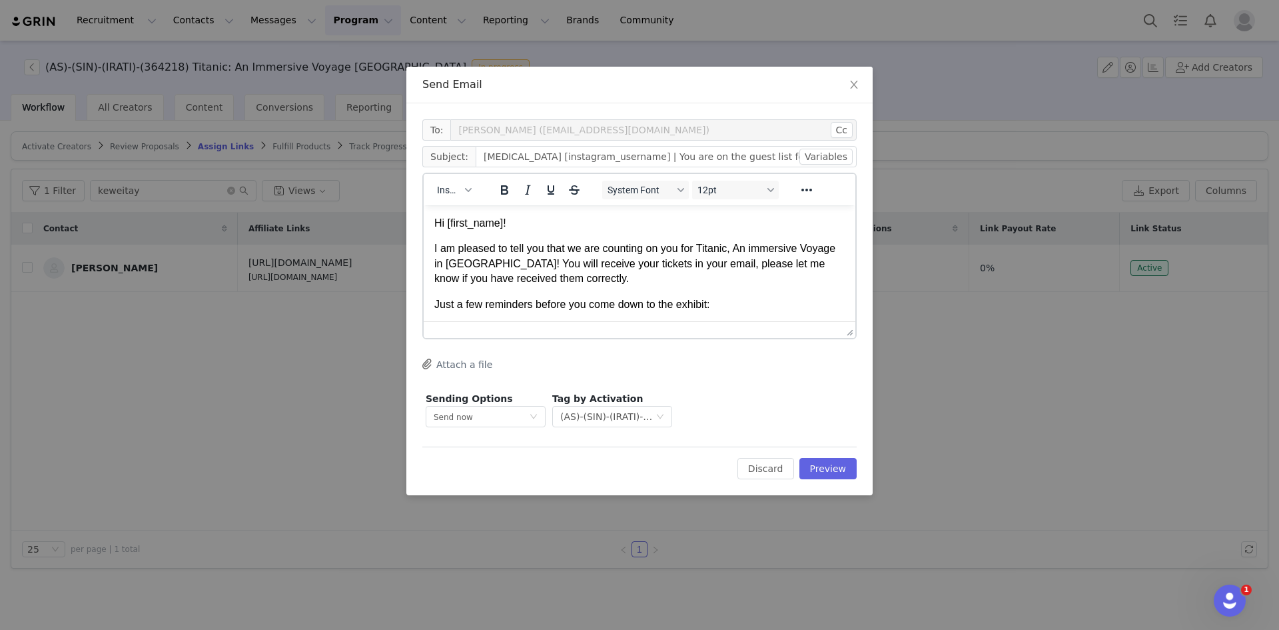
scroll to position [0, 0]
click at [842, 460] on button "Preview" at bounding box center [829, 468] width 58 height 21
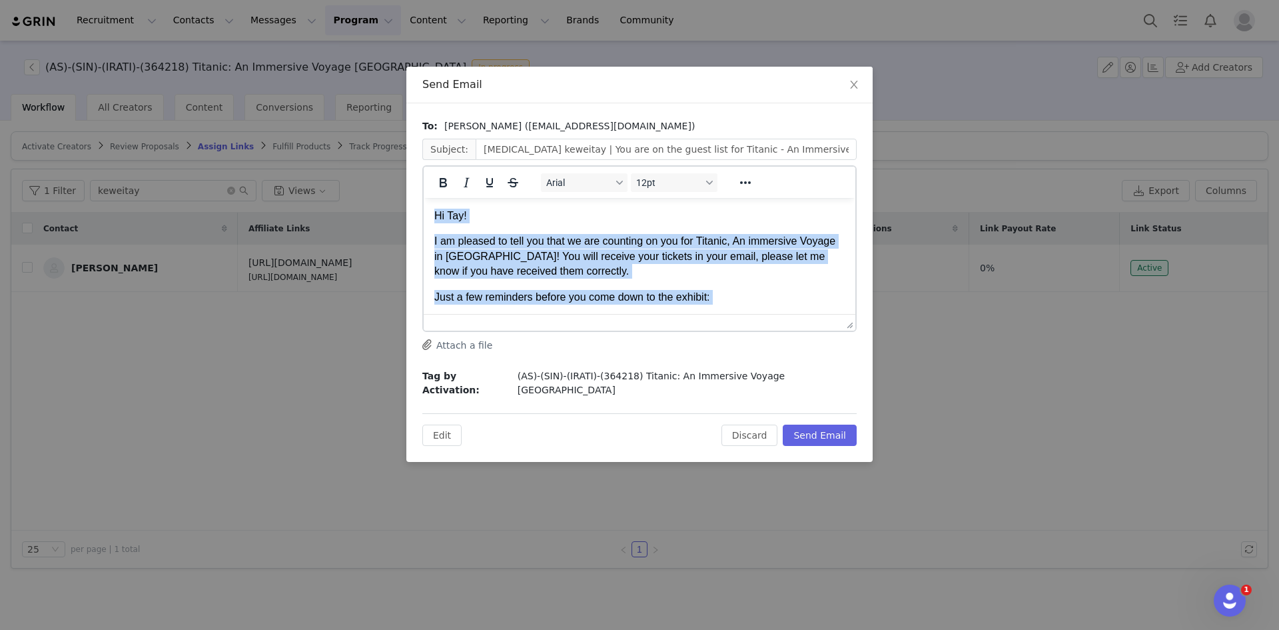
drag, startPoint x: 684, startPoint y: 259, endPoint x: 381, endPoint y: 188, distance: 311.3
click at [424, 198] on html "Hi Tay! I am pleased to tell you that we are counting on you for Titanic, An im…" at bounding box center [640, 594] width 432 height 792
copy body "Hi Tay! I am pleased to tell you that we are counting on you for Titanic, An im…"
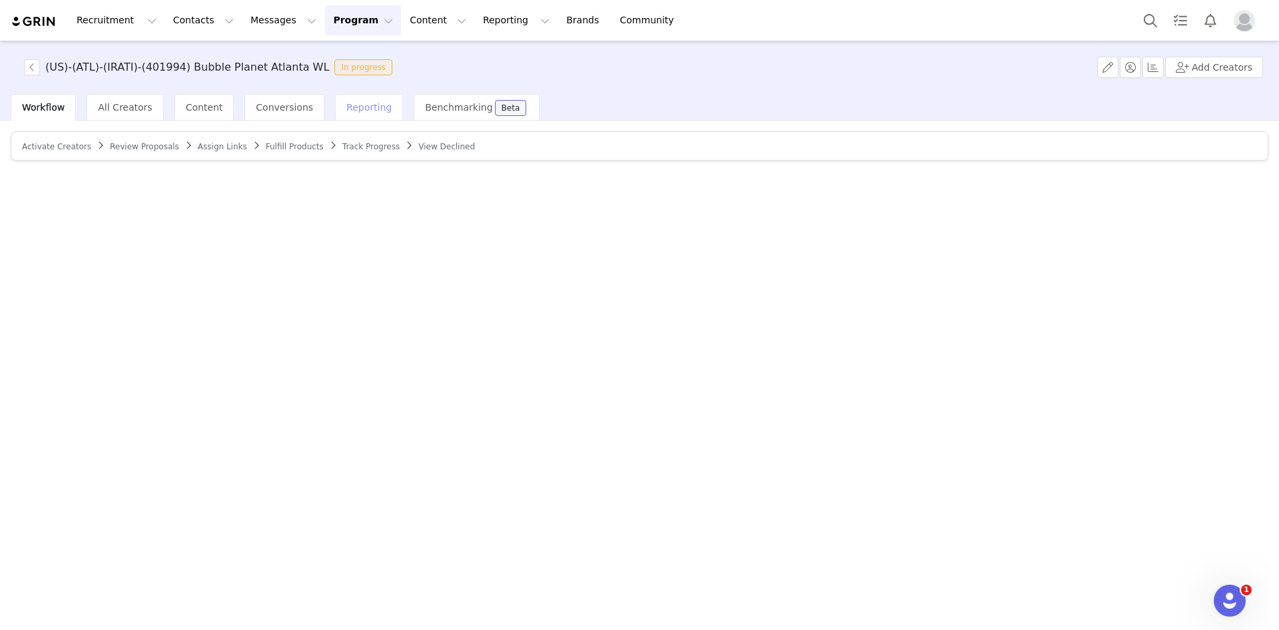
click at [347, 105] on span "Reporting" at bounding box center [368, 107] width 45 height 11
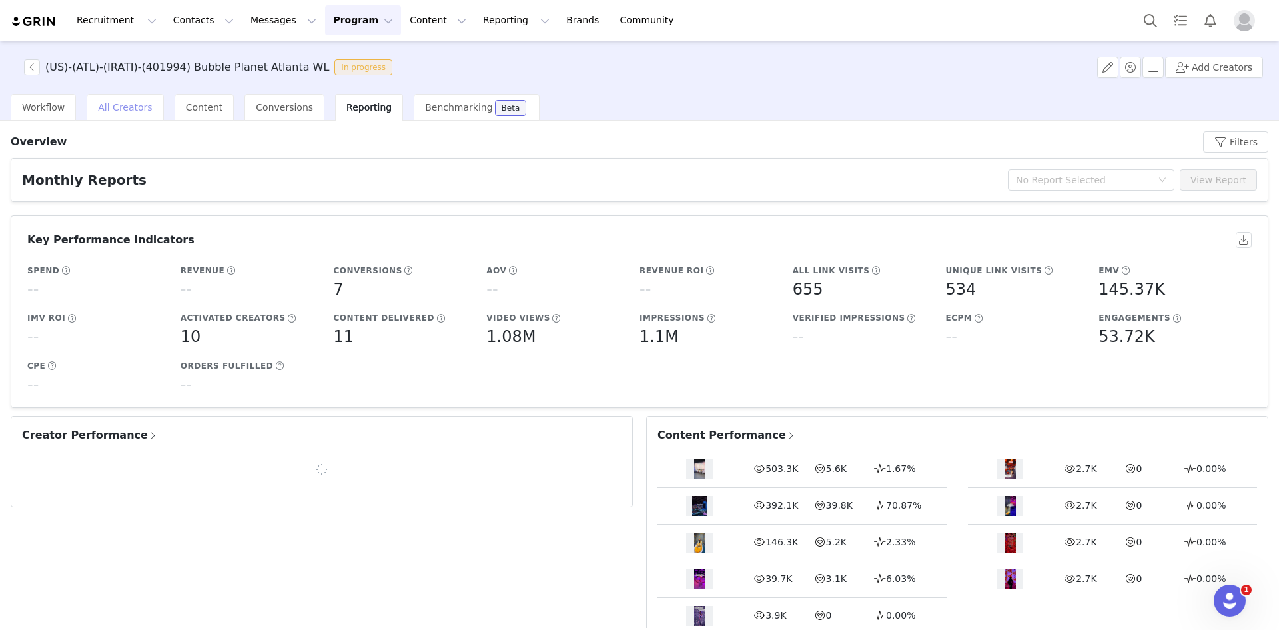
click at [115, 109] on span "All Creators" at bounding box center [125, 107] width 54 height 11
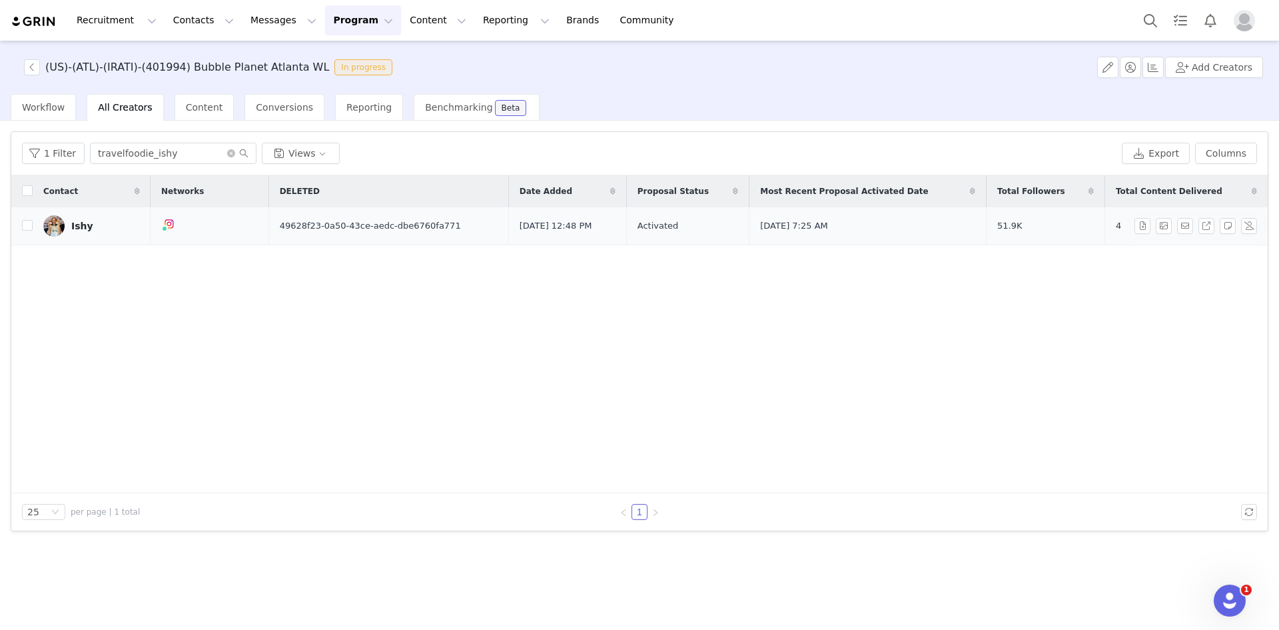
click at [71, 225] on div "Ishy" at bounding box center [82, 226] width 22 height 11
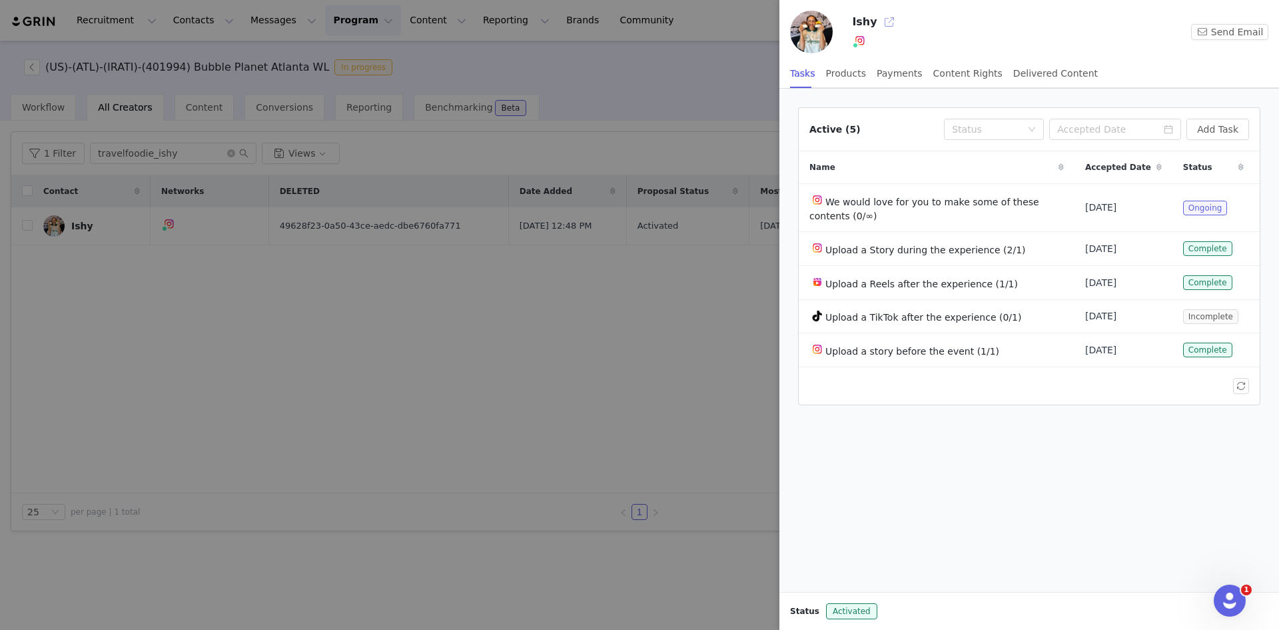
click at [887, 20] on button "button" at bounding box center [889, 21] width 21 height 21
drag, startPoint x: 189, startPoint y: 341, endPoint x: 135, endPoint y: 301, distance: 67.7
click at [187, 341] on div at bounding box center [639, 315] width 1279 height 630
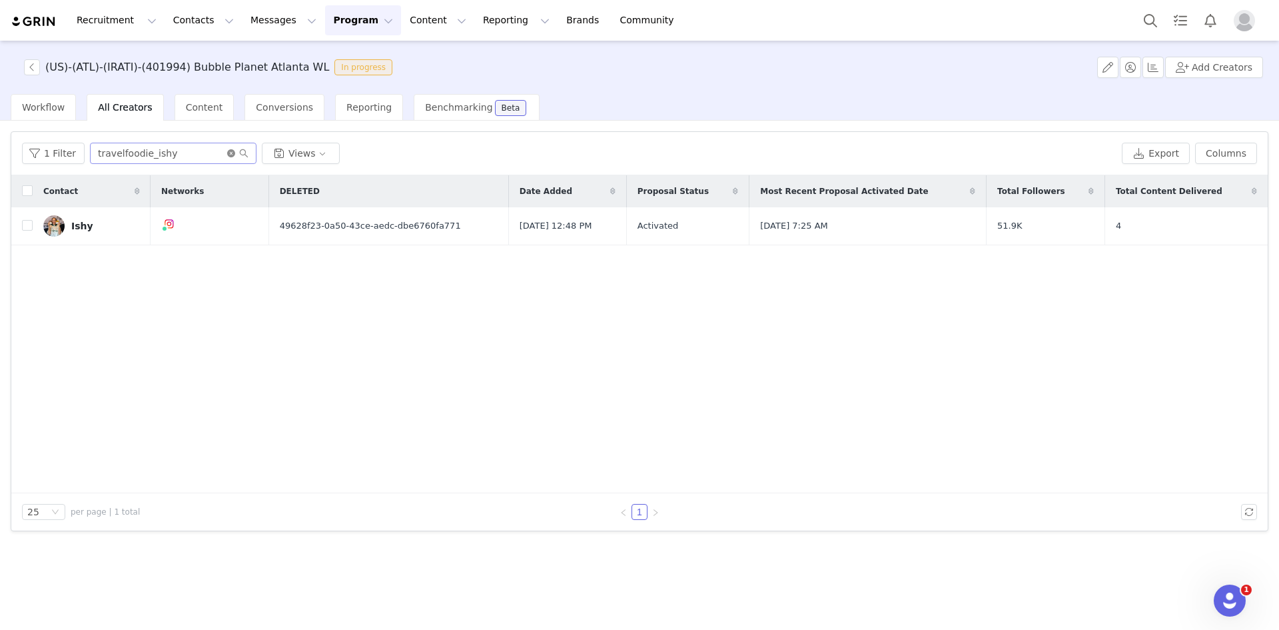
click at [231, 151] on icon "icon: close-circle" at bounding box center [231, 153] width 8 height 8
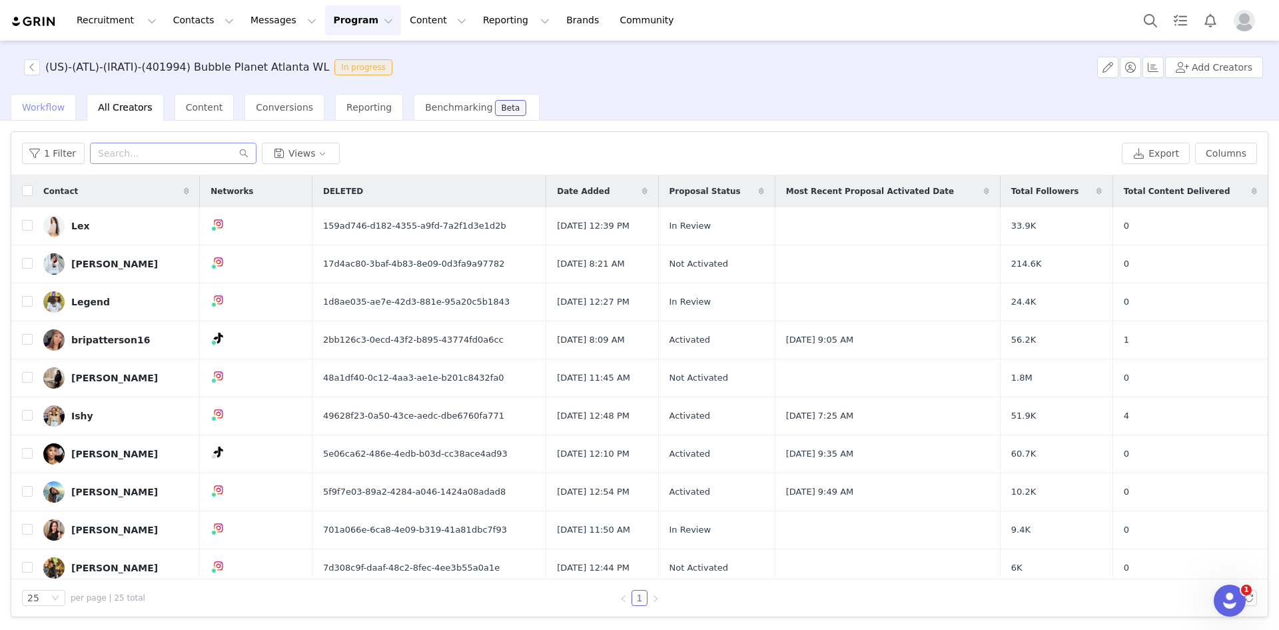
click at [41, 102] on span "Workflow" at bounding box center [43, 107] width 43 height 11
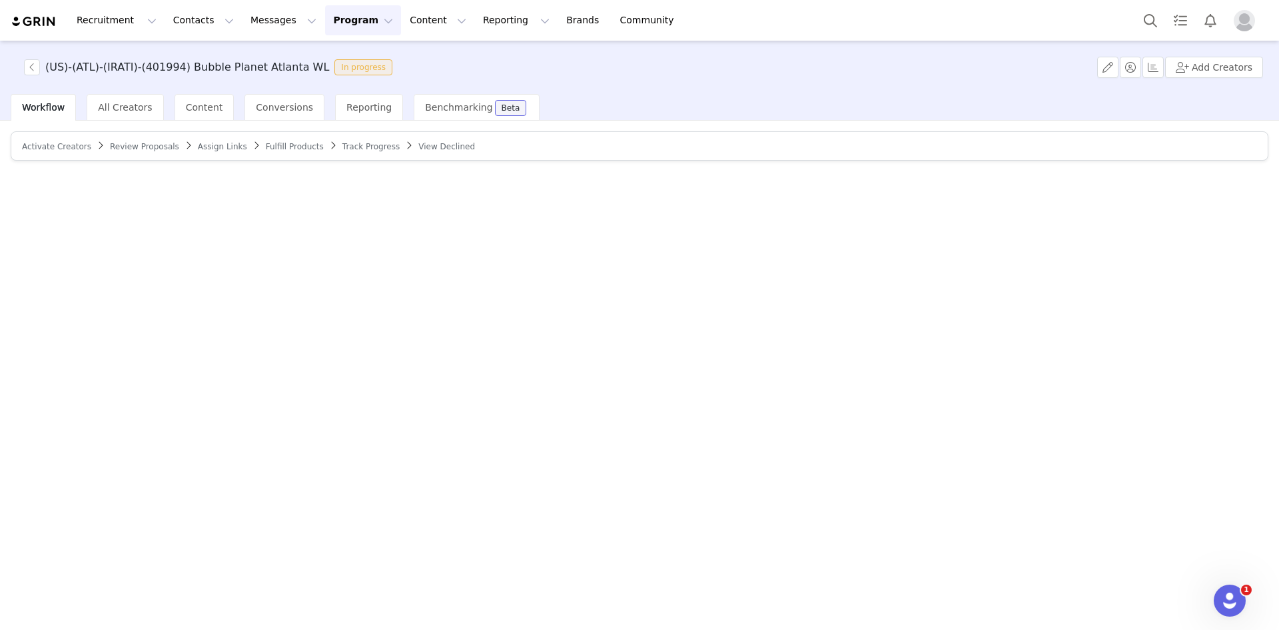
click at [198, 150] on span "Assign Links" at bounding box center [222, 146] width 49 height 9
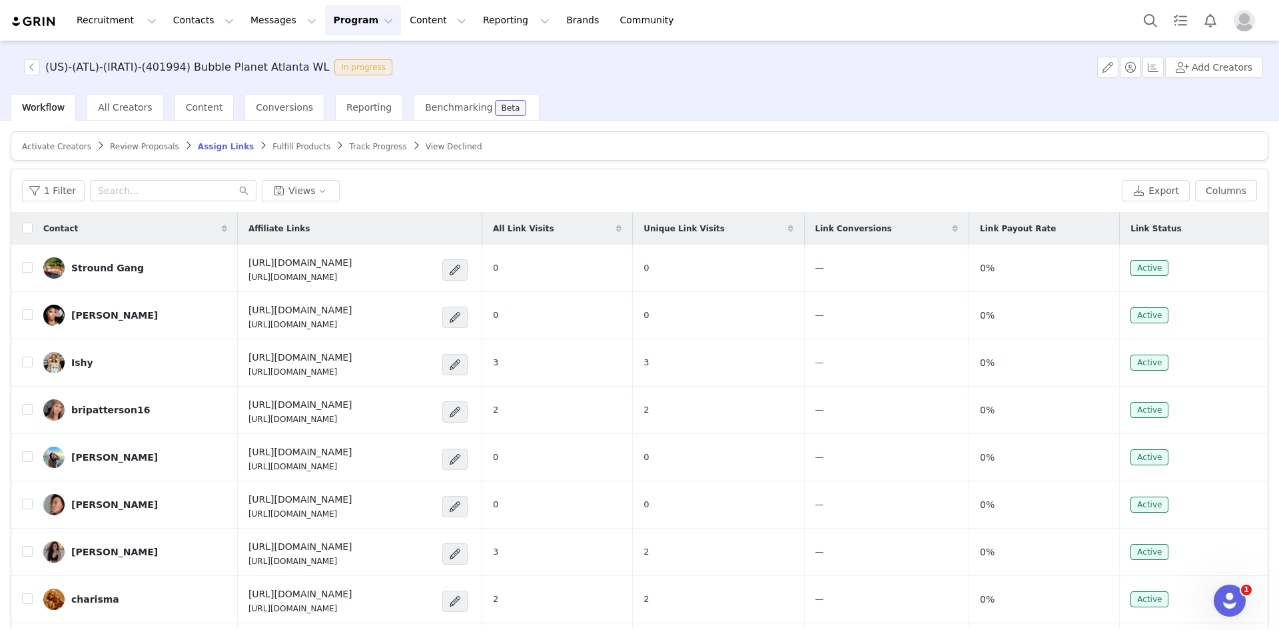
click at [349, 147] on span "Track Progress" at bounding box center [377, 146] width 57 height 9
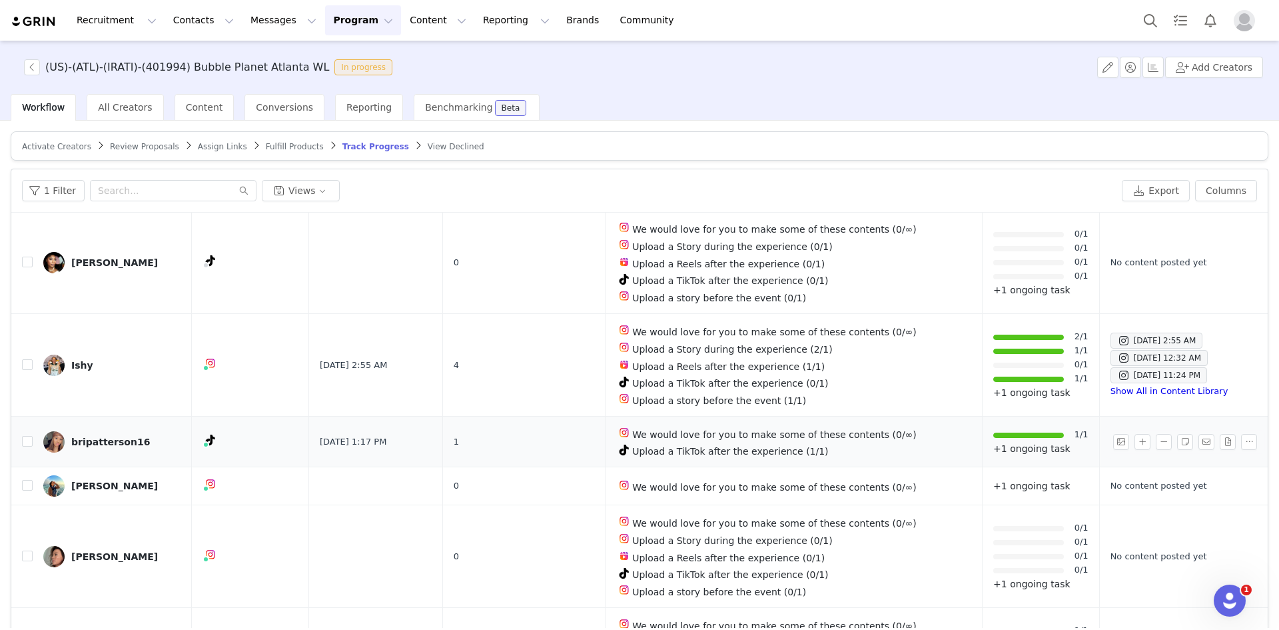
scroll to position [133, 0]
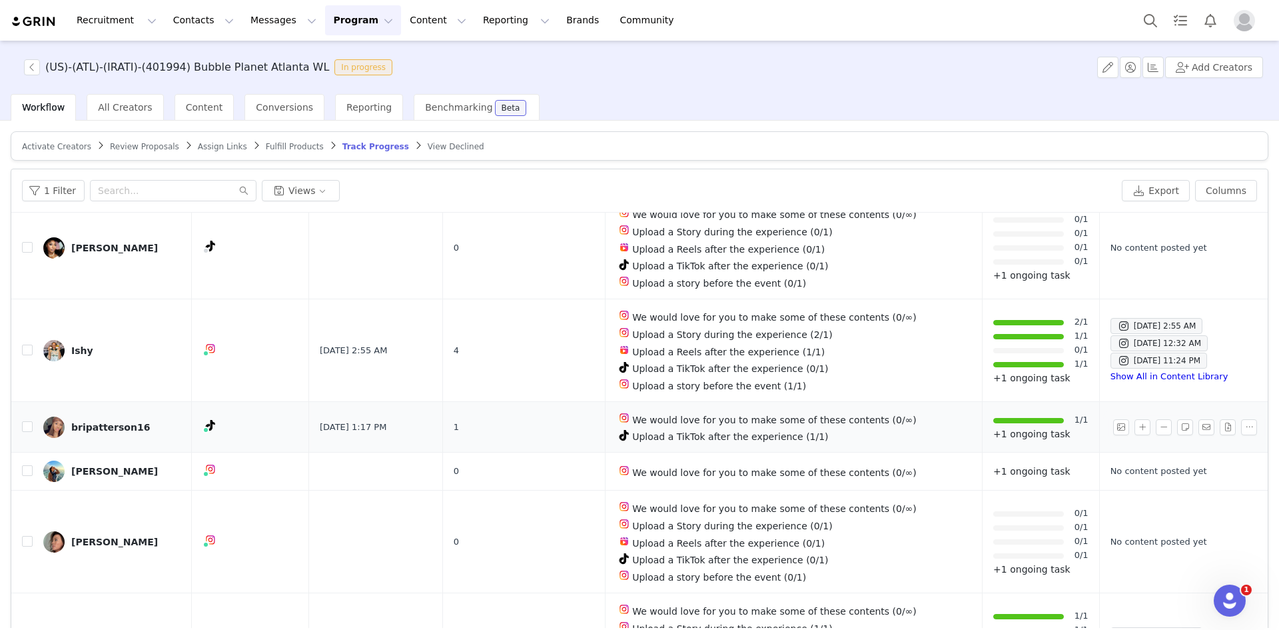
click at [105, 422] on div "bripatterson16" at bounding box center [110, 427] width 79 height 11
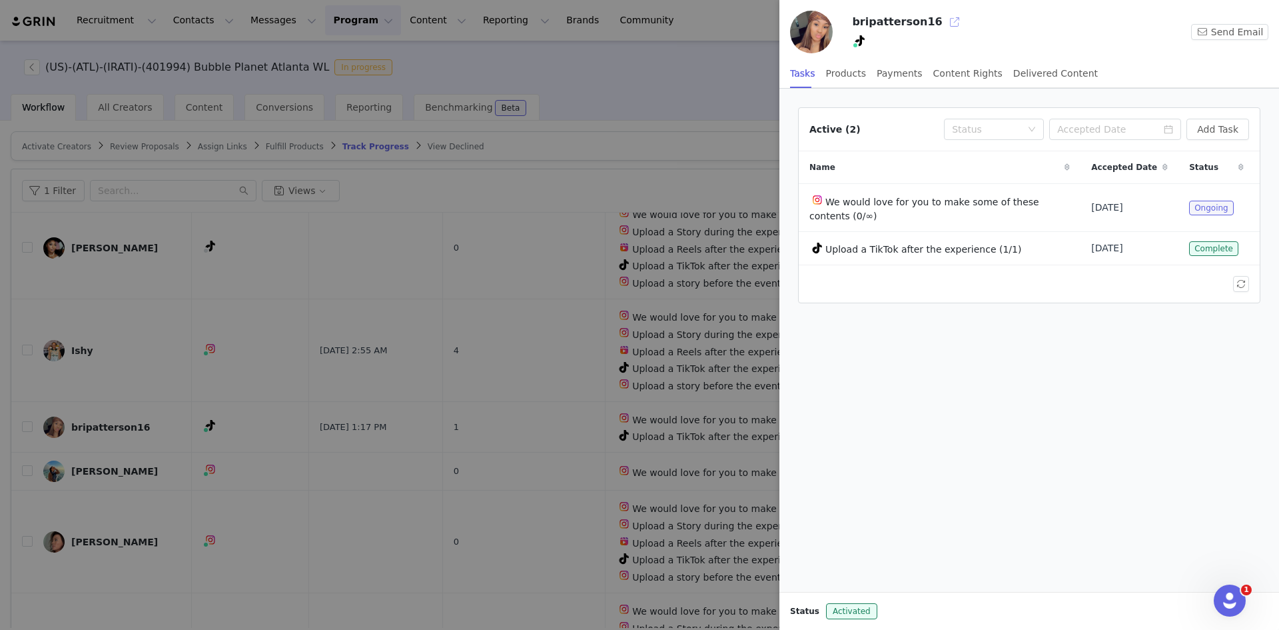
click at [944, 22] on button "button" at bounding box center [954, 21] width 21 height 21
drag, startPoint x: 498, startPoint y: 342, endPoint x: 598, endPoint y: 264, distance: 127.2
click at [502, 340] on div at bounding box center [639, 315] width 1279 height 630
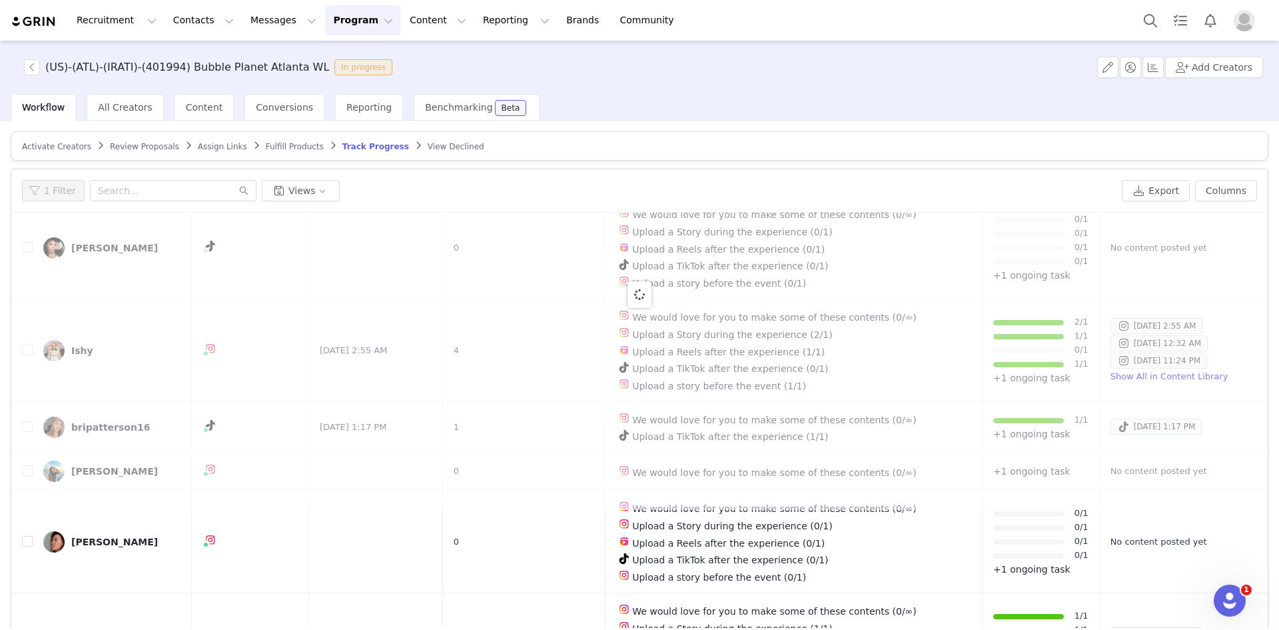
scroll to position [0, 0]
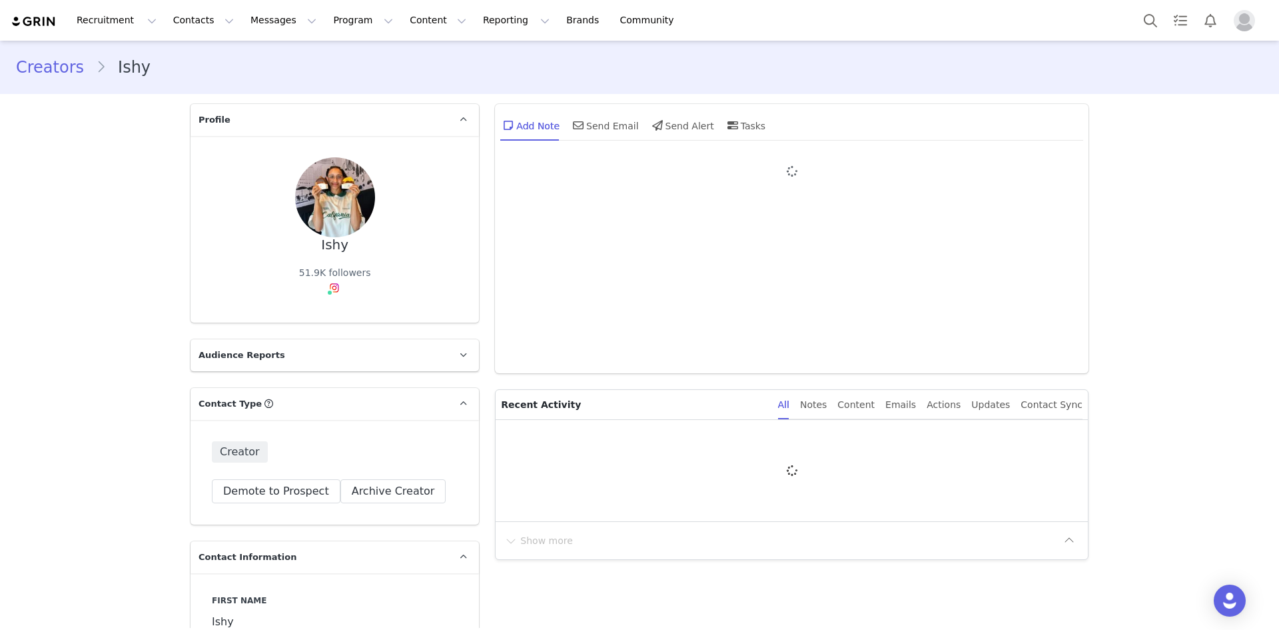
type input "+1 ([GEOGRAPHIC_DATA])"
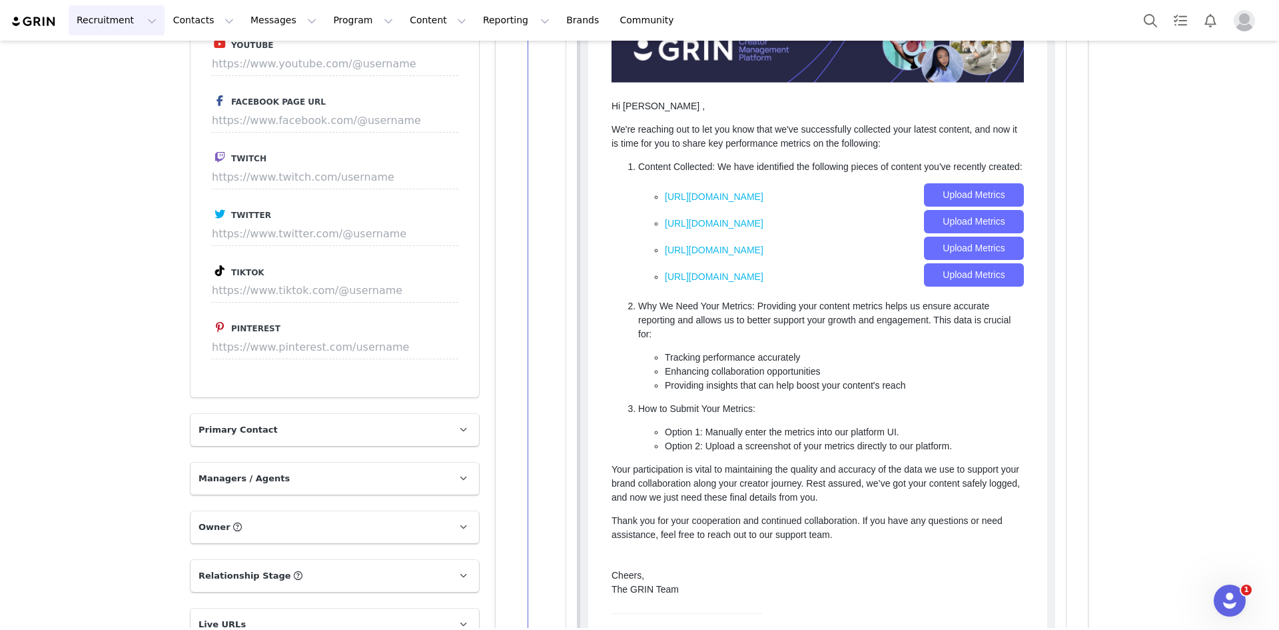
scroll to position [1187, 0]
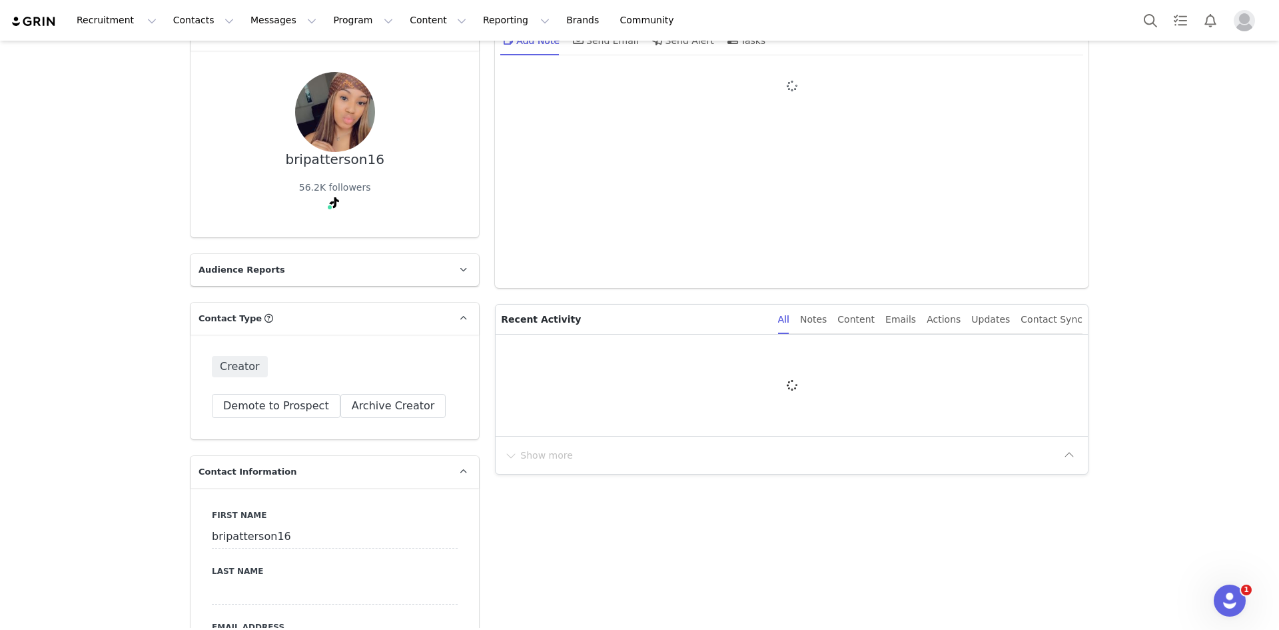
type input "+1 ([GEOGRAPHIC_DATA])"
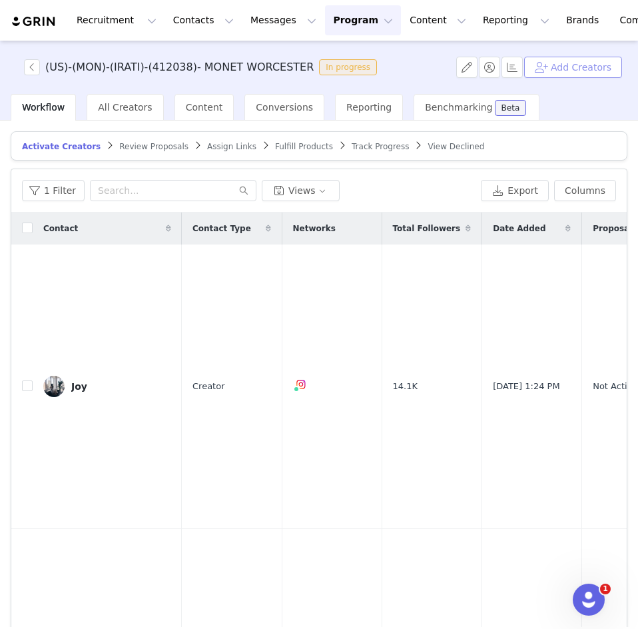
click at [587, 66] on button "Add Creators" at bounding box center [573, 67] width 98 height 21
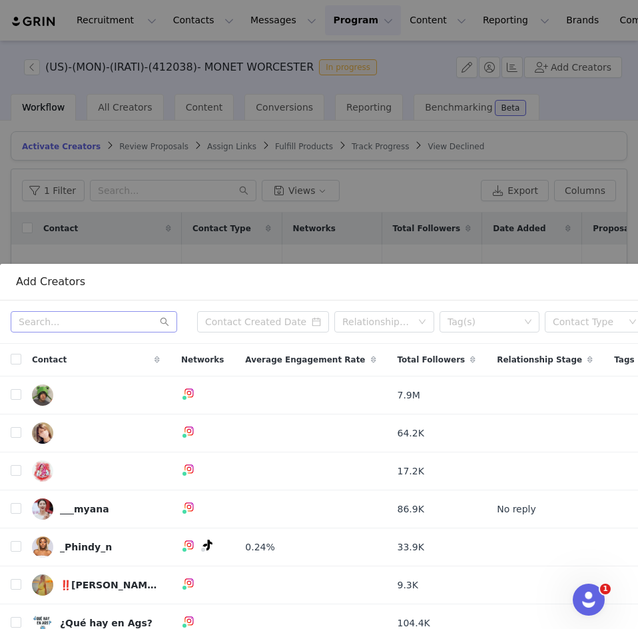
scroll to position [366, 0]
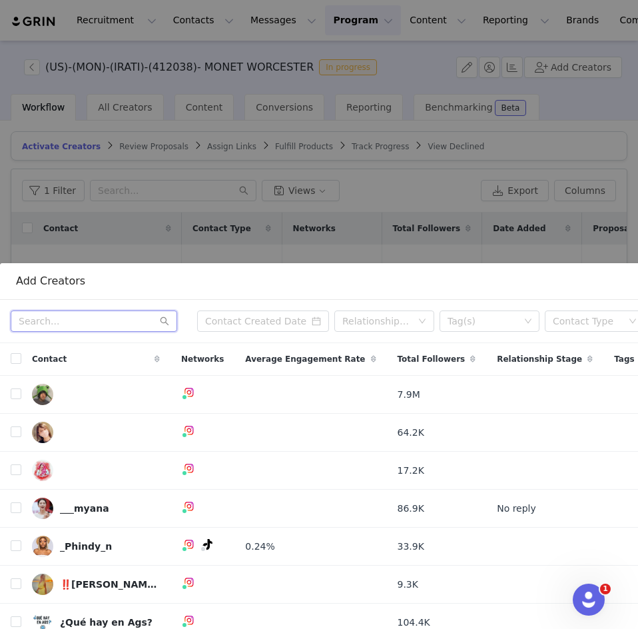
click at [37, 310] on input "text" at bounding box center [94, 320] width 167 height 21
paste input "jennammchugh"
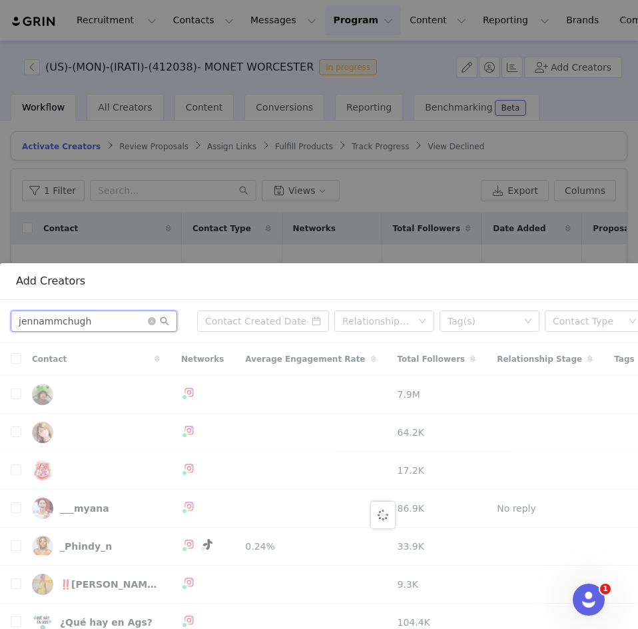
click at [97, 310] on input "jennammchugh" at bounding box center [94, 320] width 167 height 21
type input "jennammchug"
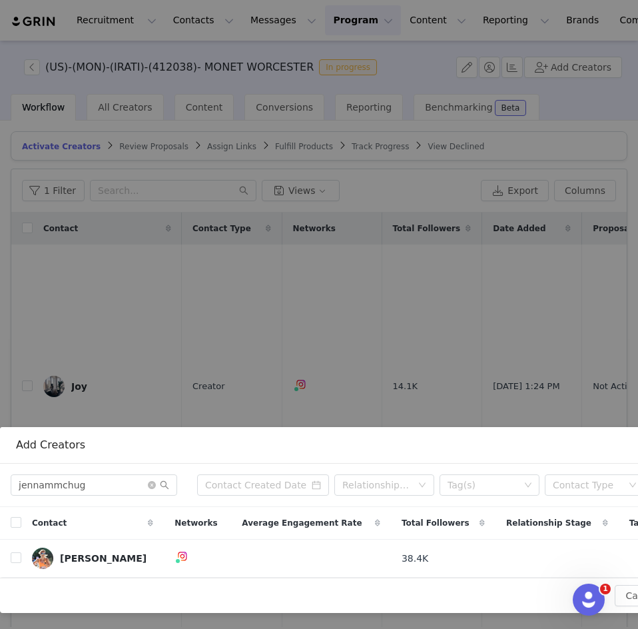
scroll to position [202, 0]
click at [19, 552] on input "checkbox" at bounding box center [16, 557] width 11 height 11
checkbox input "true"
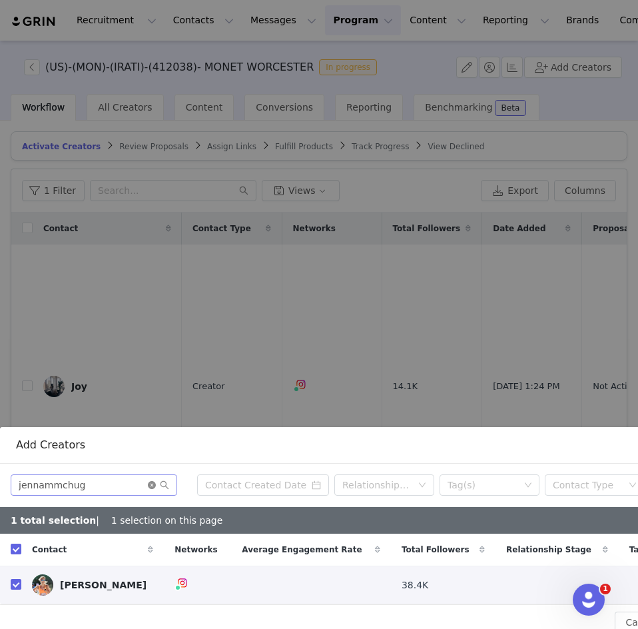
click at [149, 481] on icon "icon: close-circle" at bounding box center [152, 485] width 8 height 8
click at [135, 476] on input "text" at bounding box center [94, 484] width 167 height 21
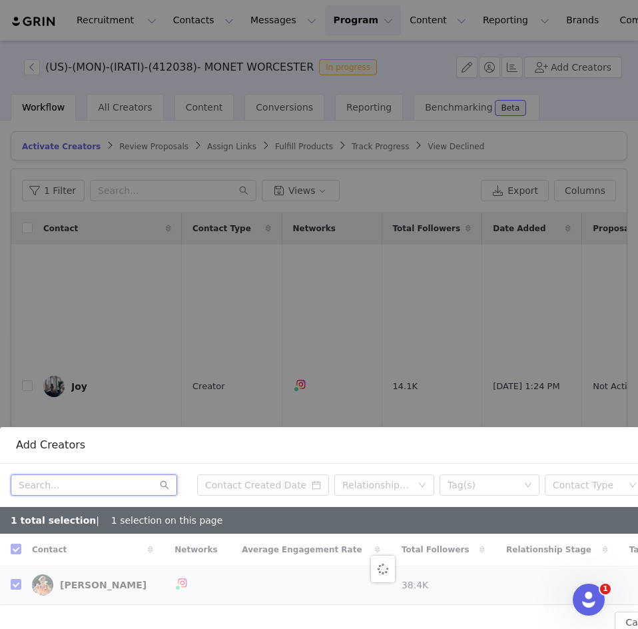
paste input "wearskelly"
type input "wearskelly"
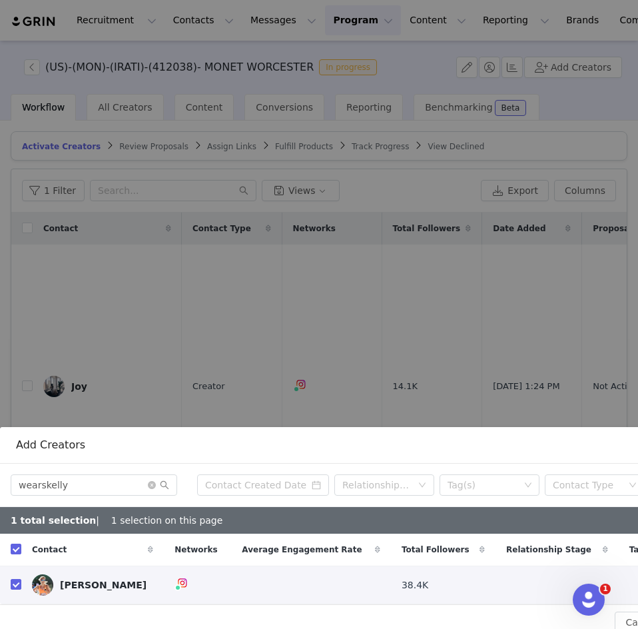
checkbox input "false"
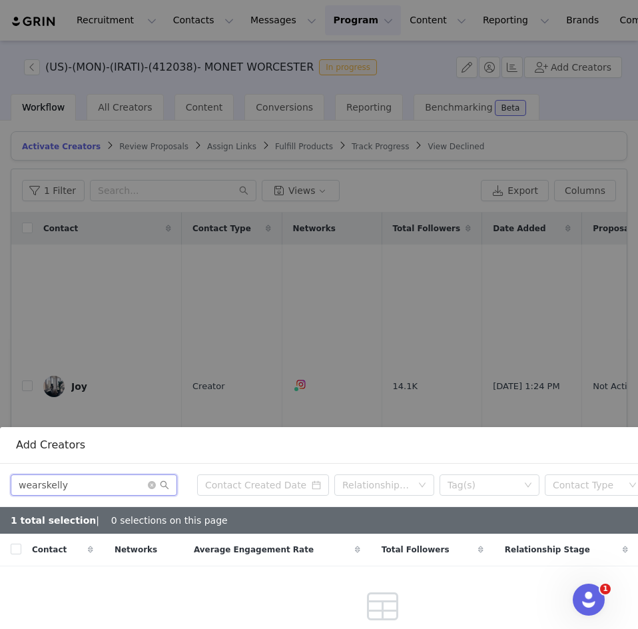
click at [83, 480] on input "wearskelly" at bounding box center [94, 484] width 167 height 21
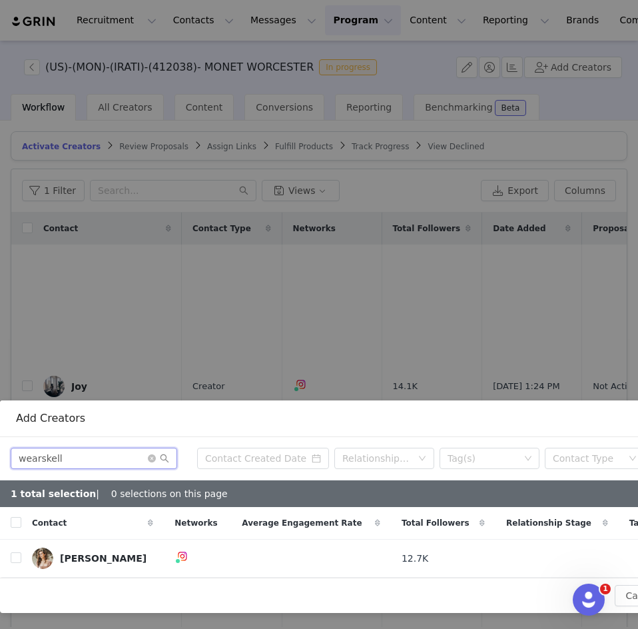
scroll to position [229, 0]
type input "wearskell"
click at [13, 552] on input "checkbox" at bounding box center [16, 557] width 11 height 11
checkbox input "true"
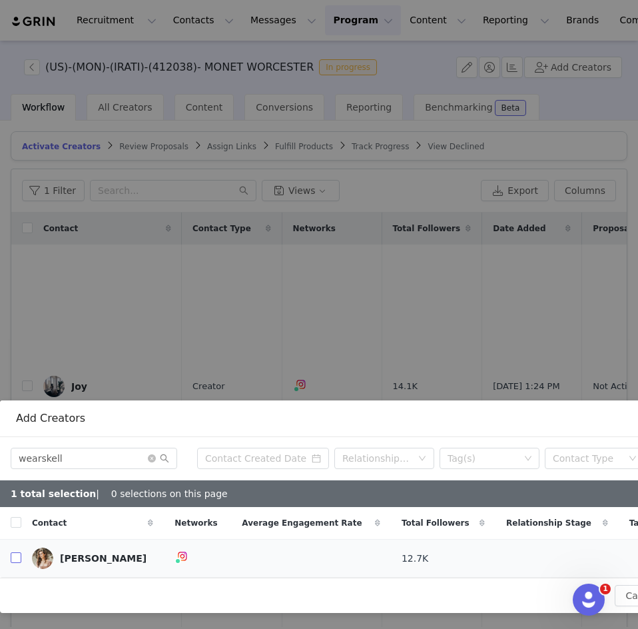
checkbox input "true"
click at [152, 454] on icon "icon: close-circle" at bounding box center [152, 458] width 8 height 8
click at [129, 450] on input "text" at bounding box center [94, 458] width 167 height 21
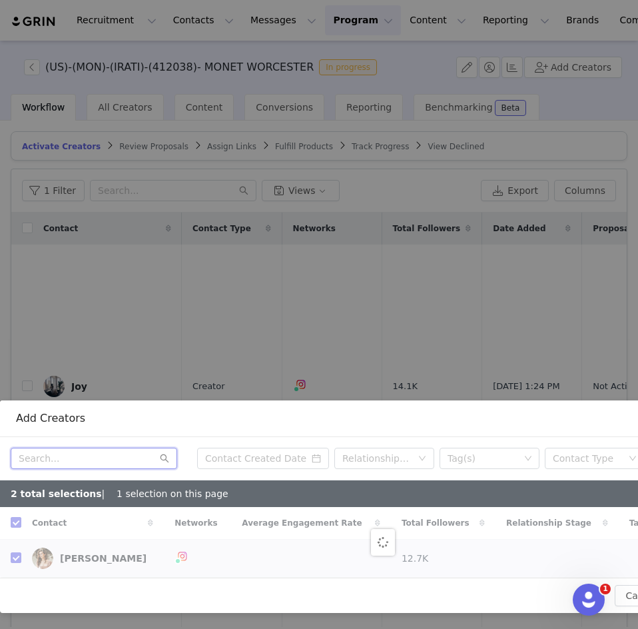
paste input "gaabivaasconcelos"
type input "gaabivaasconcelos"
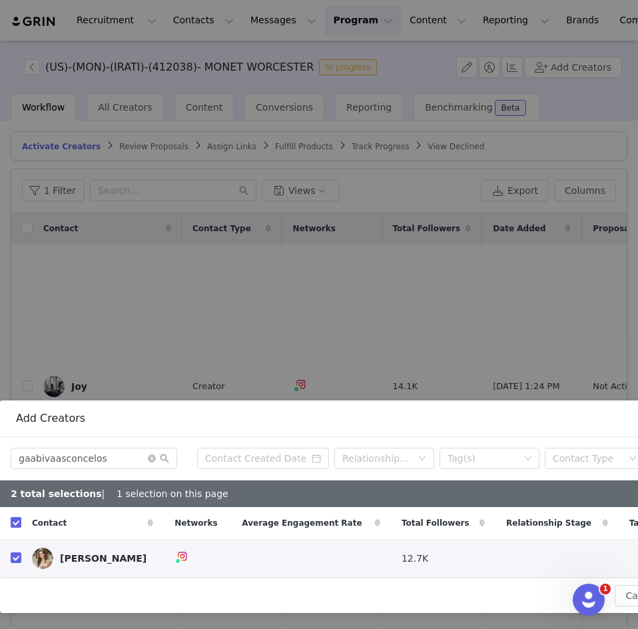
checkbox input "false"
click at [19, 552] on input "checkbox" at bounding box center [16, 557] width 11 height 11
checkbox input "true"
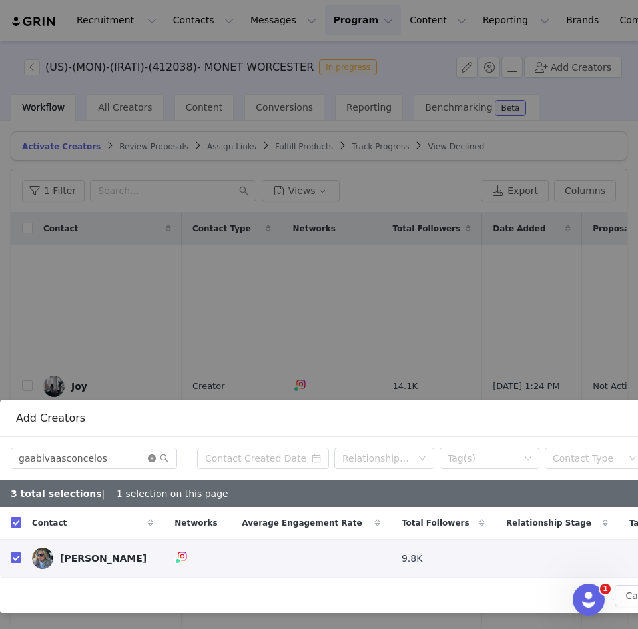
click at [154, 454] on icon "icon: close-circle" at bounding box center [152, 458] width 8 height 8
click at [123, 450] on input "text" at bounding box center [94, 458] width 167 height 21
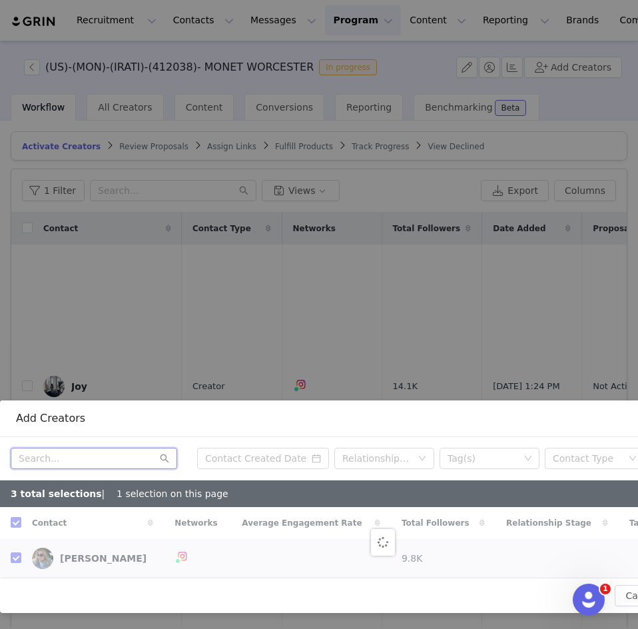
paste input "sofiavasconceloss"
type input "sofiavasconceloss"
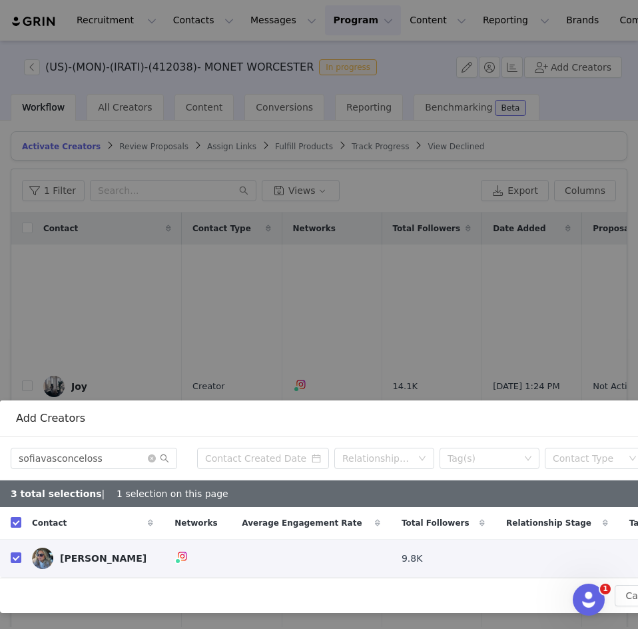
checkbox input "false"
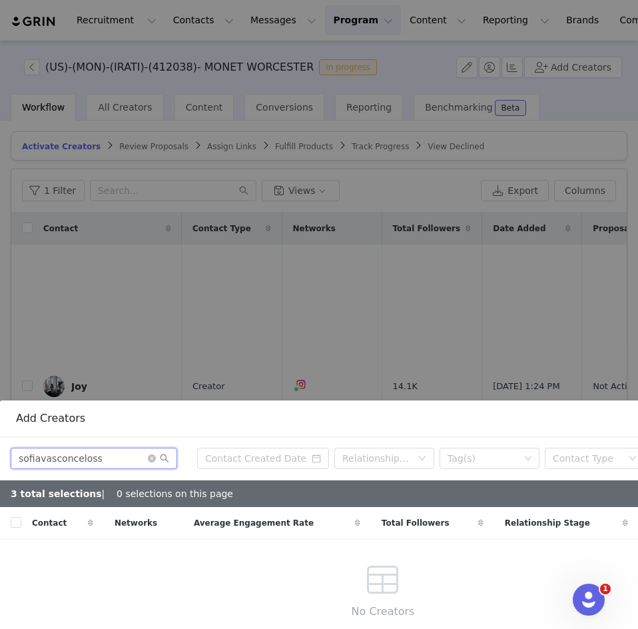
click at [94, 448] on input "sofiavasconceloss" at bounding box center [94, 458] width 167 height 21
type input "sofiavasconcelos"
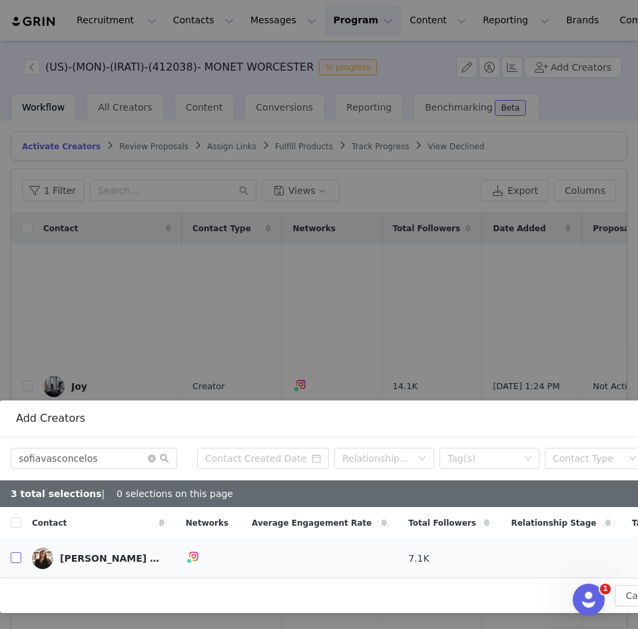
click at [15, 552] on input "checkbox" at bounding box center [16, 557] width 11 height 11
checkbox input "true"
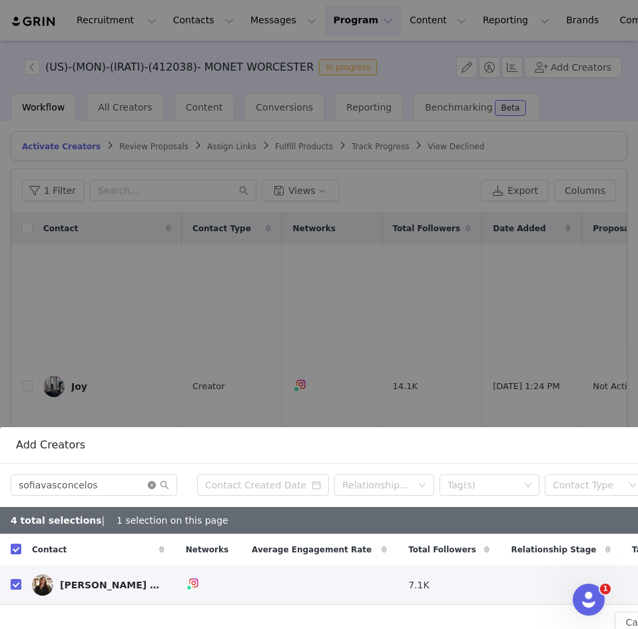
click at [154, 481] on icon "icon: close-circle" at bounding box center [152, 485] width 8 height 8
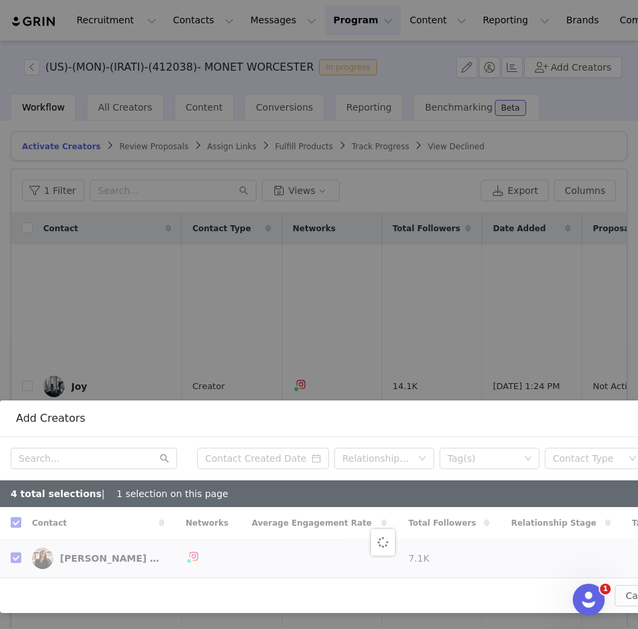
scroll to position [229, 138]
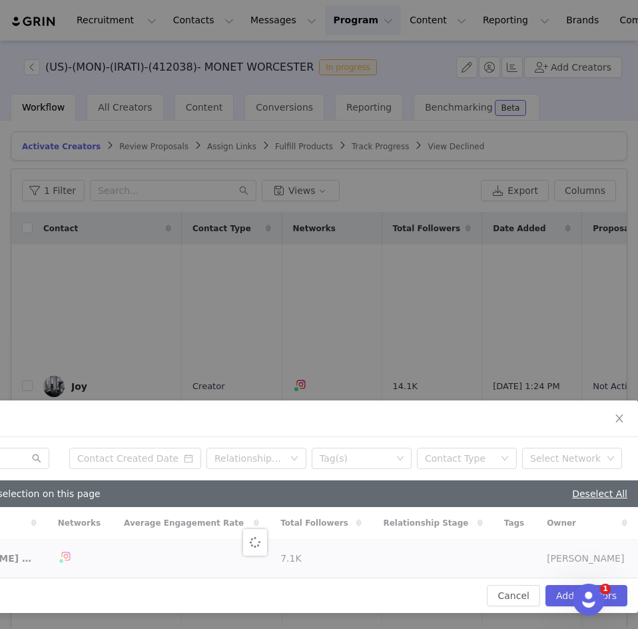
checkbox input "false"
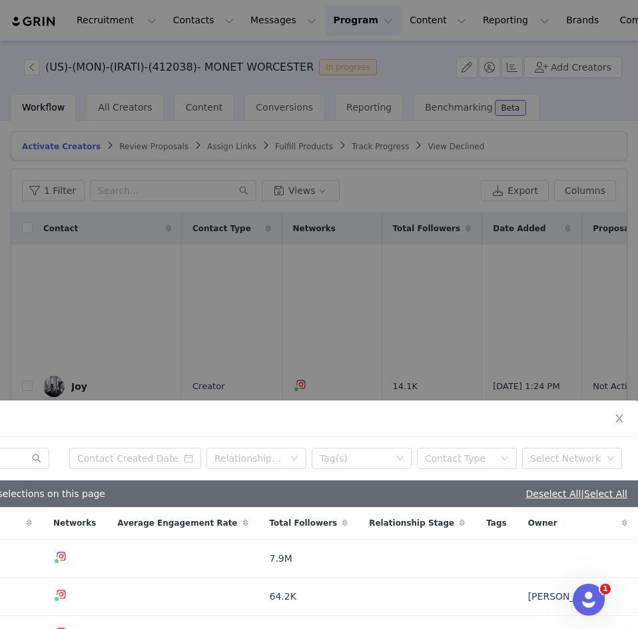
scroll to position [229, 0]
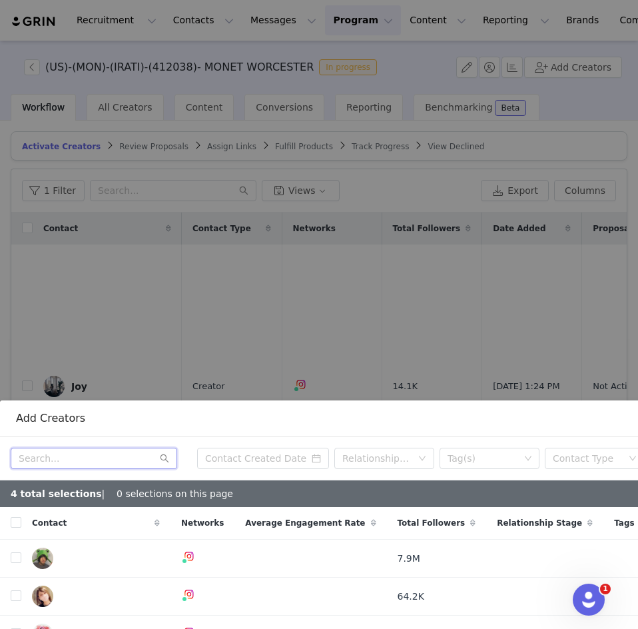
click at [52, 456] on input "text" at bounding box center [94, 458] width 167 height 21
click at [49, 450] on input "text" at bounding box center [94, 458] width 167 height 21
paste input "juliaaraleigh"
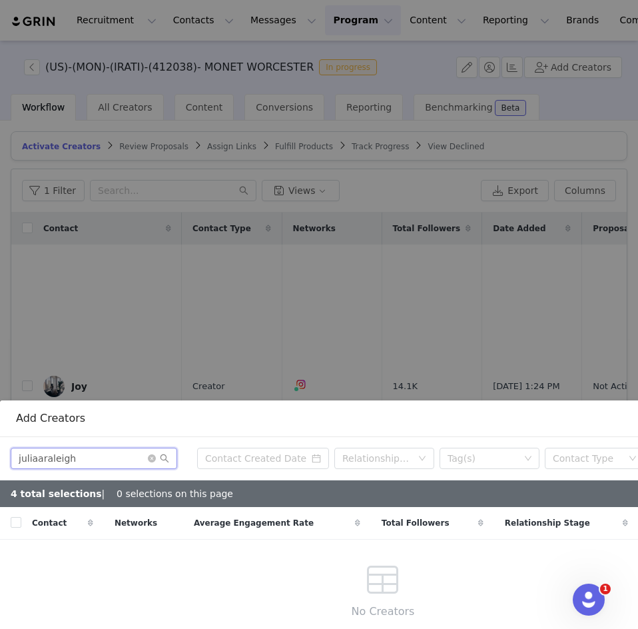
click at [95, 452] on input "juliaaraleigh" at bounding box center [94, 458] width 167 height 21
type input "juliaaraleig"
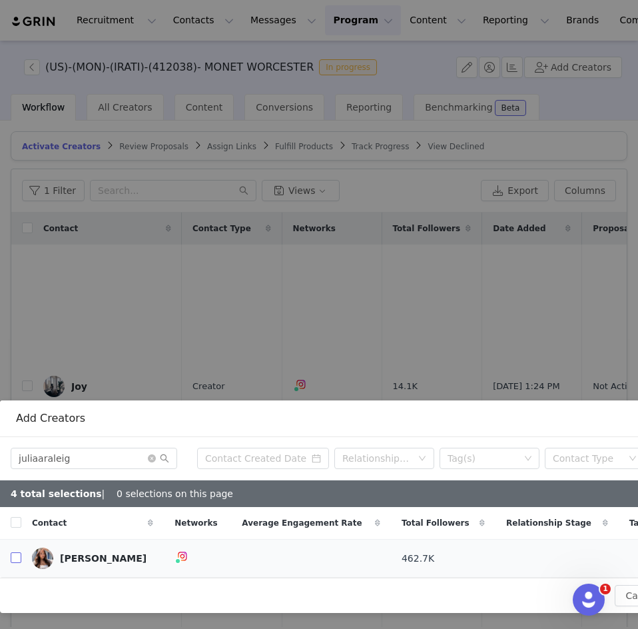
click at [18, 552] on input "checkbox" at bounding box center [16, 557] width 11 height 11
checkbox input "true"
click at [150, 454] on icon "icon: close-circle" at bounding box center [152, 458] width 8 height 8
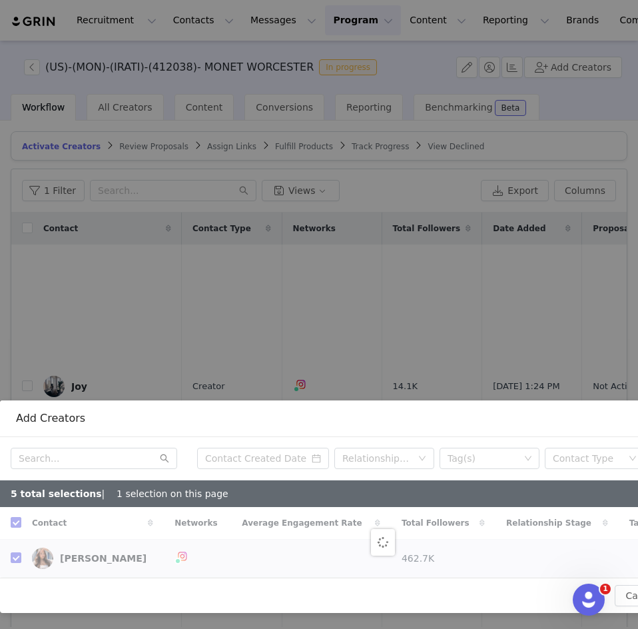
checkbox input "false"
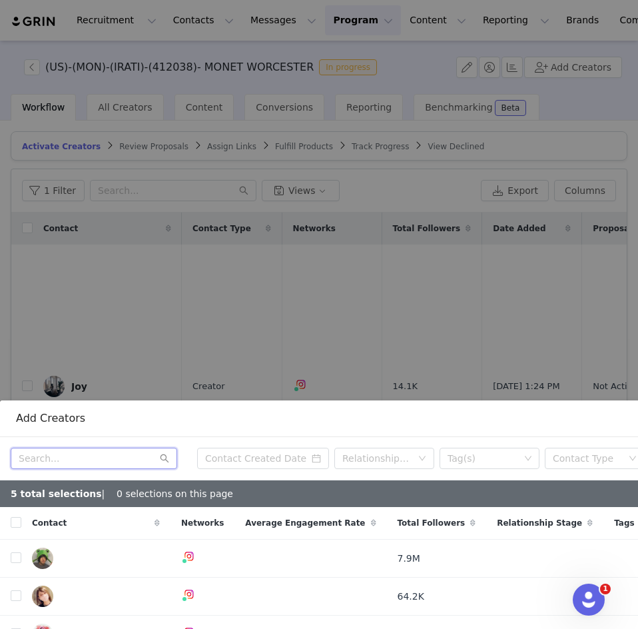
click at [39, 448] on input "text" at bounding box center [94, 458] width 167 height 21
paste input "audreyvictoriax"
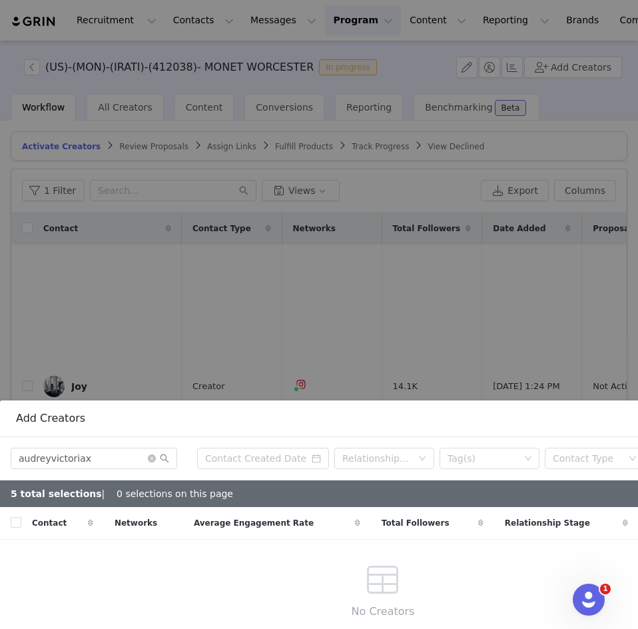
click at [102, 462] on div "audreyvictoriax Relationship Stage Tag(s) Contact Type Select Network" at bounding box center [383, 458] width 766 height 43
click at [103, 448] on input "audreyvictoriax" at bounding box center [94, 458] width 167 height 21
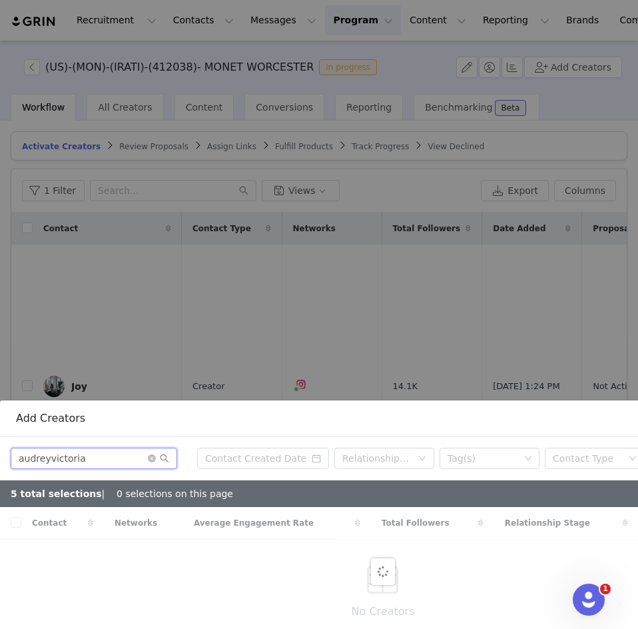
type input "audreyvictoria"
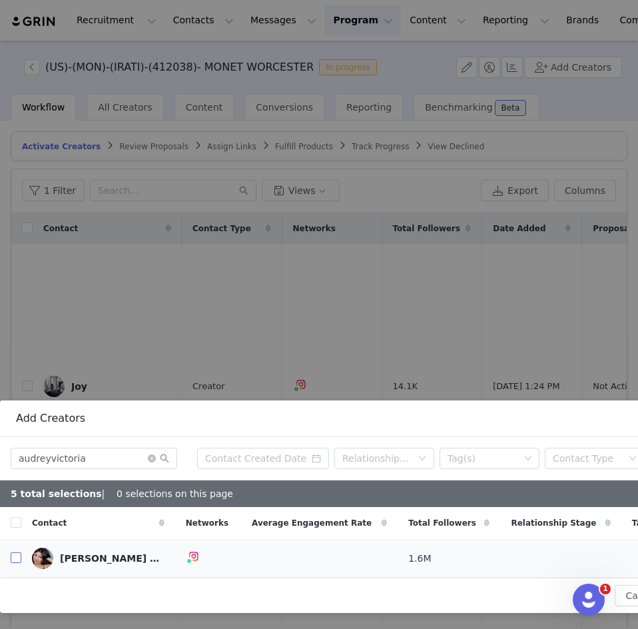
click at [16, 552] on input "checkbox" at bounding box center [16, 557] width 11 height 11
checkbox input "true"
drag, startPoint x: 107, startPoint y: 444, endPoint x: 14, endPoint y: 474, distance: 97.3
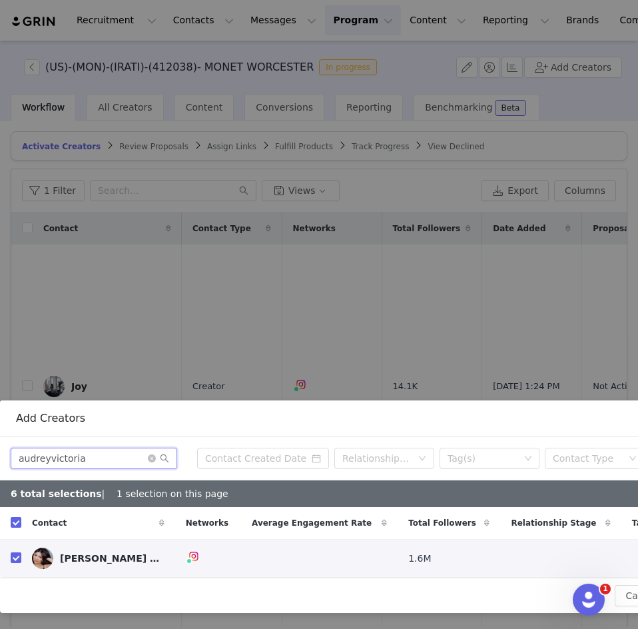
click at [14, 474] on div "audreyvictoria Relationship Stage Tag(s) Contact Type Select Network 6 total se…" at bounding box center [383, 507] width 766 height 141
paste input "maggiemacdonald"
type input "maggiemacdonald"
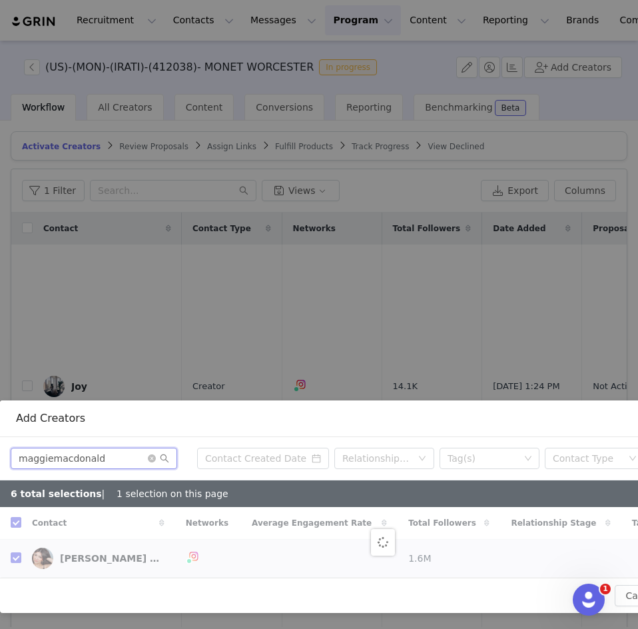
checkbox input "false"
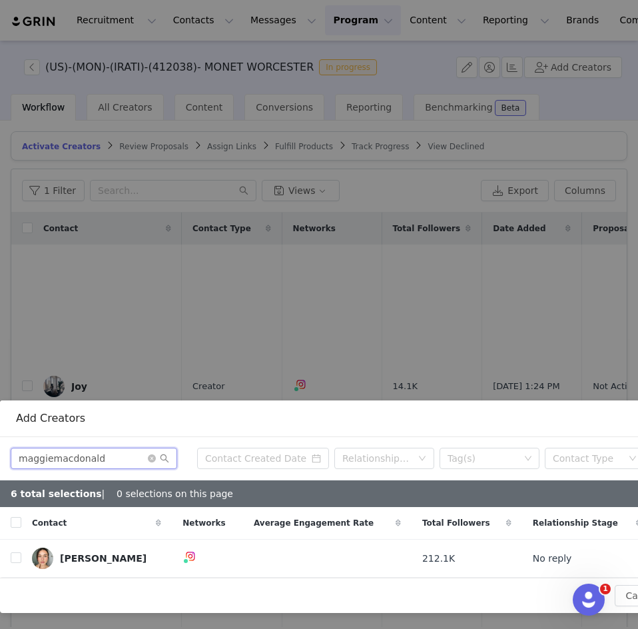
type input "maggiemacdonald"
click at [19, 552] on input "checkbox" at bounding box center [16, 557] width 11 height 11
checkbox input "true"
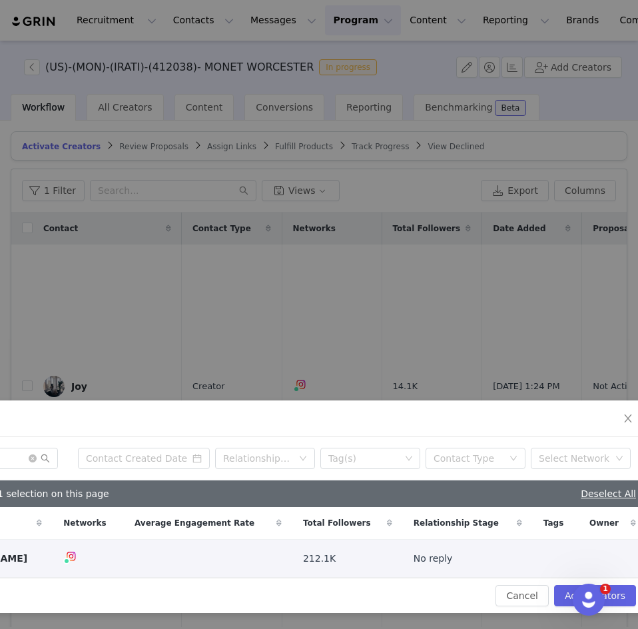
scroll to position [229, 127]
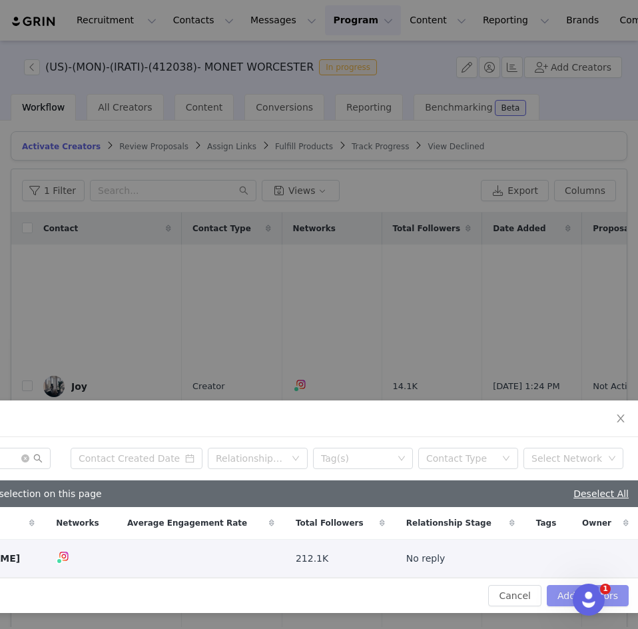
click at [567, 586] on button "Add Creators" at bounding box center [588, 595] width 82 height 21
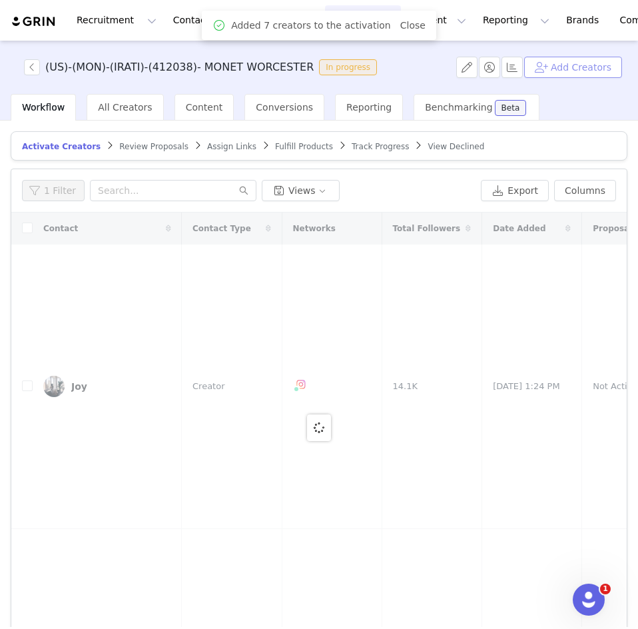
click at [568, 71] on button "Add Creators" at bounding box center [573, 67] width 98 height 21
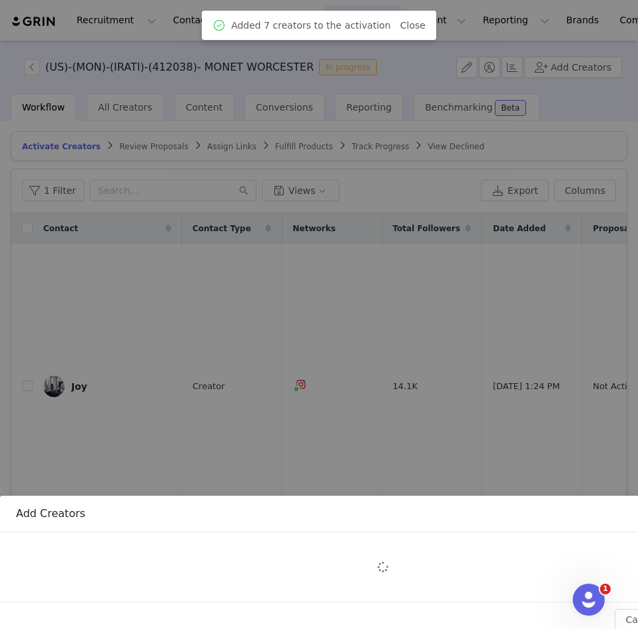
scroll to position [157, 0]
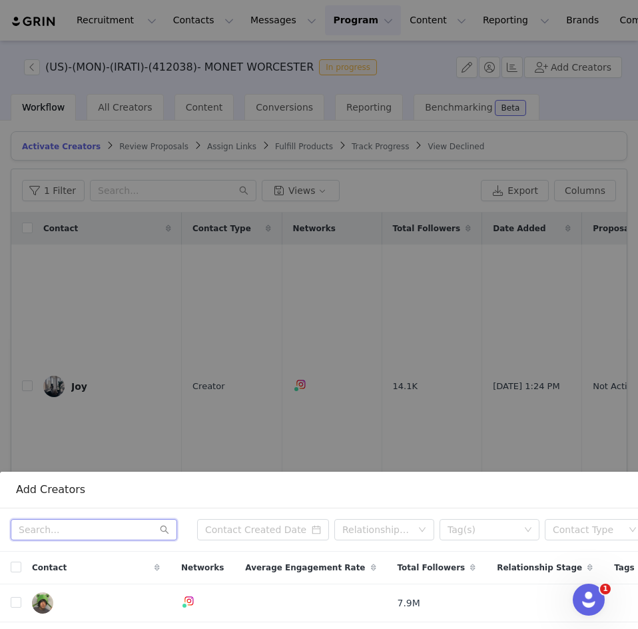
click at [70, 524] on input "text" at bounding box center [94, 529] width 167 height 21
paste input "sweatwithlaurenhefez"
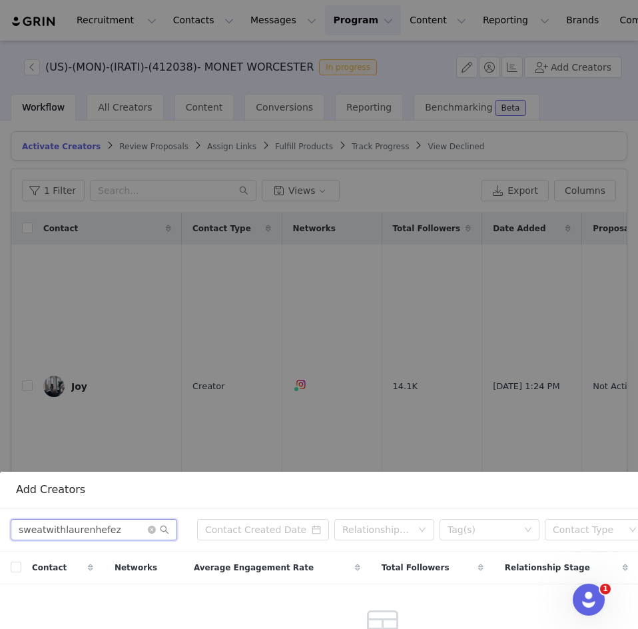
click at [125, 519] on input "sweatwithlaurenhefez" at bounding box center [94, 529] width 167 height 21
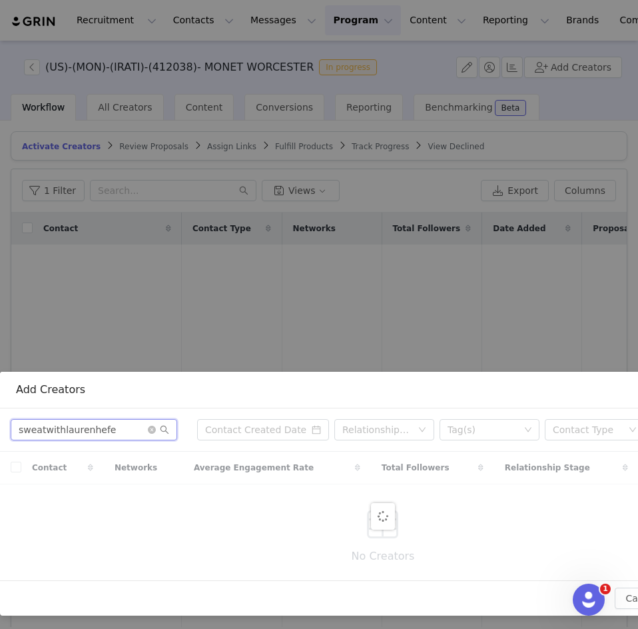
scroll to position [260, 0]
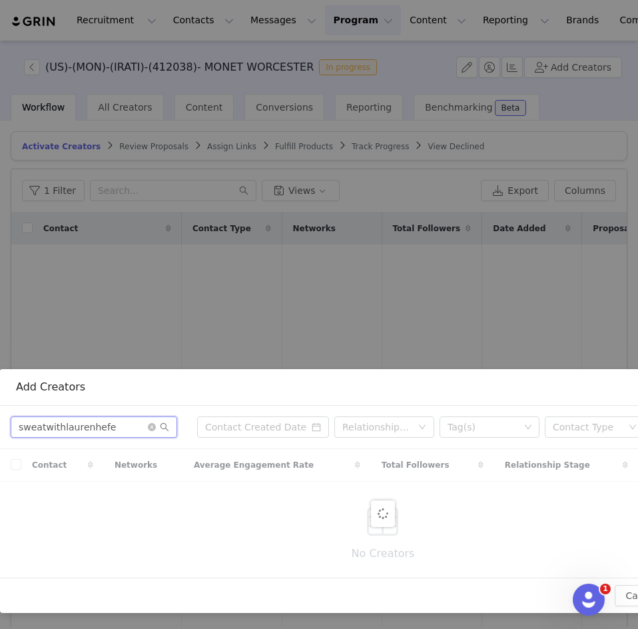
type input "sweatwithlaurenhefe"
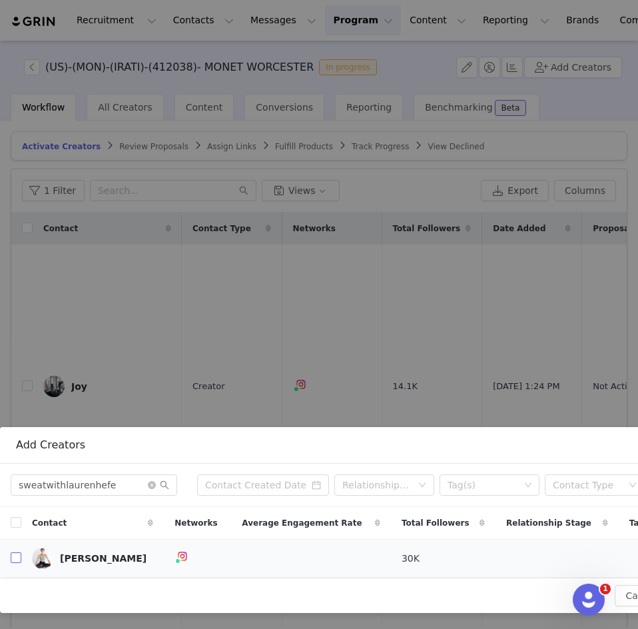
click at [17, 552] on input "checkbox" at bounding box center [16, 557] width 11 height 11
checkbox input "true"
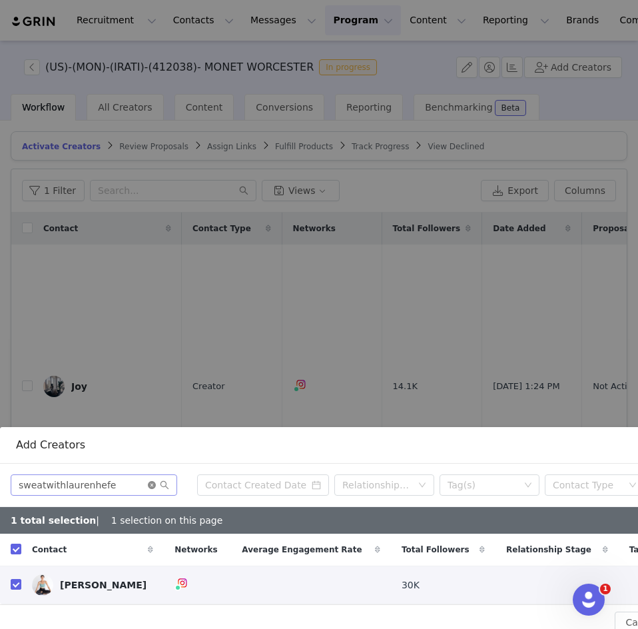
click at [155, 481] on icon "icon: close-circle" at bounding box center [152, 485] width 8 height 8
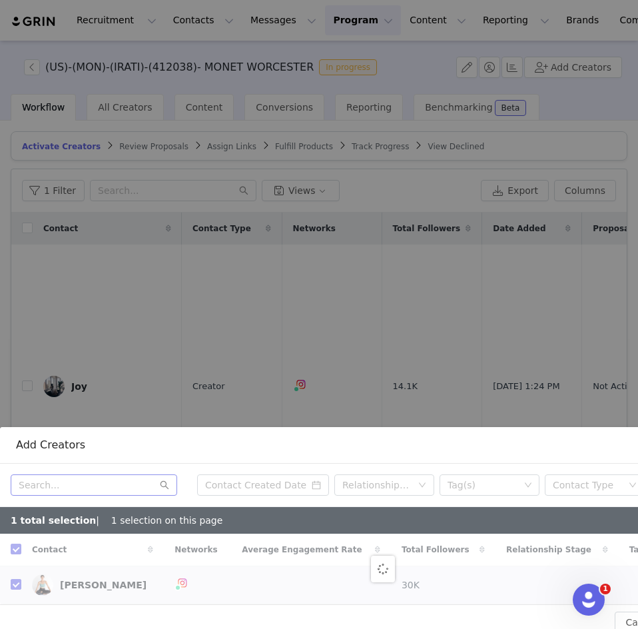
checkbox input "false"
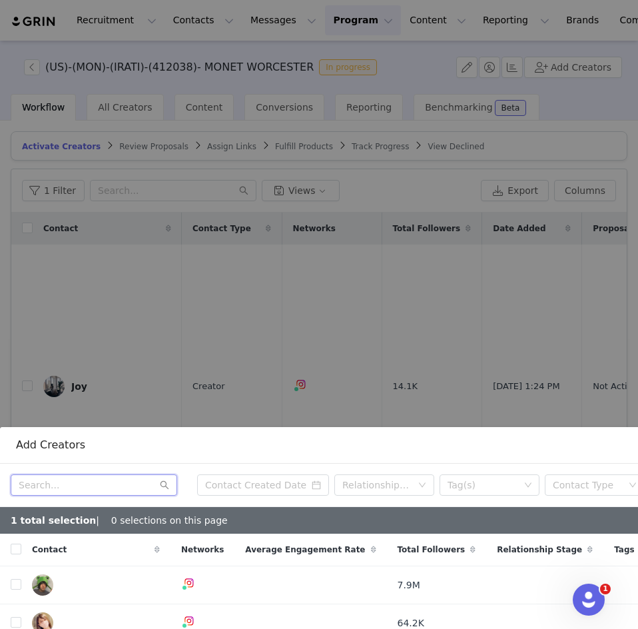
click at [57, 478] on input "text" at bounding box center [94, 484] width 167 height 21
paste input "georgiemorley"
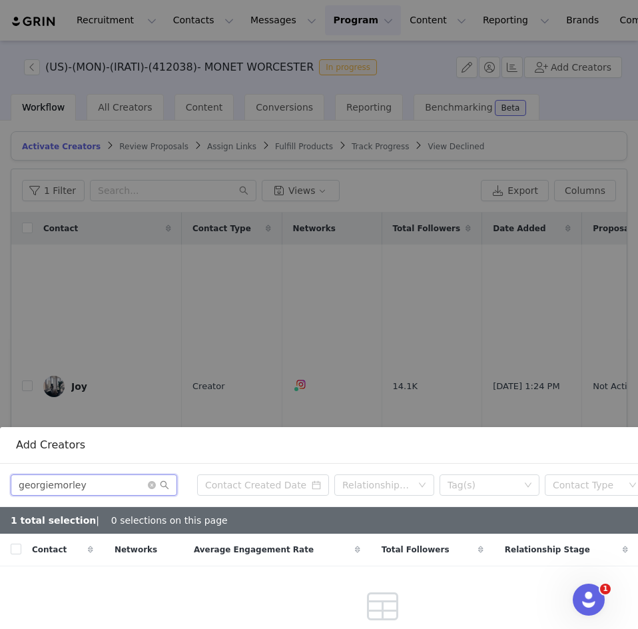
click at [95, 474] on input "georgiemorley" at bounding box center [94, 484] width 167 height 21
type input "georgiemorle"
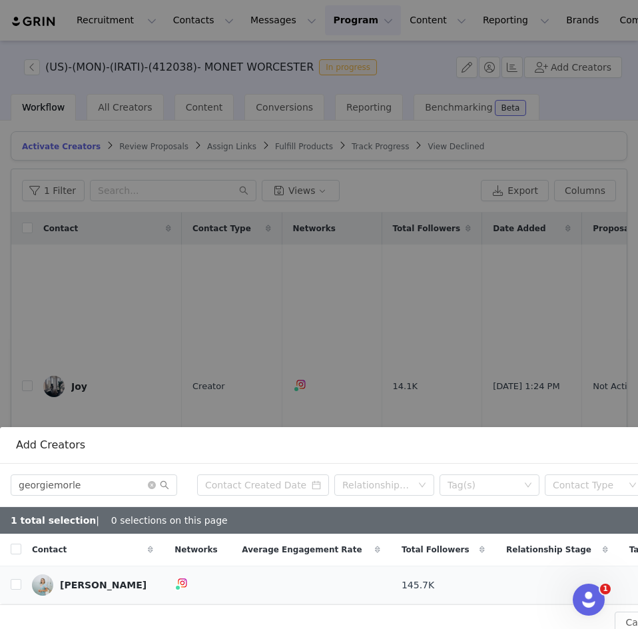
click at [9, 572] on td at bounding box center [10, 585] width 21 height 38
click at [18, 579] on input "checkbox" at bounding box center [16, 584] width 11 height 11
checkbox input "true"
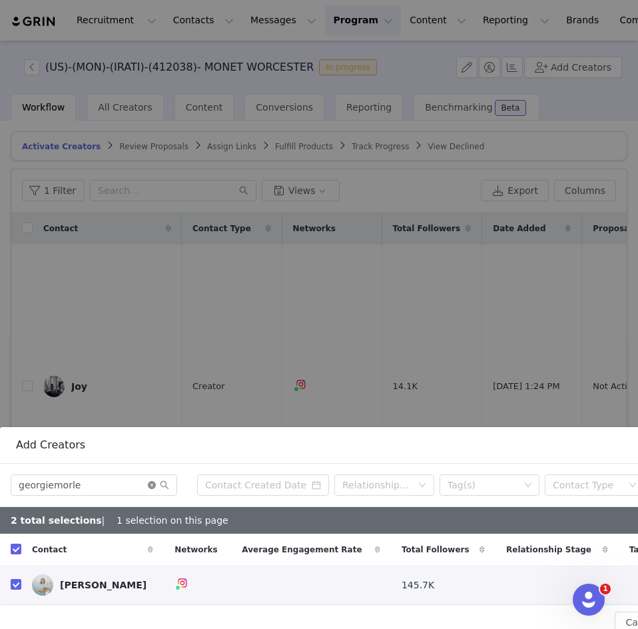
click at [150, 481] on icon "icon: close-circle" at bounding box center [152, 485] width 8 height 8
click at [132, 483] on input "text" at bounding box center [94, 484] width 167 height 21
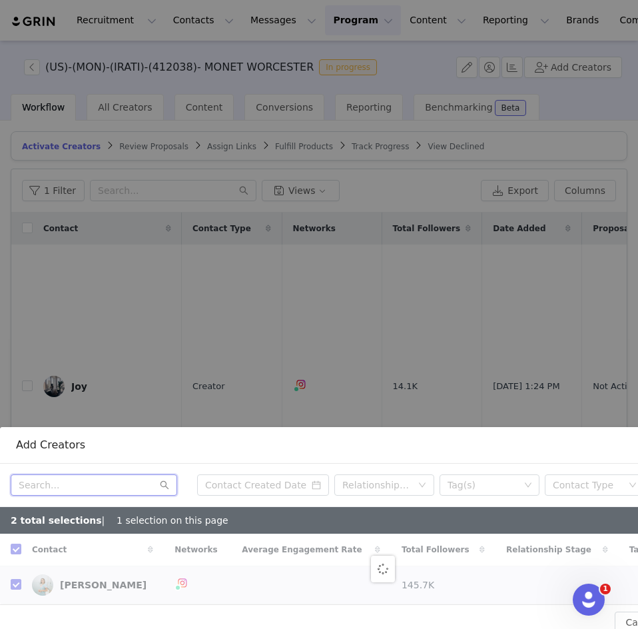
paste input "danielleelliott__"
type input "danielleelliott__"
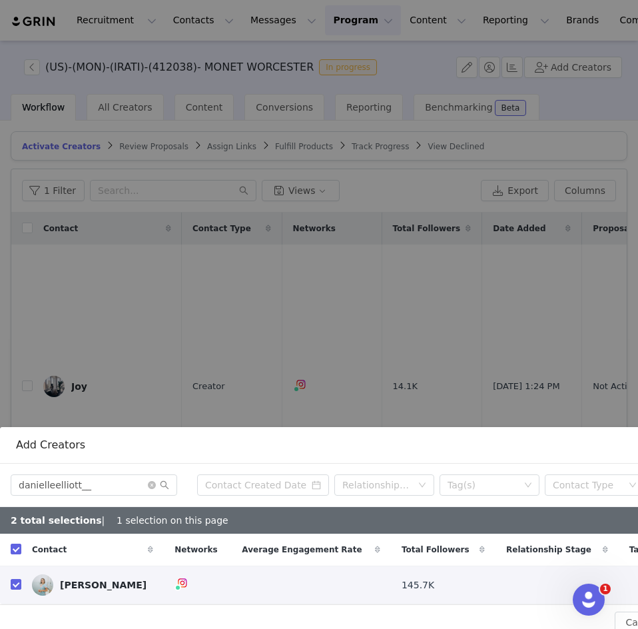
checkbox input "false"
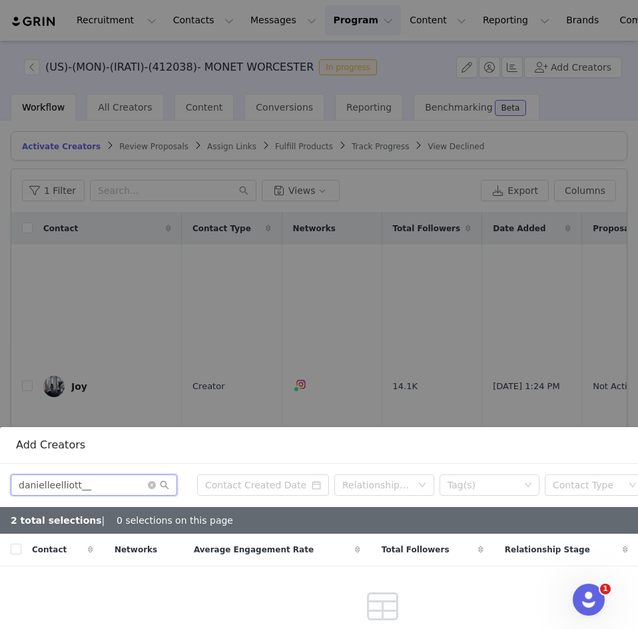
click at [95, 476] on input "danielleelliott__" at bounding box center [94, 484] width 167 height 21
type input "danielleelliott_"
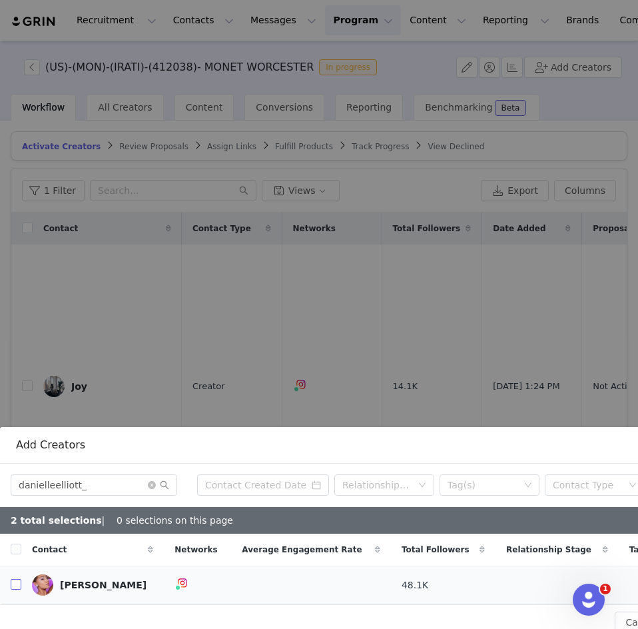
click at [19, 579] on input "checkbox" at bounding box center [16, 584] width 11 height 11
checkbox input "true"
click at [155, 481] on icon "icon: close-circle" at bounding box center [152, 485] width 8 height 8
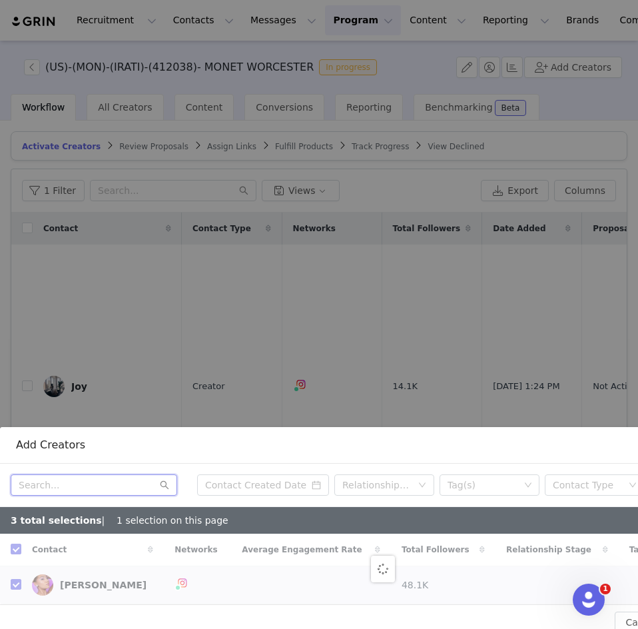
checkbox input "false"
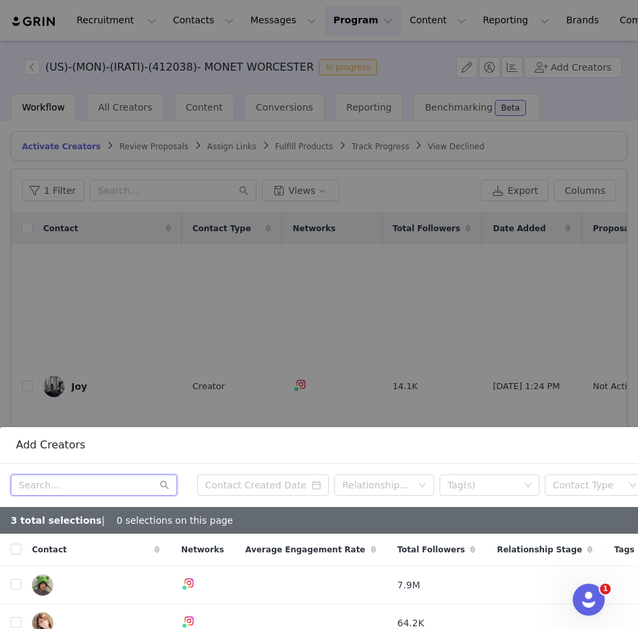
click at [60, 479] on input "text" at bounding box center [94, 484] width 167 height 21
paste input "_allieross_"
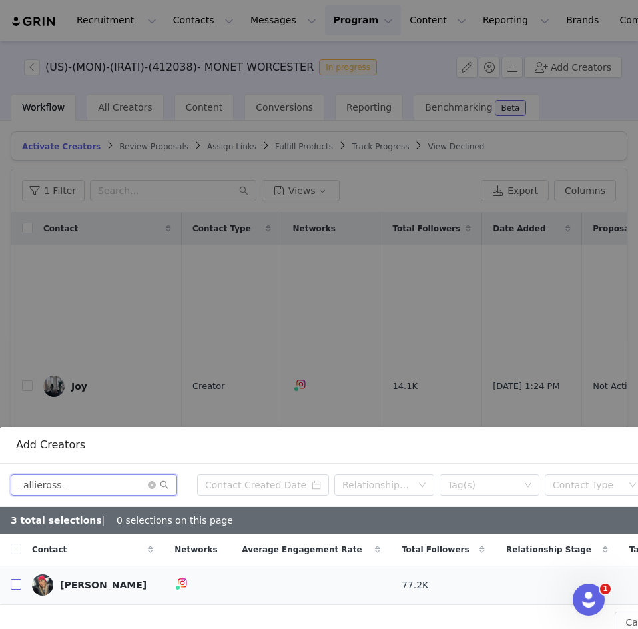
type input "_allieross_"
click at [17, 579] on input "checkbox" at bounding box center [16, 584] width 11 height 11
checkbox input "true"
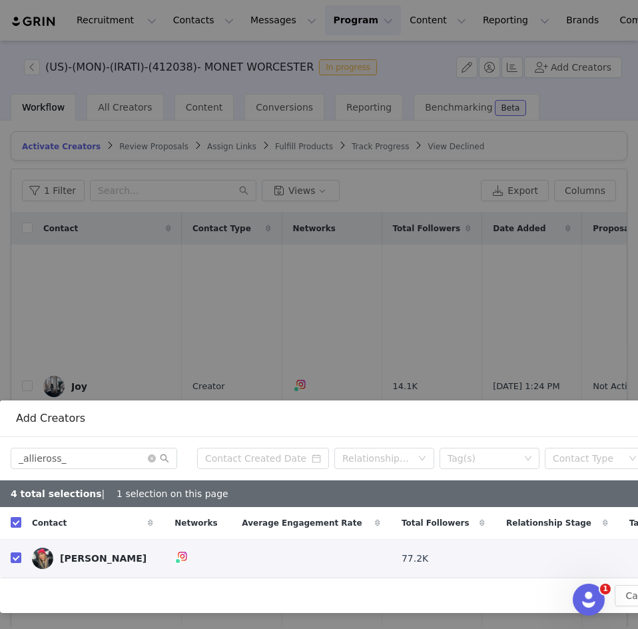
scroll to position [229, 138]
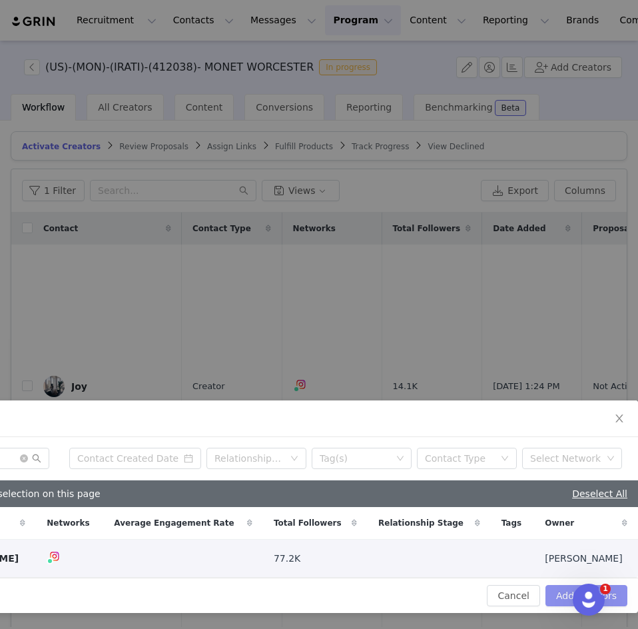
click at [566, 585] on button "Add Creators" at bounding box center [587, 595] width 82 height 21
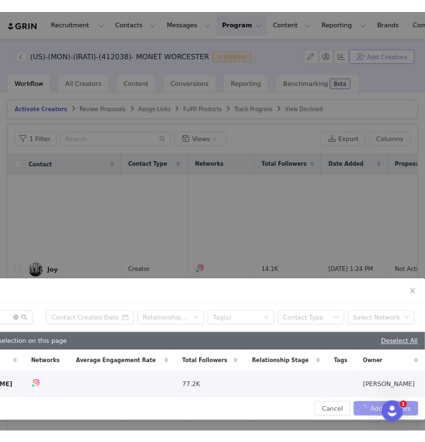
scroll to position [88, 138]
